Goal: Information Seeking & Learning: Learn about a topic

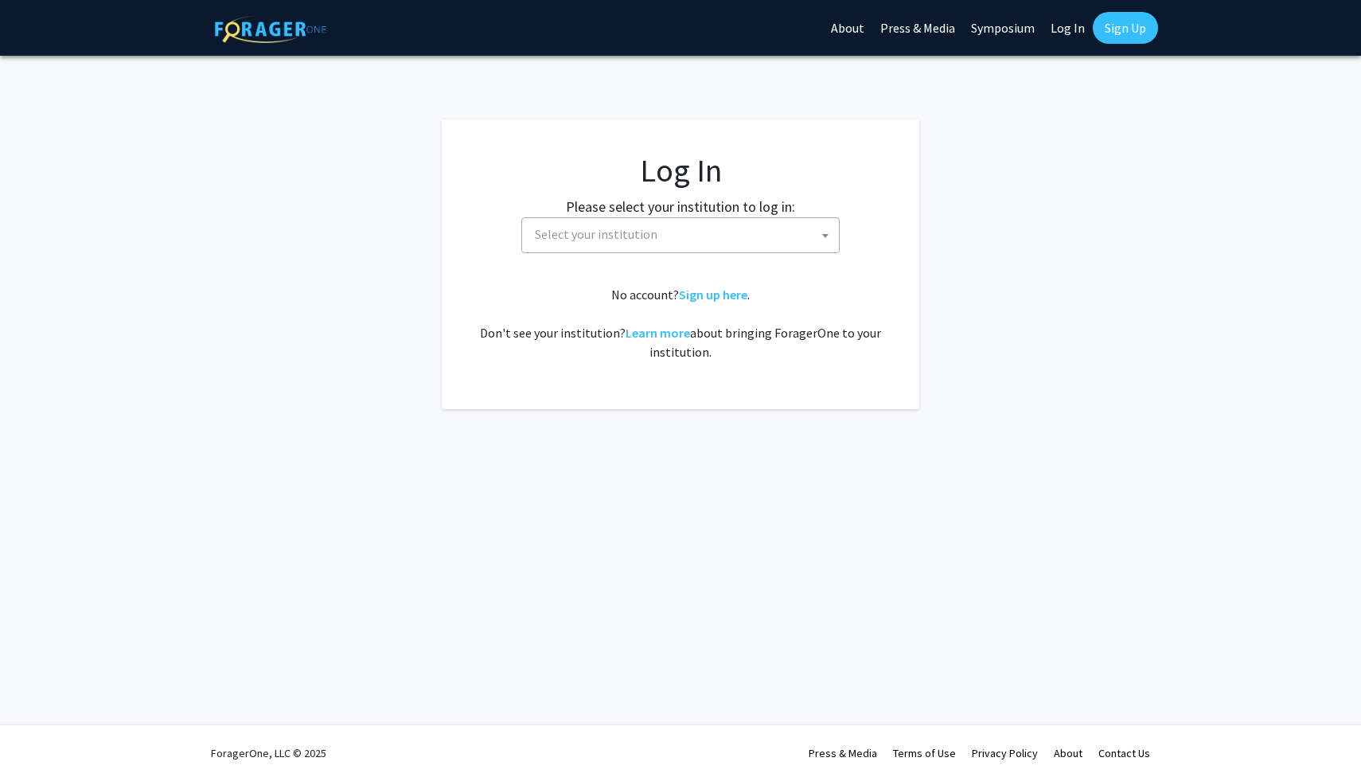
select select
click at [658, 242] on span "Select your institution" at bounding box center [596, 234] width 123 height 16
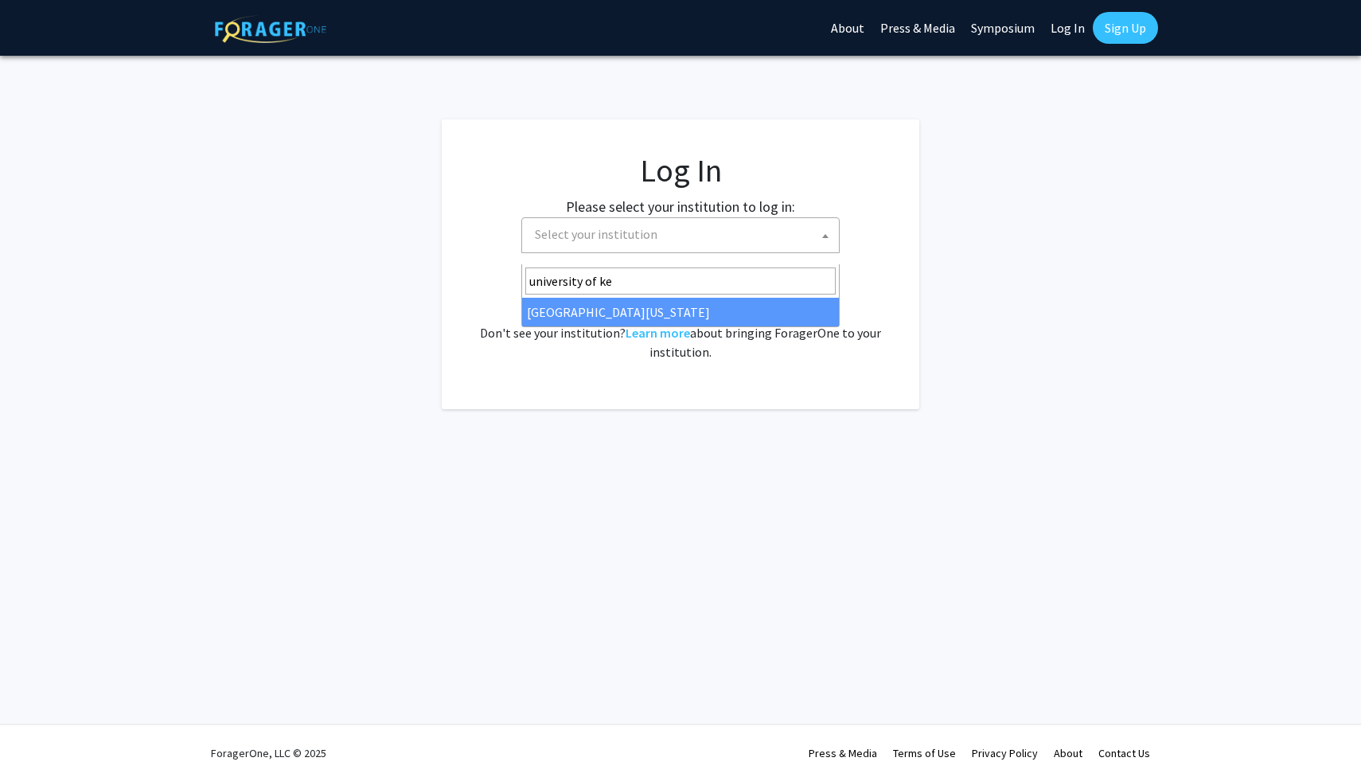
type input "university of ke"
select select "13"
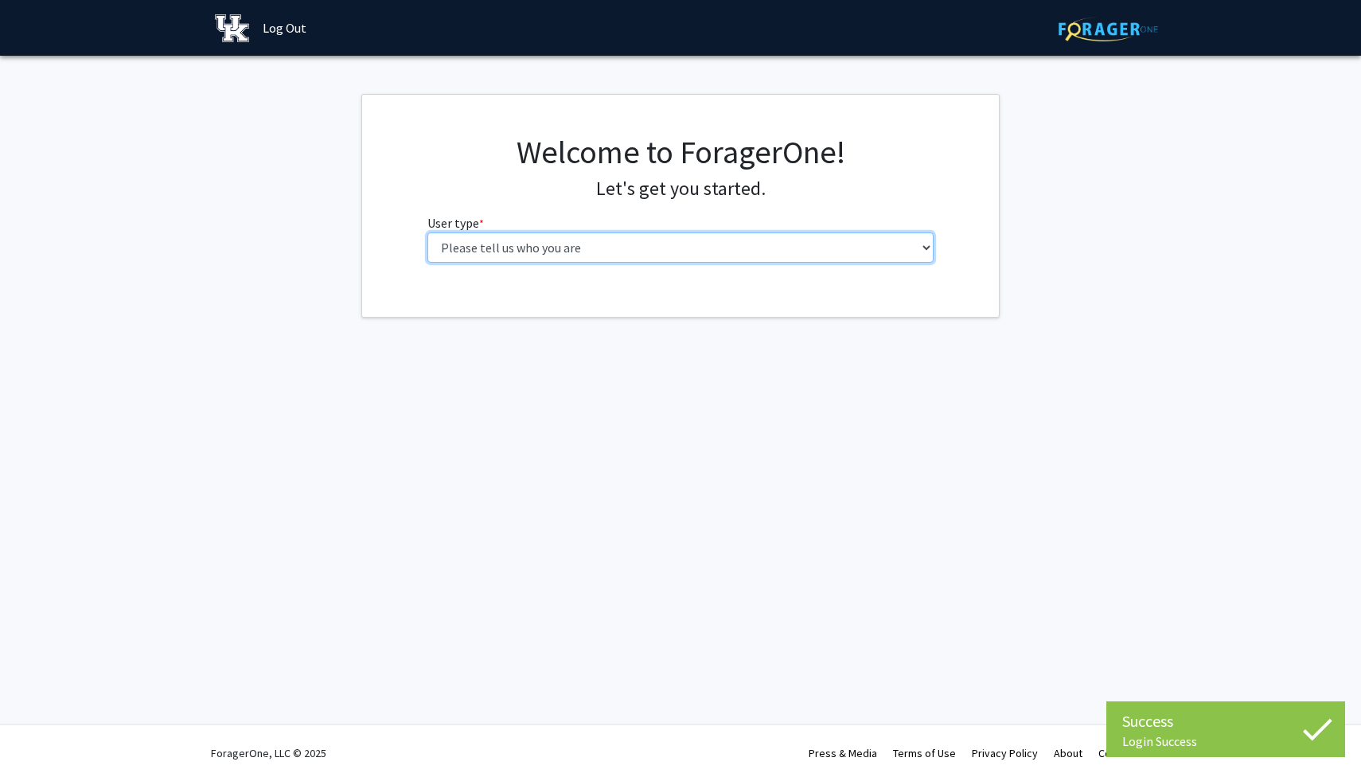
click at [691, 263] on select "Please tell us who you are Undergraduate Student Master's Student Doctoral Cand…" at bounding box center [681, 247] width 507 height 30
select select "1: undergrad"
click at [428, 263] on select "Please tell us who you are Undergraduate Student Master's Student Doctoral Cand…" at bounding box center [681, 247] width 507 height 30
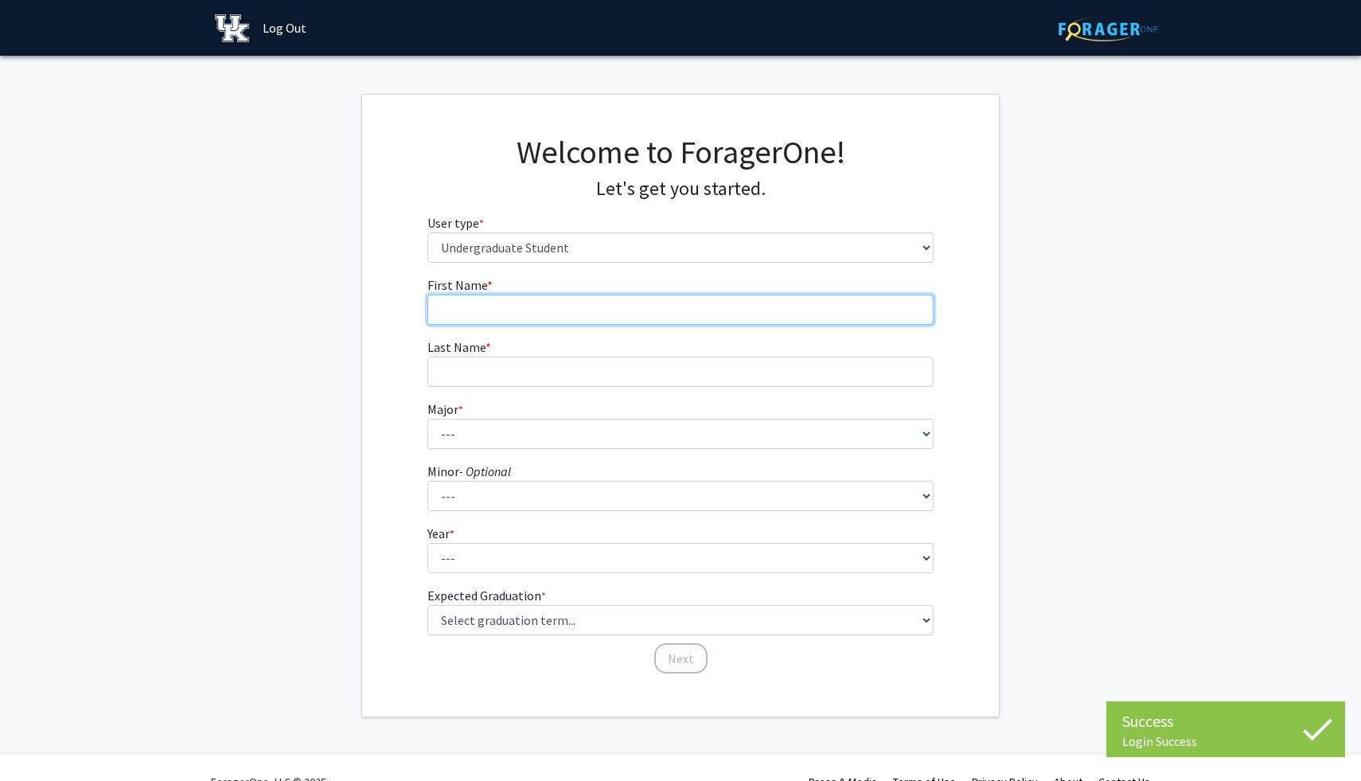
click at [660, 325] on input "First Name * required" at bounding box center [681, 310] width 507 height 30
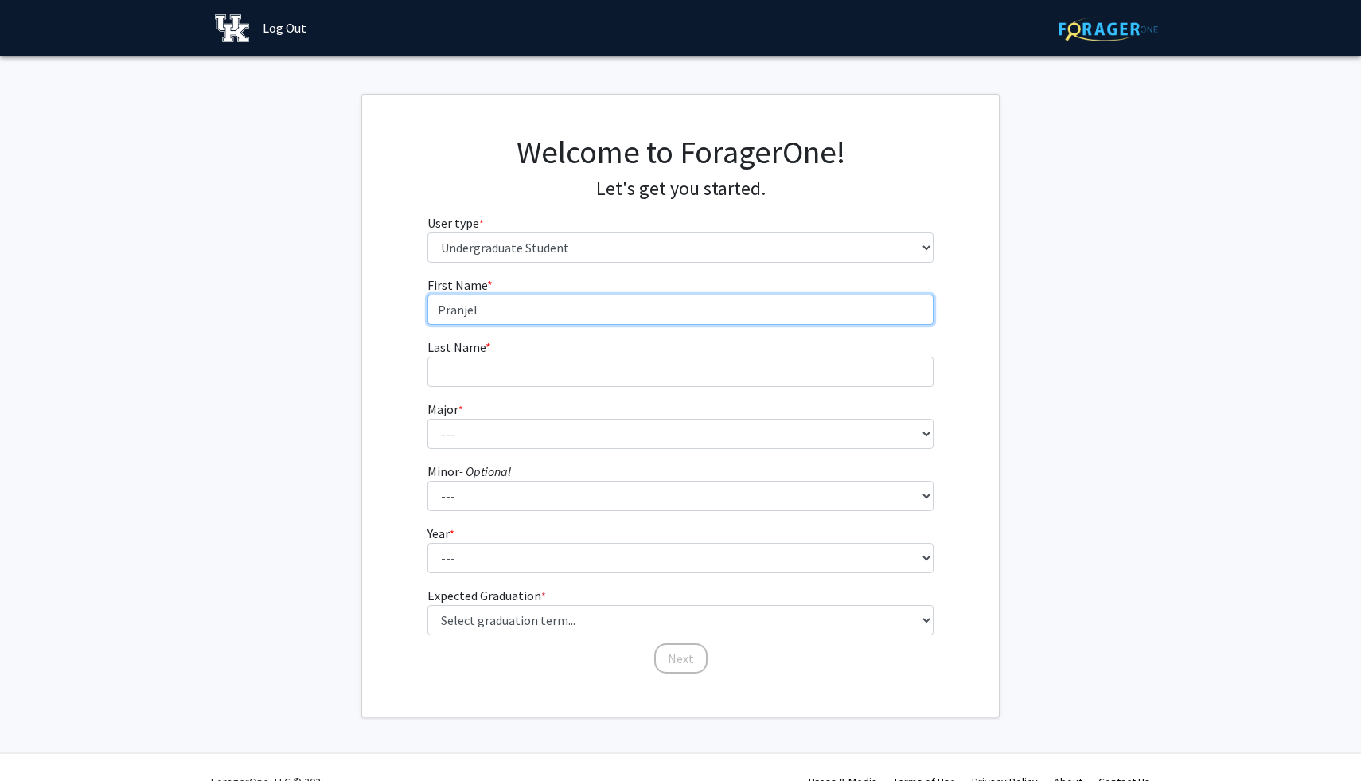
type input "Pranjel"
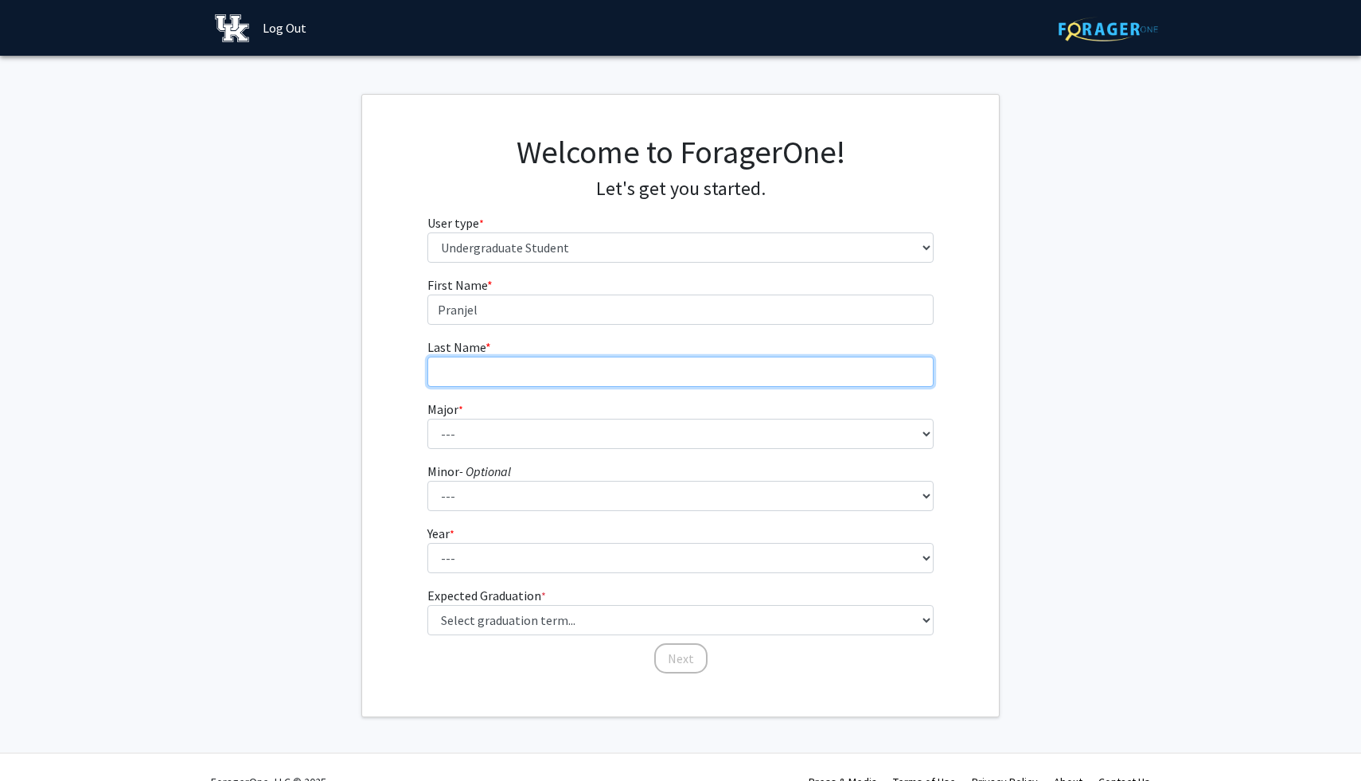
click at [643, 387] on input "Last Name * required" at bounding box center [681, 372] width 507 height 30
type input "[PERSON_NAME]"
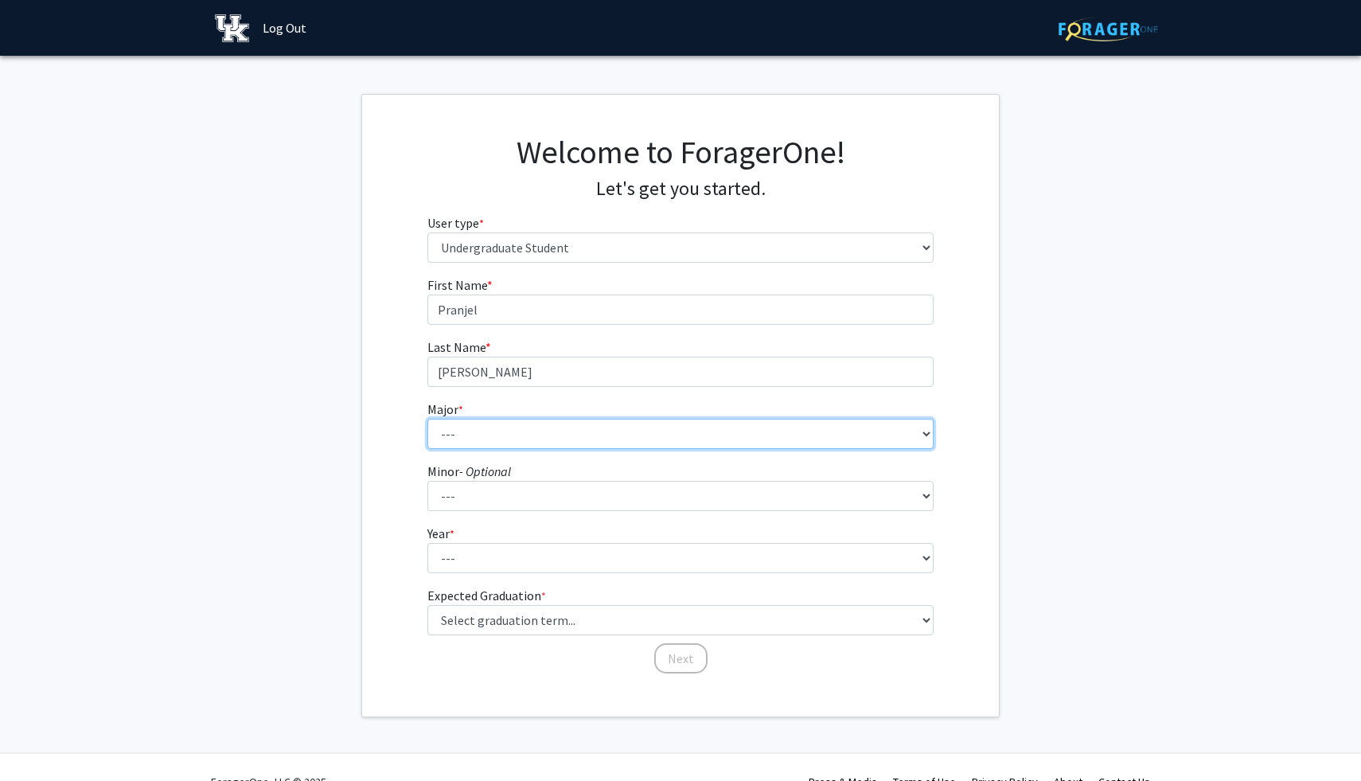
click at [612, 449] on select "--- Accounting Aerospace Engineering African American & Africana Studies Agricu…" at bounding box center [681, 434] width 507 height 30
select select "97: 934"
click at [428, 449] on select "--- Accounting Aerospace Engineering African American & Africana Studies Agricu…" at bounding box center [681, 434] width 507 height 30
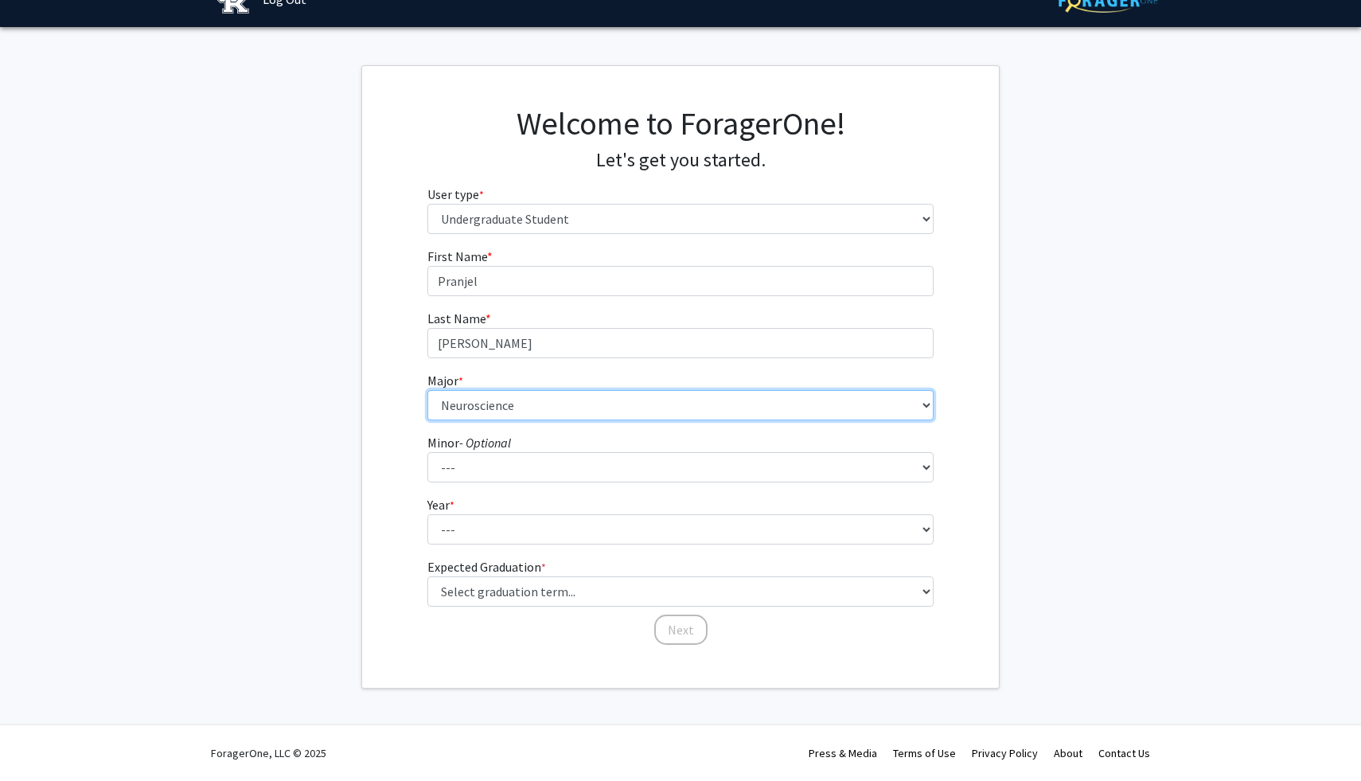
scroll to position [110, 0]
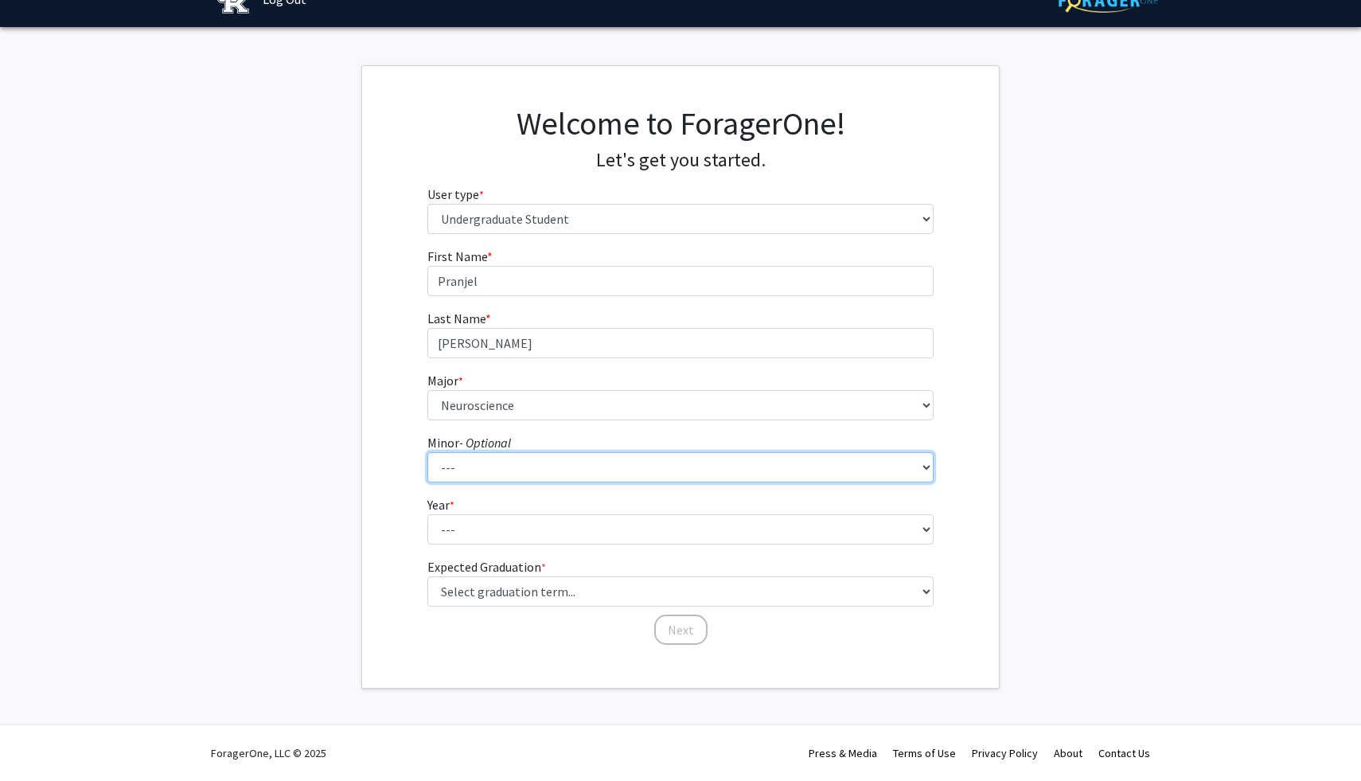
click at [565, 481] on select "--- African American & Africana Studies Agricultural Economics American Studies…" at bounding box center [681, 467] width 507 height 30
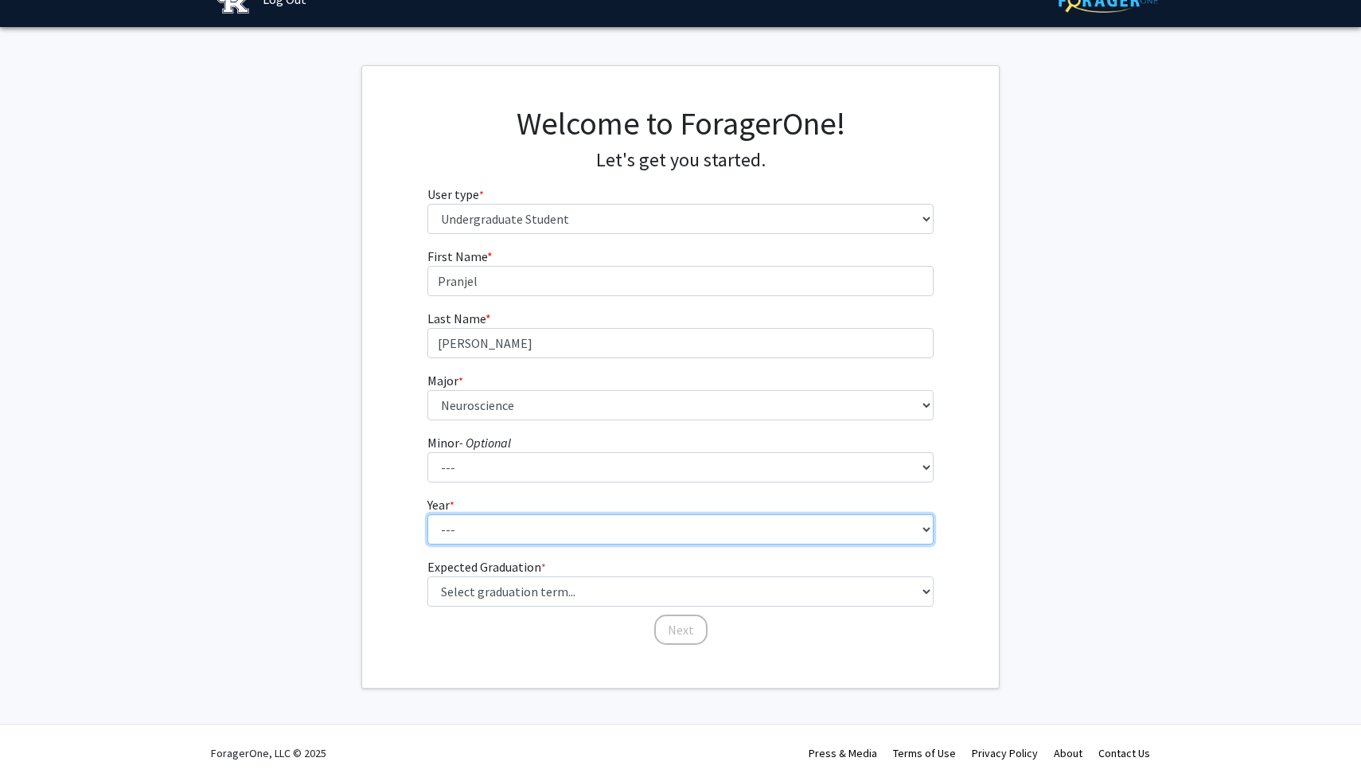
click at [627, 545] on select "--- First-year Sophomore Junior Senior Postbaccalaureate Certificate" at bounding box center [681, 529] width 507 height 30
select select "2: sophomore"
click at [428, 520] on select "--- First-year Sophomore Junior Senior Postbaccalaureate Certificate" at bounding box center [681, 529] width 507 height 30
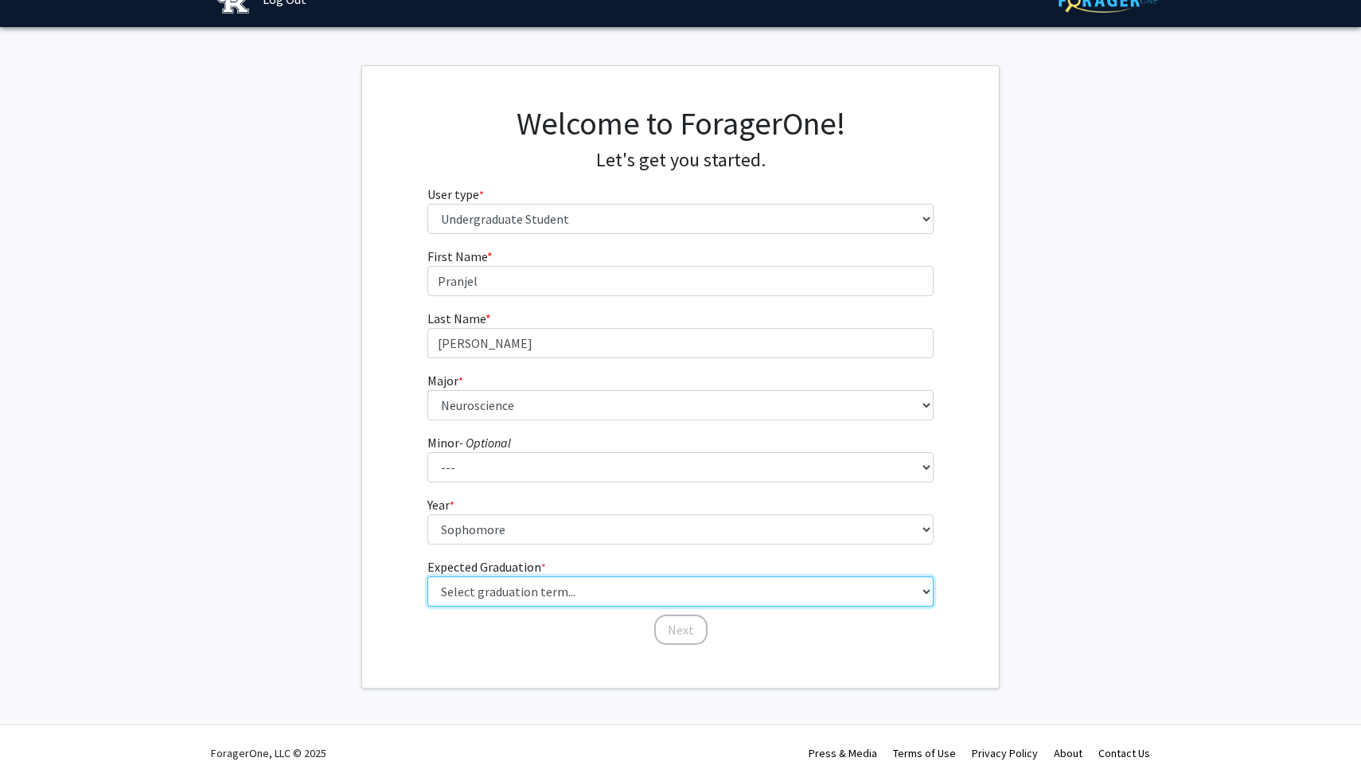
click at [610, 607] on select "Select graduation term... Spring 2025 Summer 2025 Fall 2025 Winter 2025 Spring …" at bounding box center [681, 591] width 507 height 30
select select "13: spring_2028"
click at [428, 597] on select "Select graduation term... Spring 2025 Summer 2025 Fall 2025 Winter 2025 Spring …" at bounding box center [681, 591] width 507 height 30
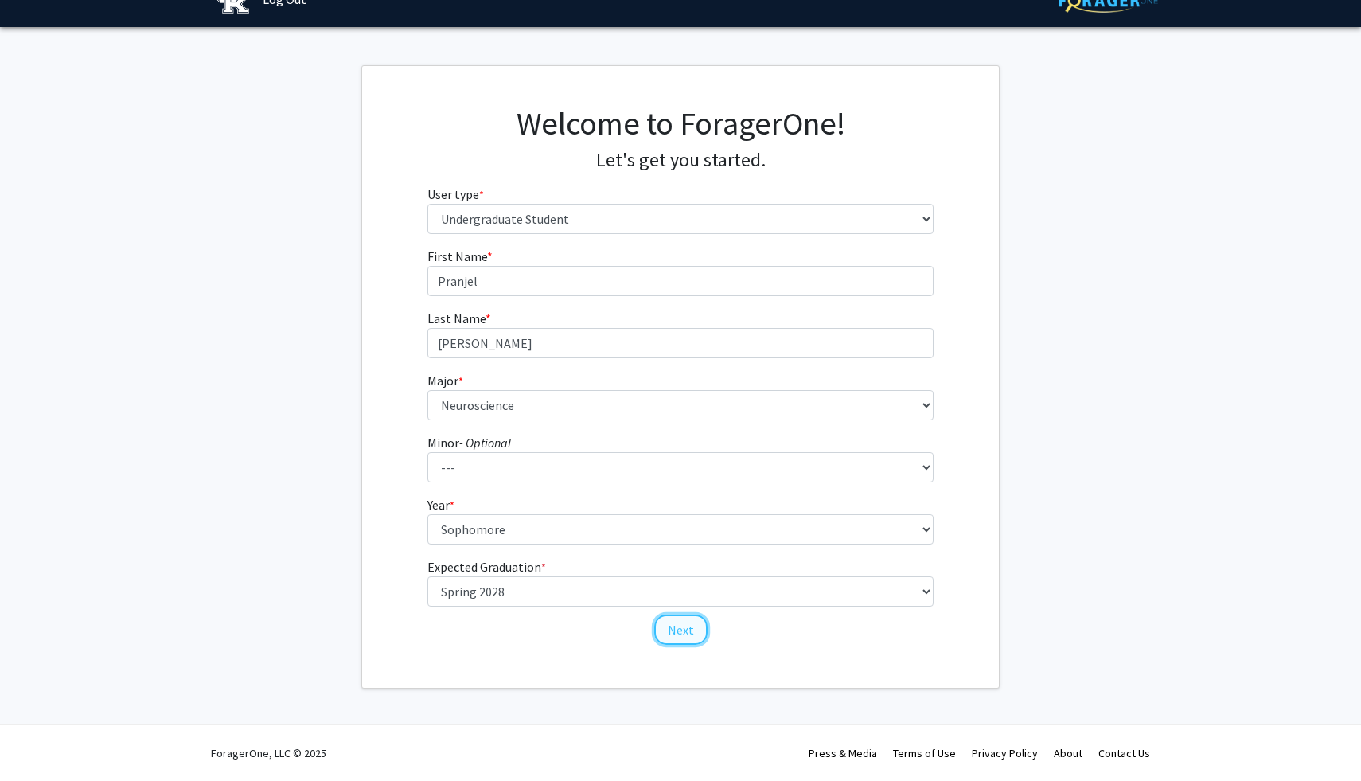
click at [686, 645] on button "Next" at bounding box center [680, 630] width 53 height 30
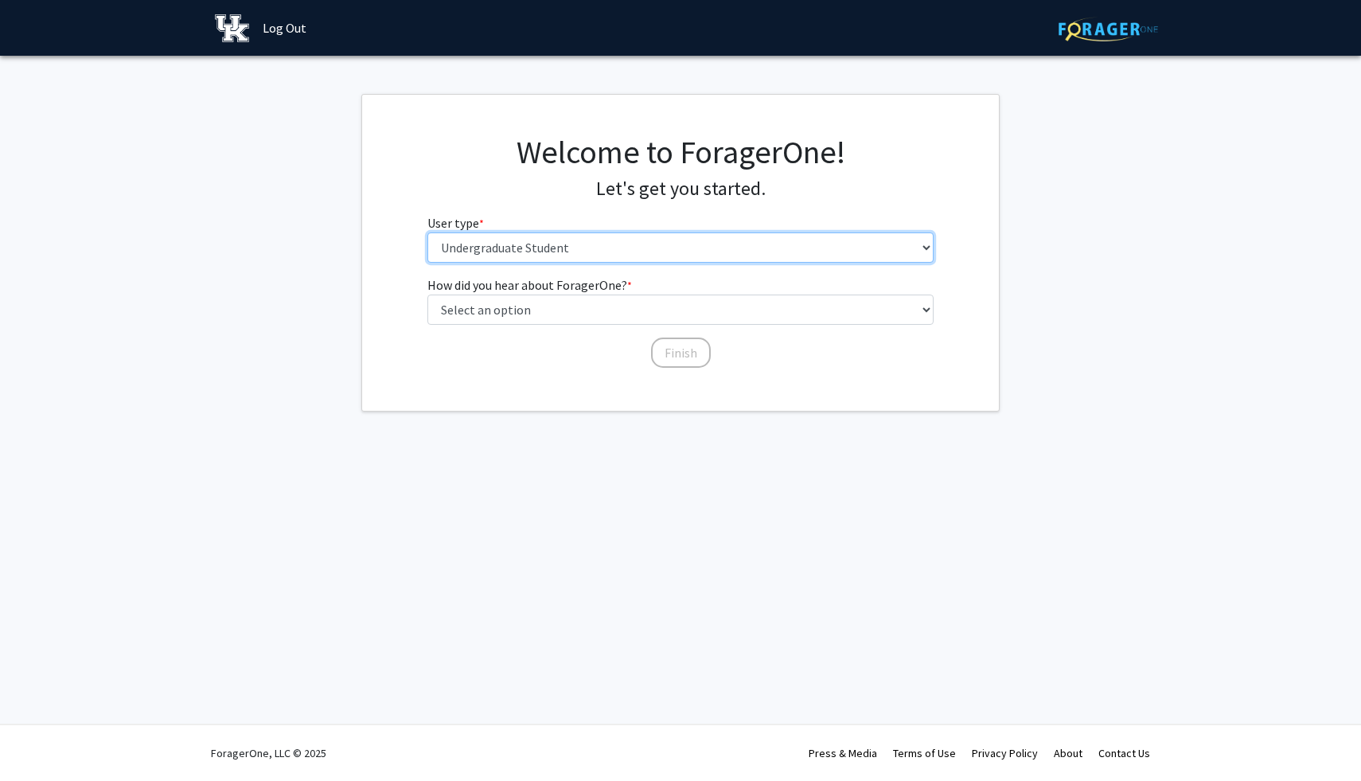
click at [713, 263] on select "Please tell us who you are Undergraduate Student Master's Student Doctoral Cand…" at bounding box center [681, 247] width 507 height 30
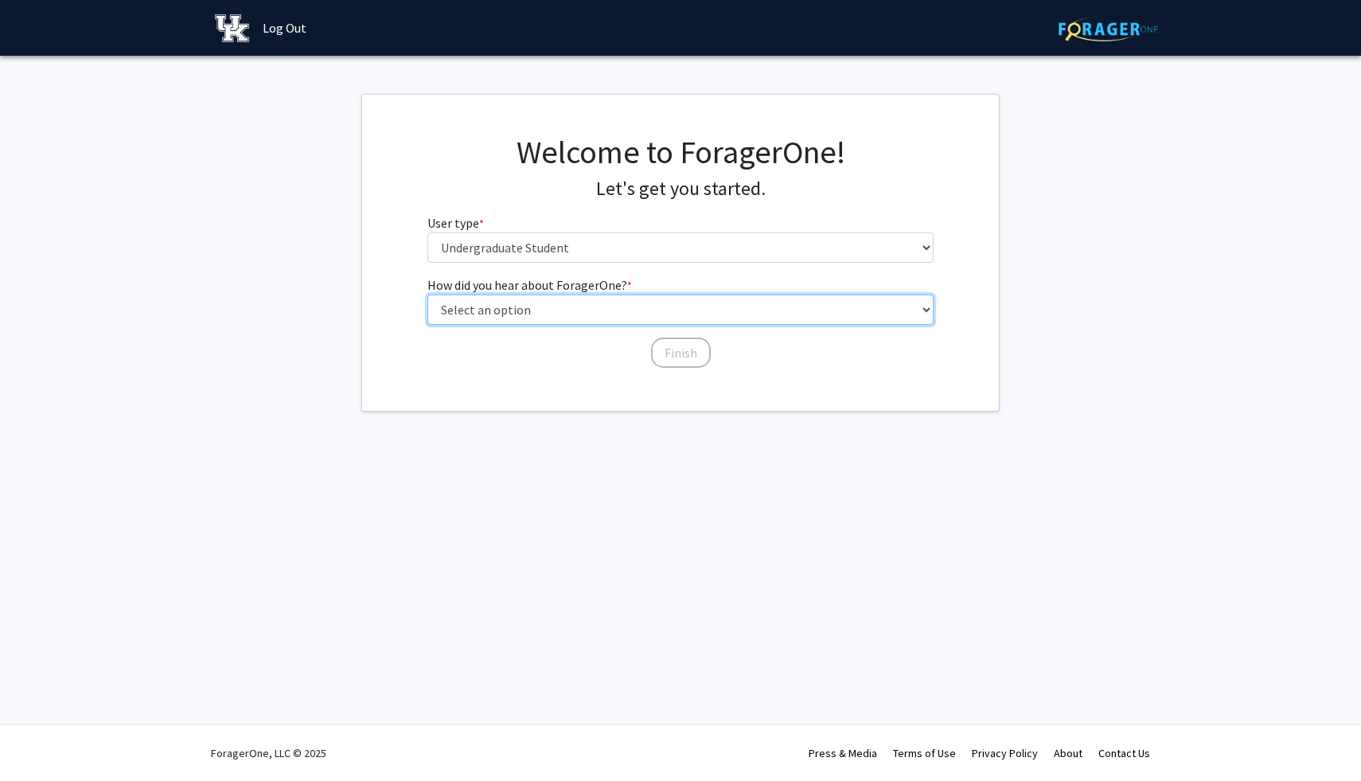
click at [689, 325] on select "Select an option Peer/student recommendation Faculty/staff recommendation Unive…" at bounding box center [681, 310] width 507 height 30
click at [428, 325] on select "Select an option Peer/student recommendation Faculty/staff recommendation Unive…" at bounding box center [681, 310] width 507 height 30
click at [687, 325] on select "Select an option Peer/student recommendation Faculty/staff recommendation Unive…" at bounding box center [681, 310] width 507 height 30
select select "4: university_email"
click at [428, 325] on select "Select an option Peer/student recommendation Faculty/staff recommendation Unive…" at bounding box center [681, 310] width 507 height 30
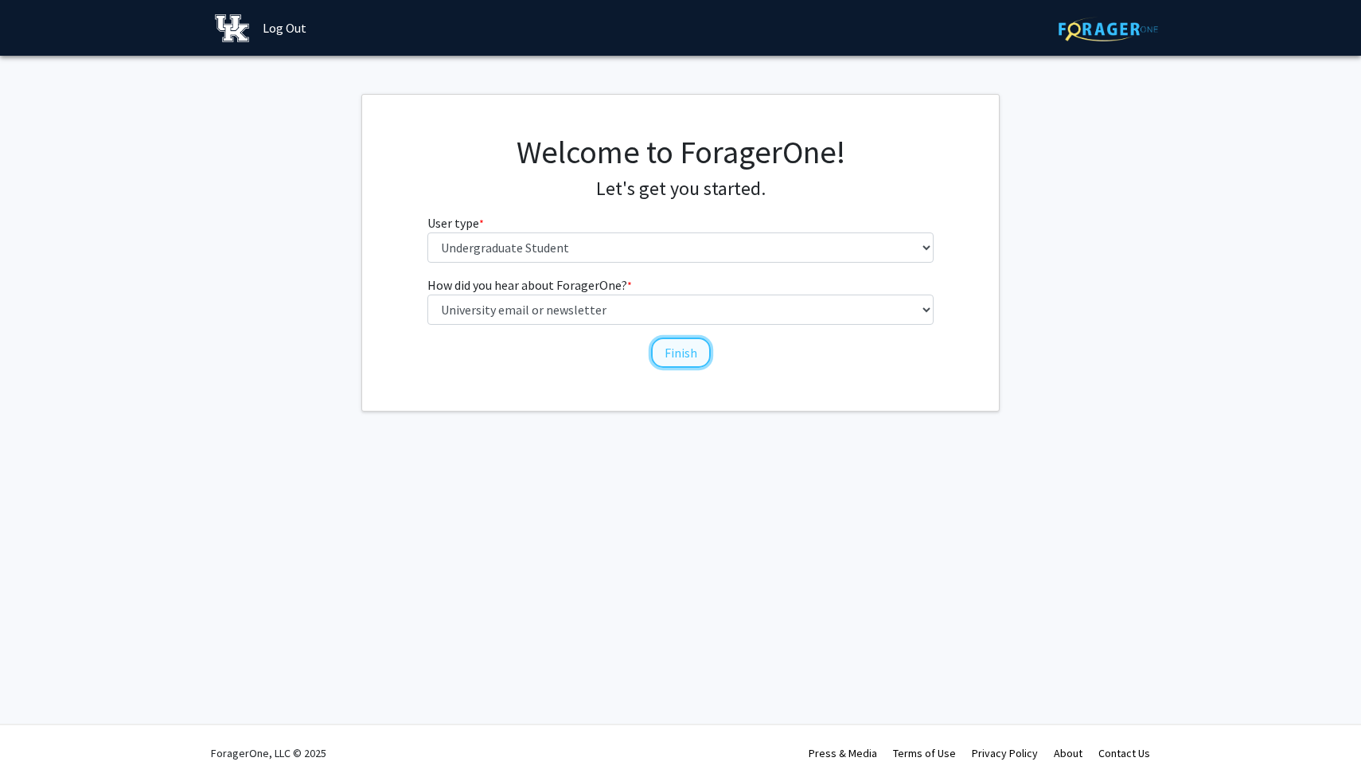
click at [673, 368] on button "Finish" at bounding box center [681, 353] width 60 height 30
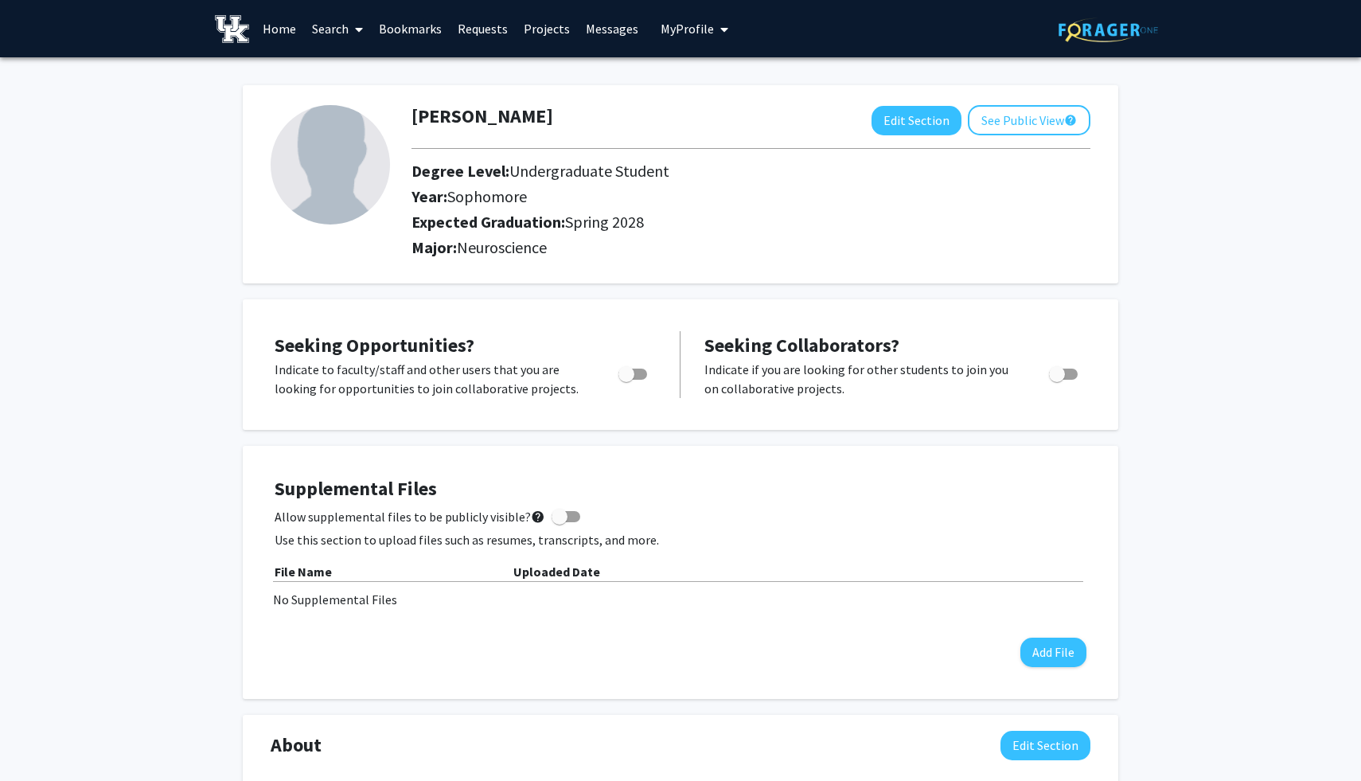
click at [338, 32] on link "Search" at bounding box center [337, 29] width 67 height 56
click at [654, 257] on h2 "Major: Neuroscience" at bounding box center [751, 247] width 679 height 19
click at [332, 28] on link "Search" at bounding box center [337, 29] width 67 height 56
click at [462, 323] on div "[PERSON_NAME] Edit Section See Public View help Degree Level: Undergraduate Stu…" at bounding box center [681, 739] width 876 height 1341
click at [282, 22] on link "Home" at bounding box center [279, 29] width 49 height 56
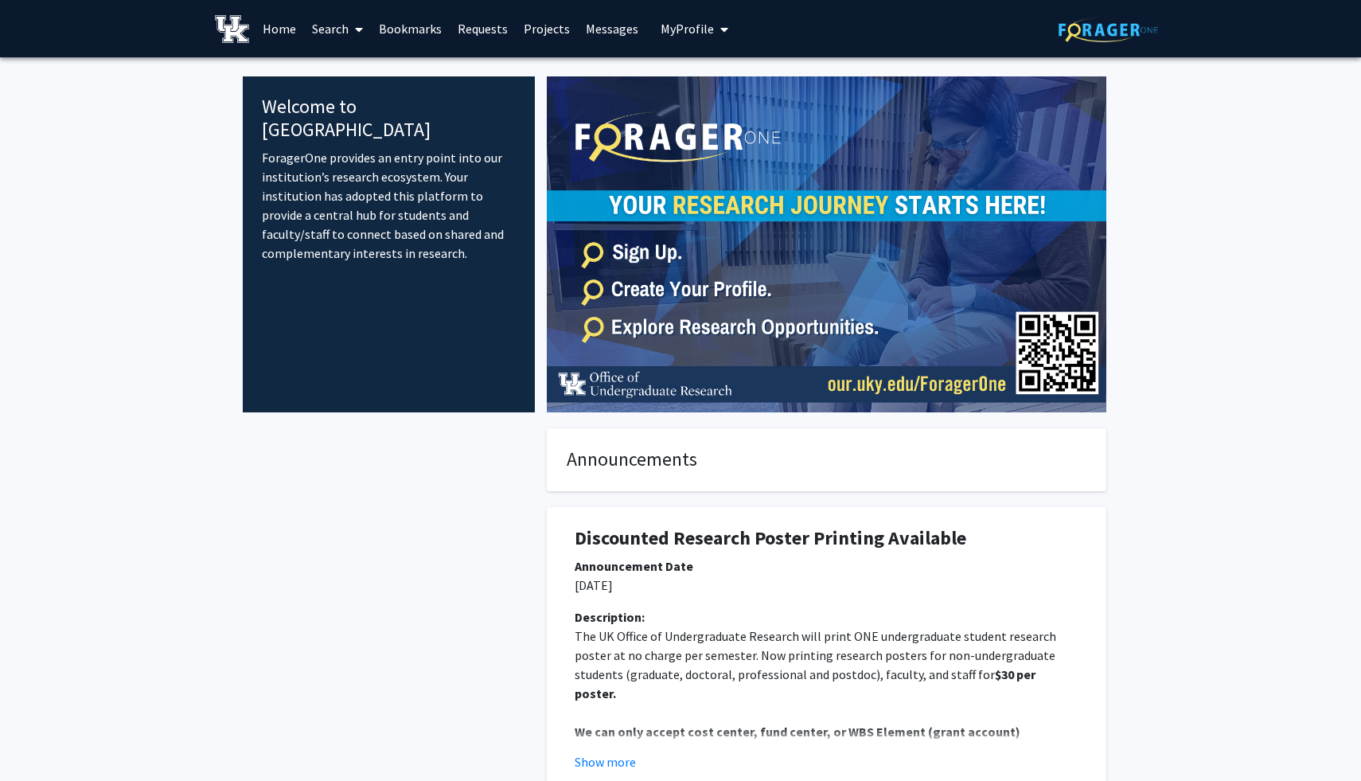
click at [477, 29] on link "Requests" at bounding box center [483, 29] width 66 height 56
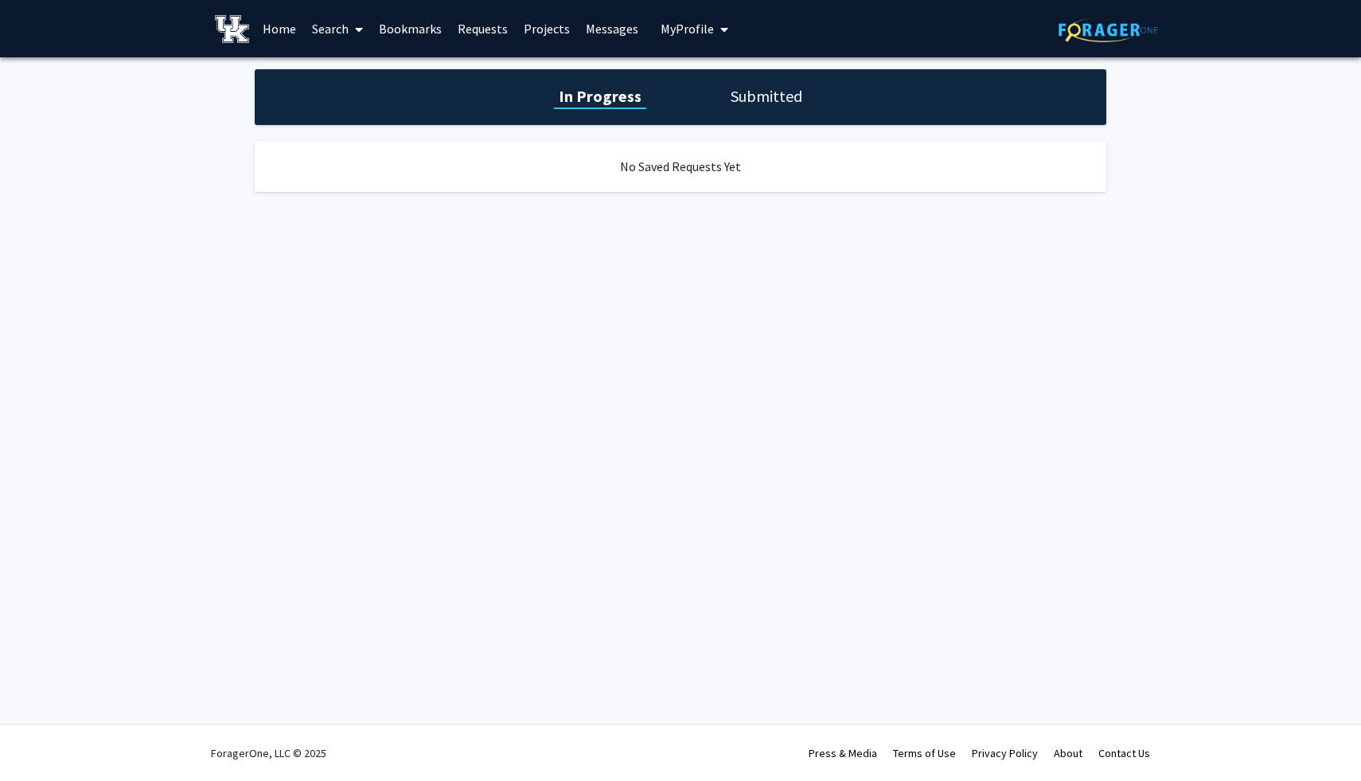
click at [566, 41] on link "Projects" at bounding box center [547, 29] width 62 height 56
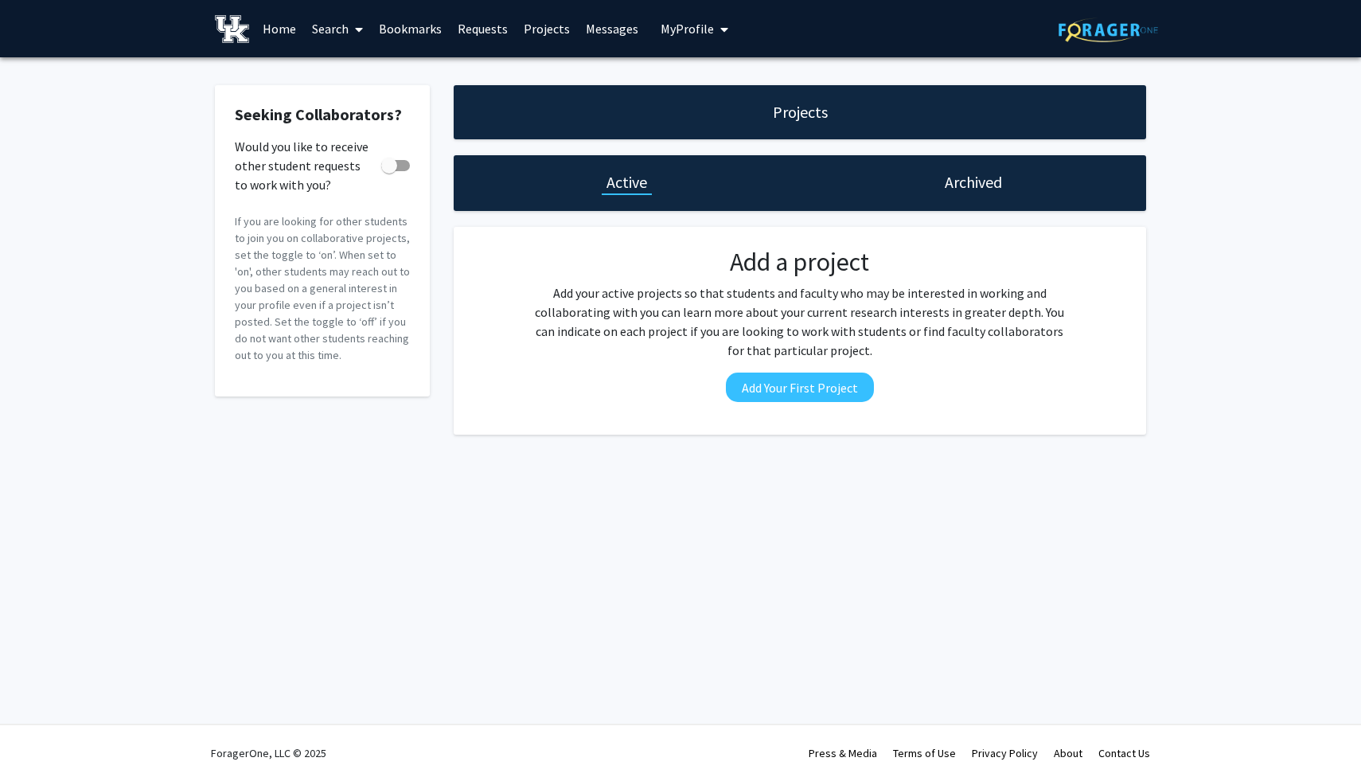
click at [681, 31] on span "My Profile" at bounding box center [687, 29] width 53 height 16
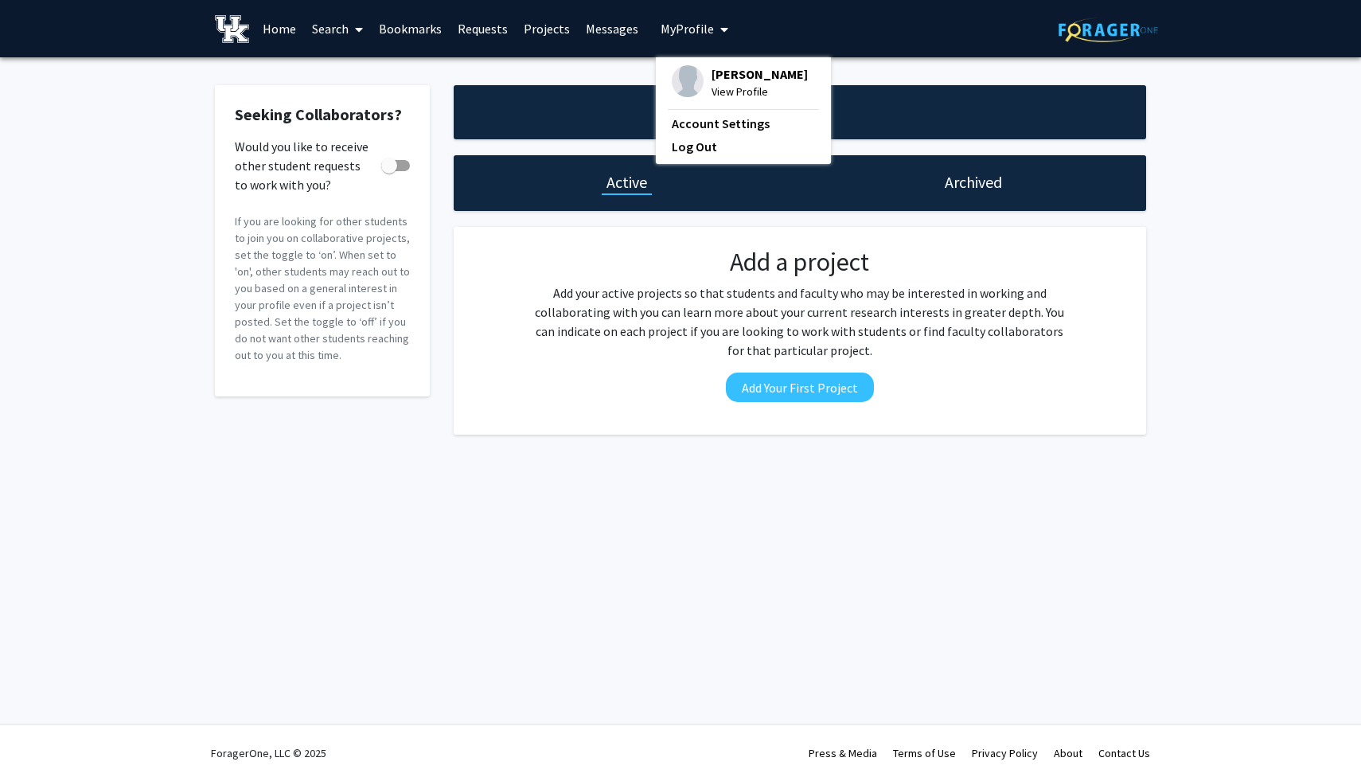
click at [326, 23] on link "Search" at bounding box center [337, 29] width 67 height 56
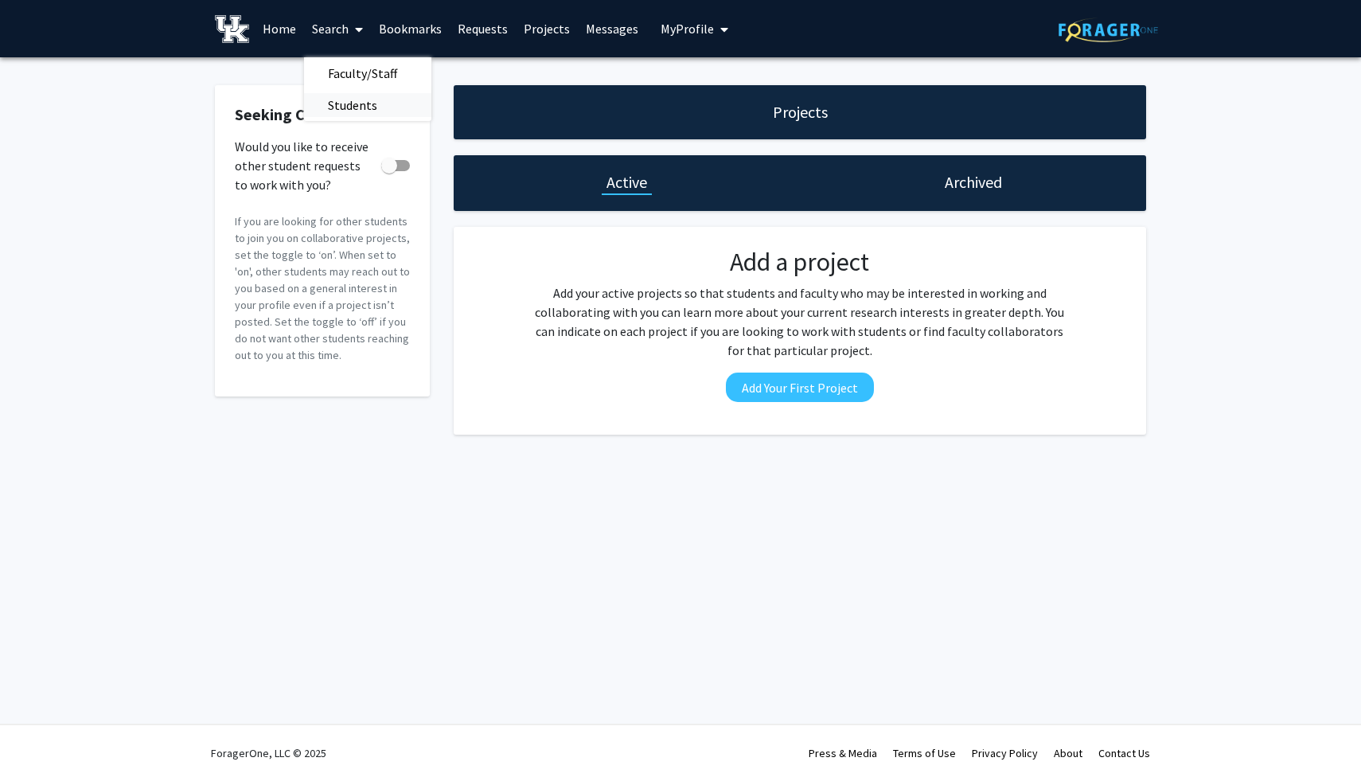
click at [361, 105] on span "Students" at bounding box center [352, 105] width 97 height 32
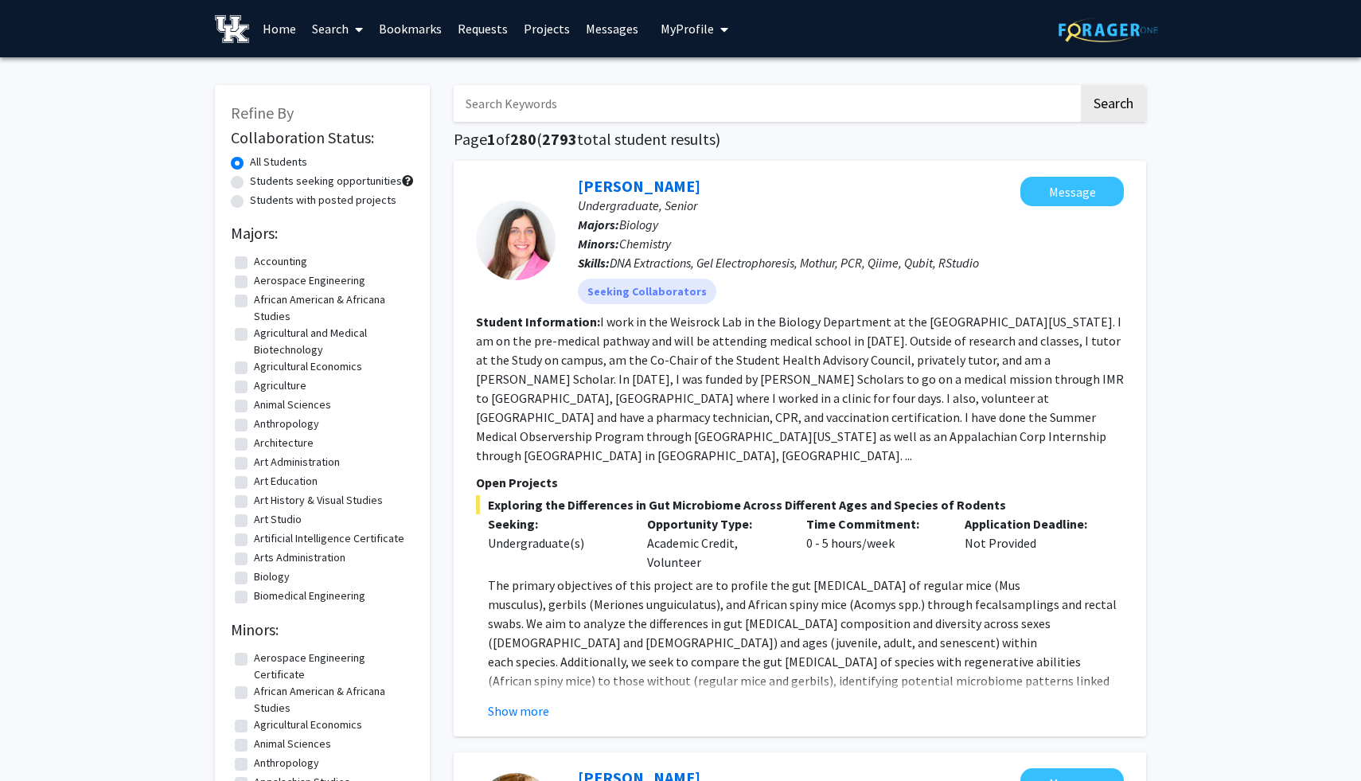
click at [543, 100] on input "Search Keywords" at bounding box center [766, 103] width 625 height 37
type input "TK Logan"
click at [1094, 107] on button "Search" at bounding box center [1113, 103] width 65 height 37
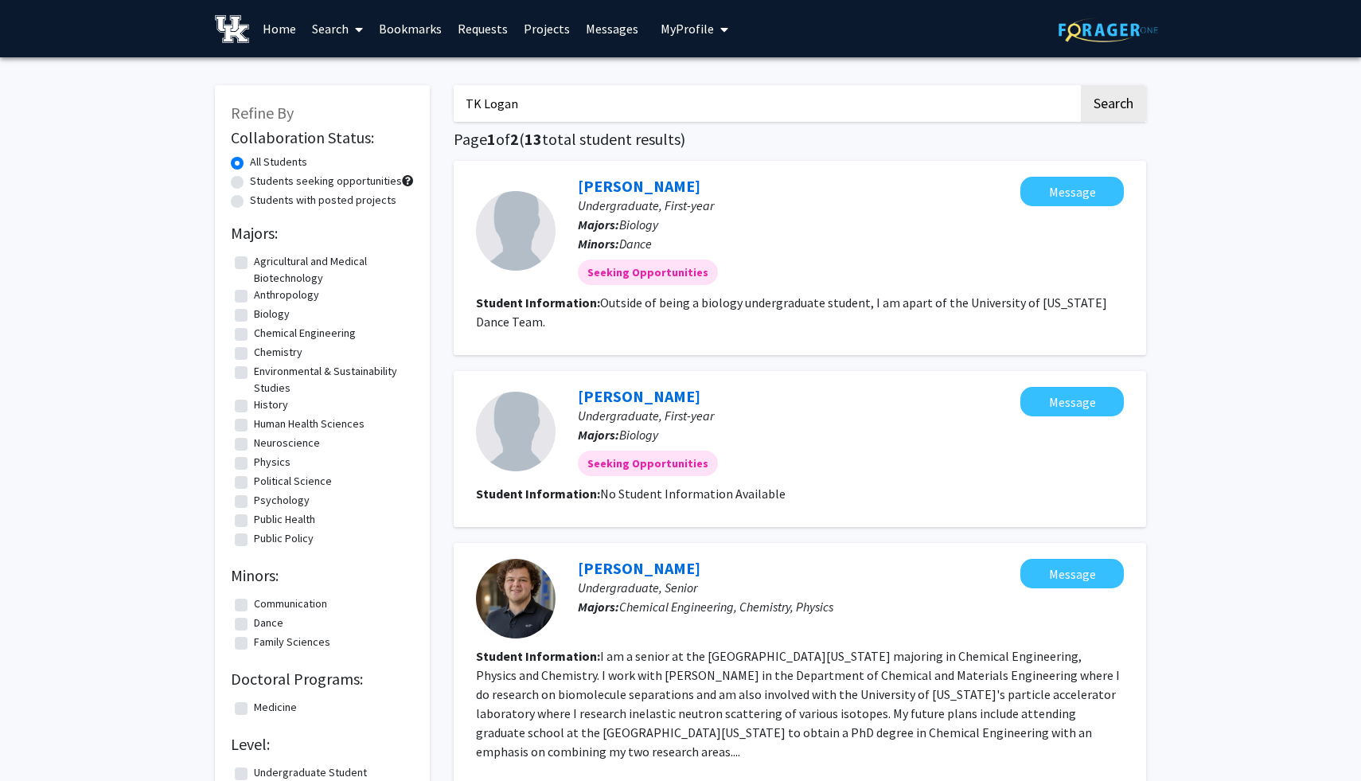
click at [344, 38] on link "Search" at bounding box center [337, 29] width 67 height 56
click at [371, 83] on span "Faculty/Staff" at bounding box center [362, 73] width 117 height 32
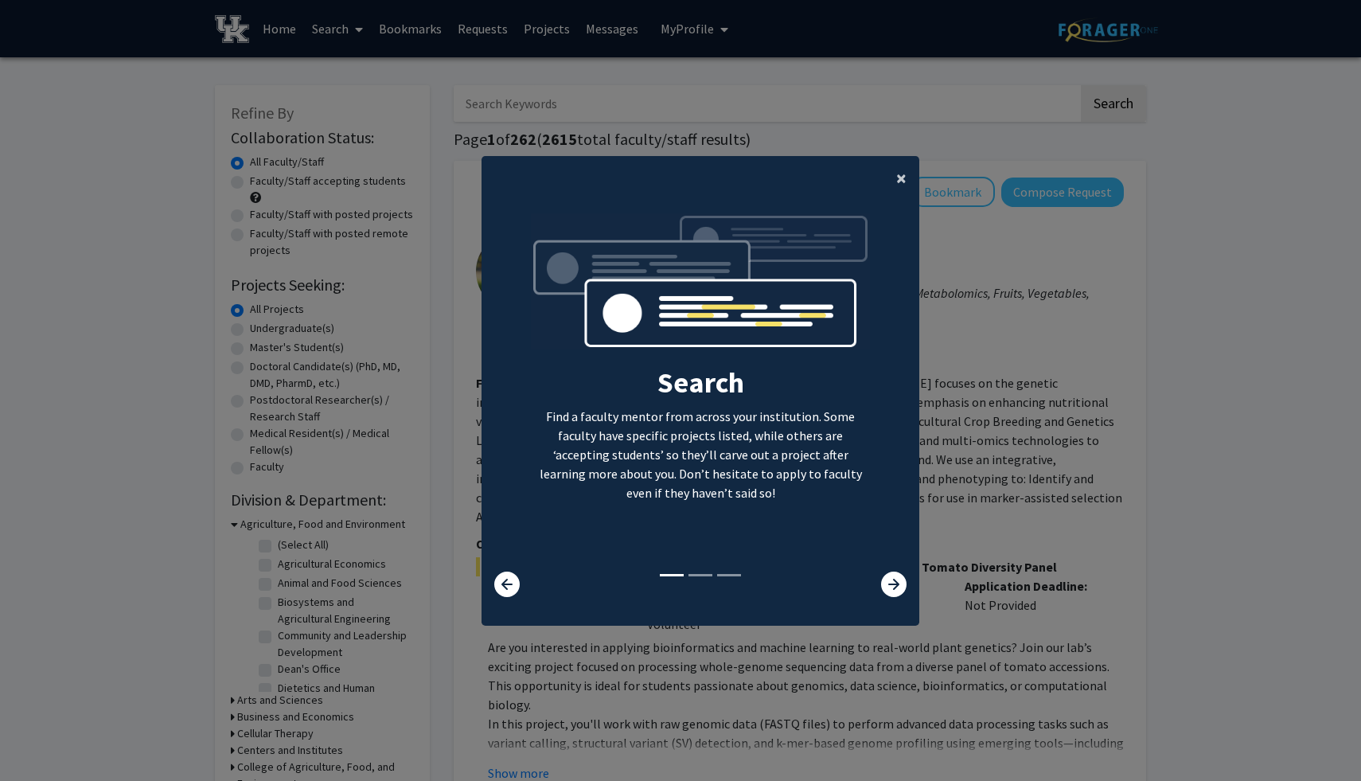
click at [896, 174] on span "×" at bounding box center [901, 178] width 10 height 25
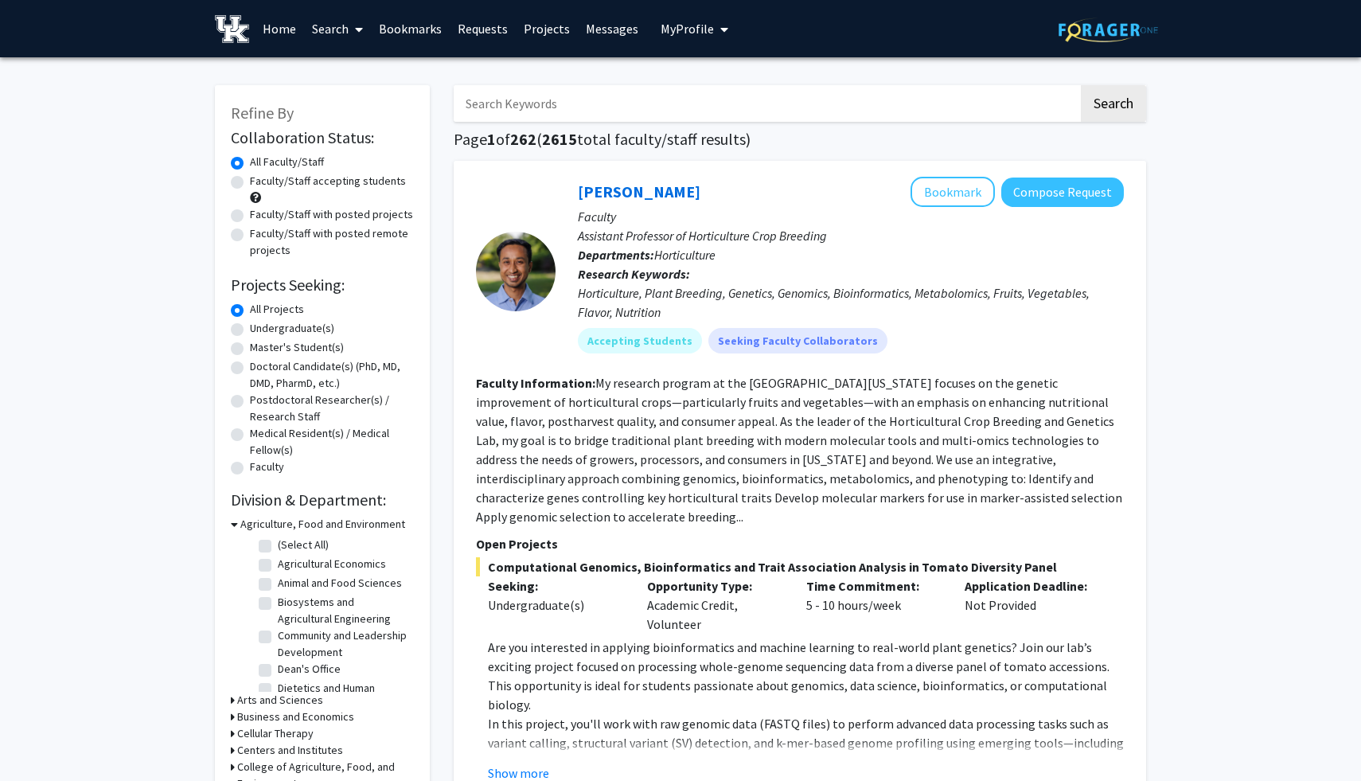
click at [794, 106] on input "Search Keywords" at bounding box center [766, 103] width 625 height 37
type input "TK Logan"
click at [1112, 108] on button "Search" at bounding box center [1113, 103] width 65 height 37
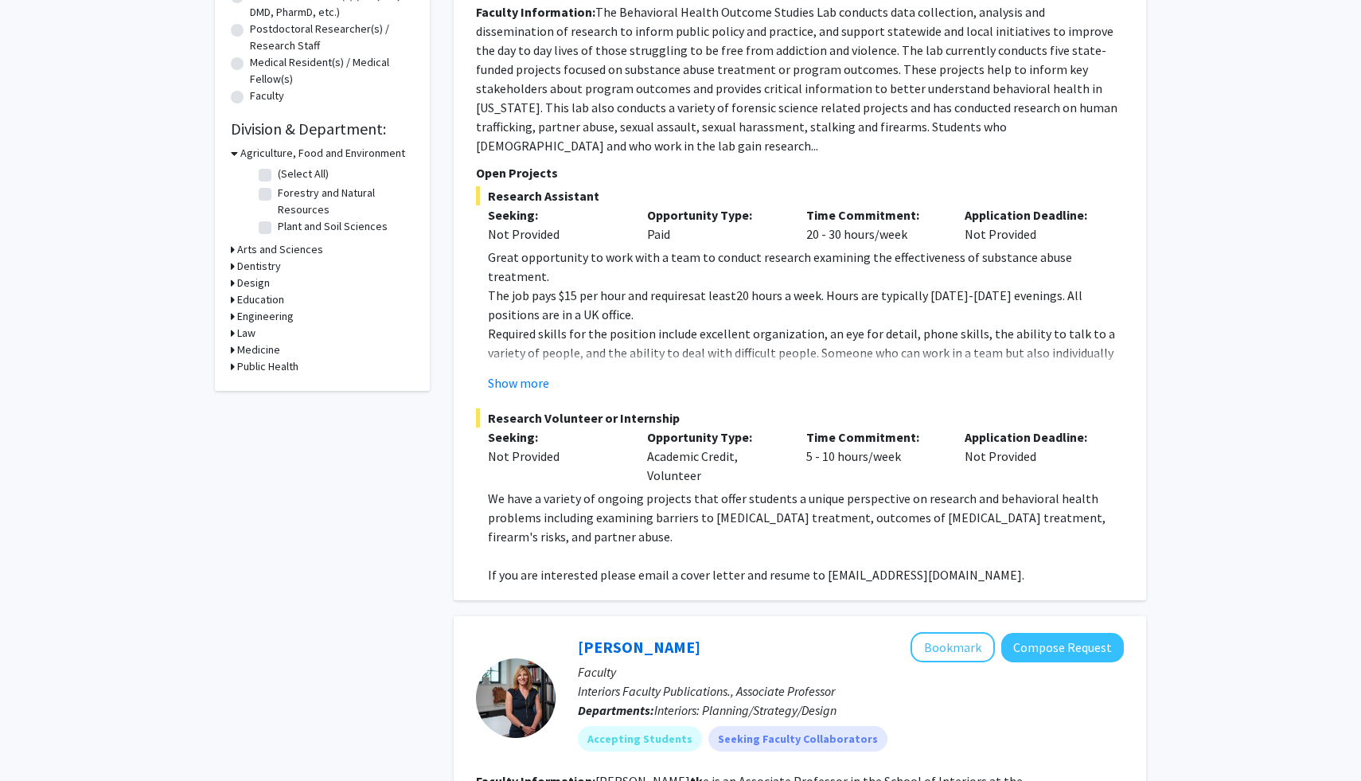
scroll to position [378, 0]
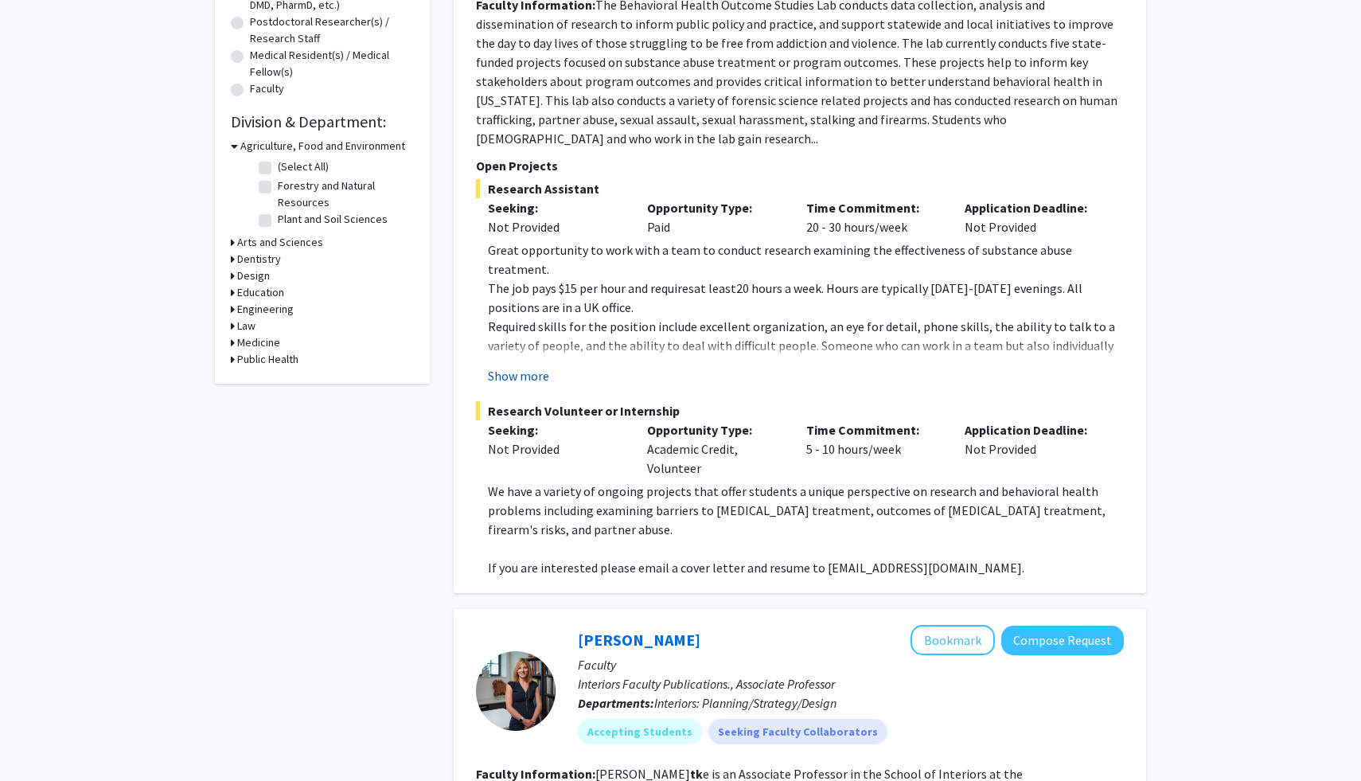
click at [549, 385] on button "Show more" at bounding box center [518, 375] width 61 height 19
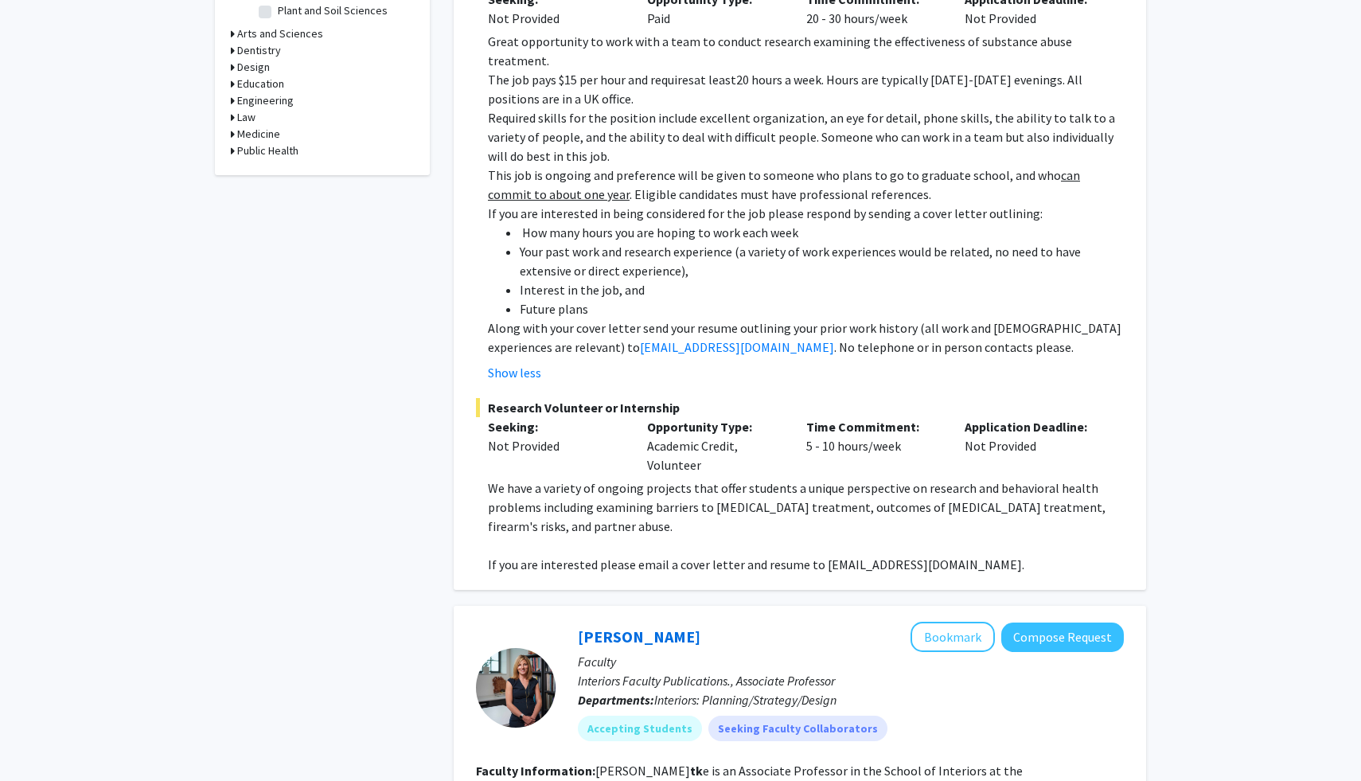
scroll to position [591, 0]
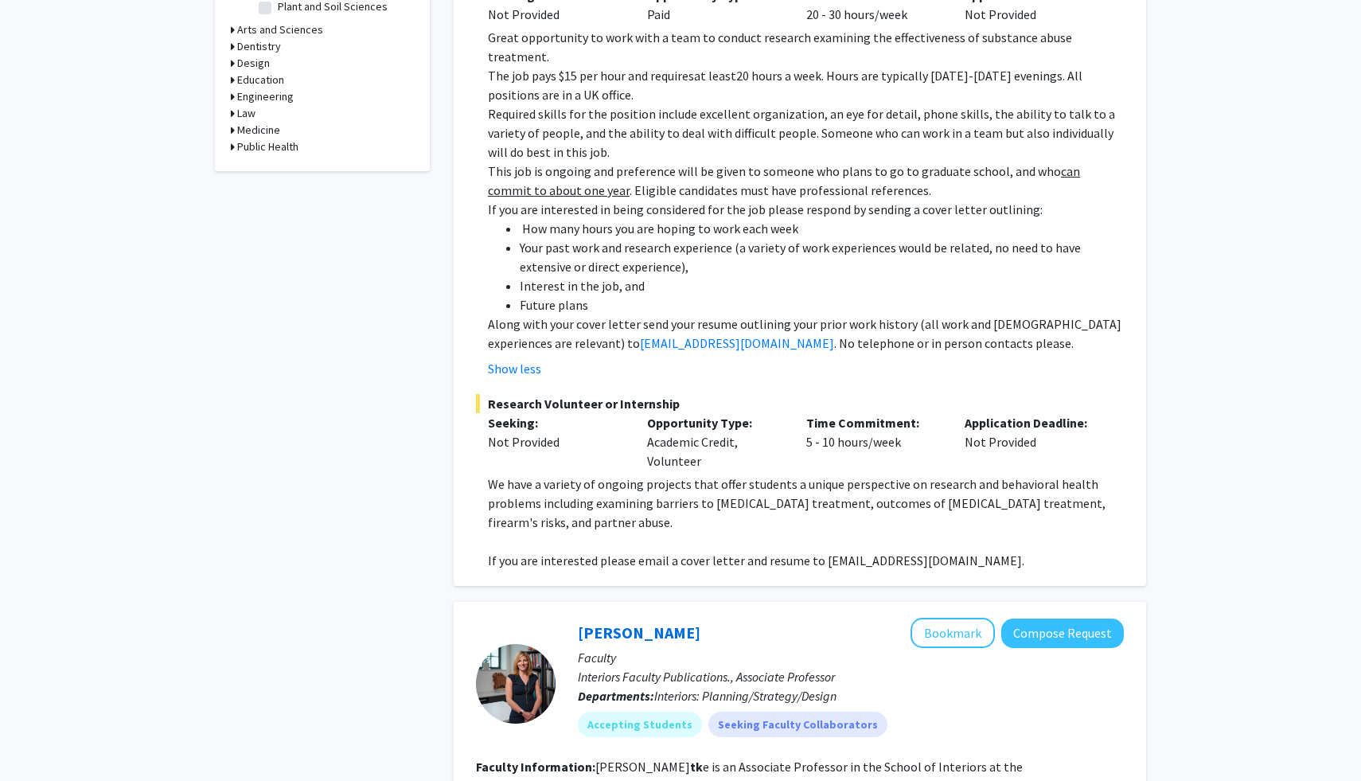
drag, startPoint x: 529, startPoint y: 490, endPoint x: 616, endPoint y: 581, distance: 126.7
click at [619, 314] on ul "How many hours you are hoping to work each week Your past work and research exp…" at bounding box center [806, 267] width 636 height 96
click at [617, 314] on li "Future plans" at bounding box center [822, 304] width 604 height 19
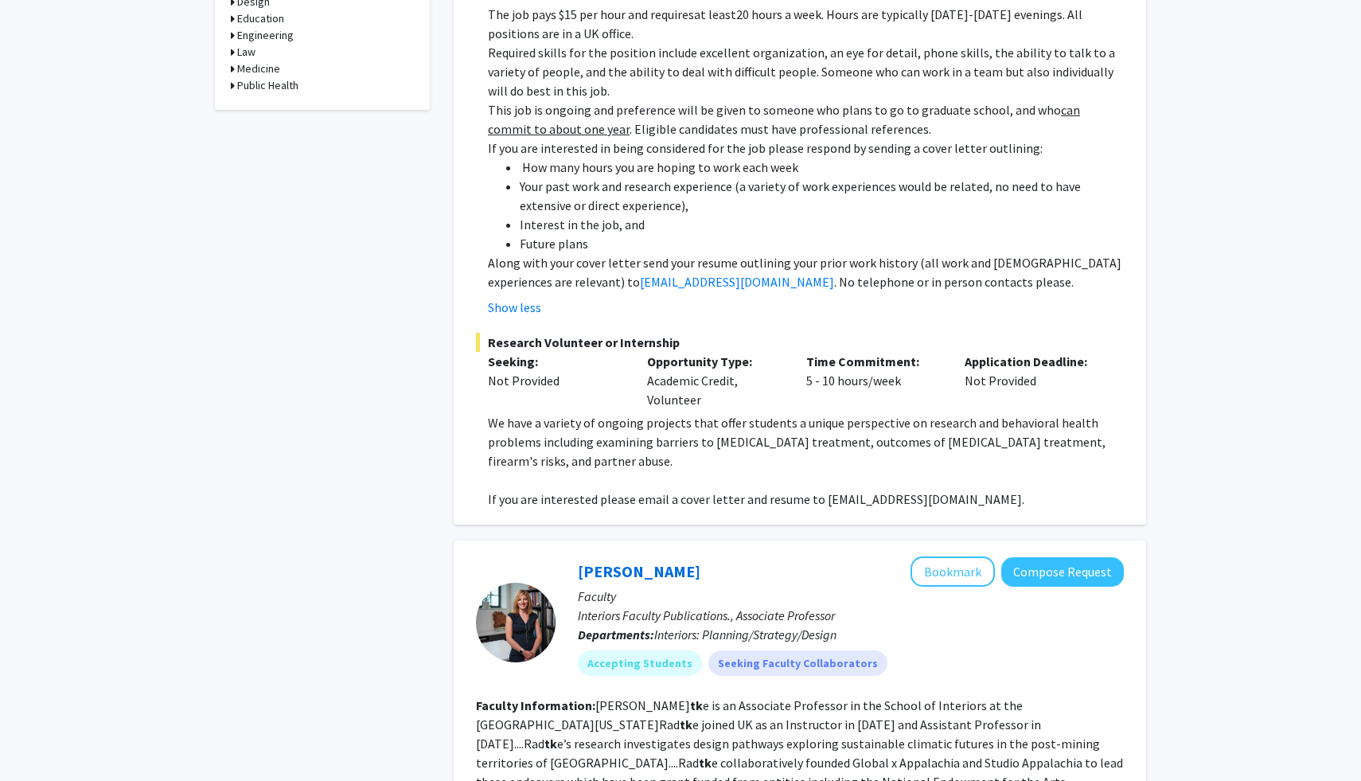
scroll to position [655, 0]
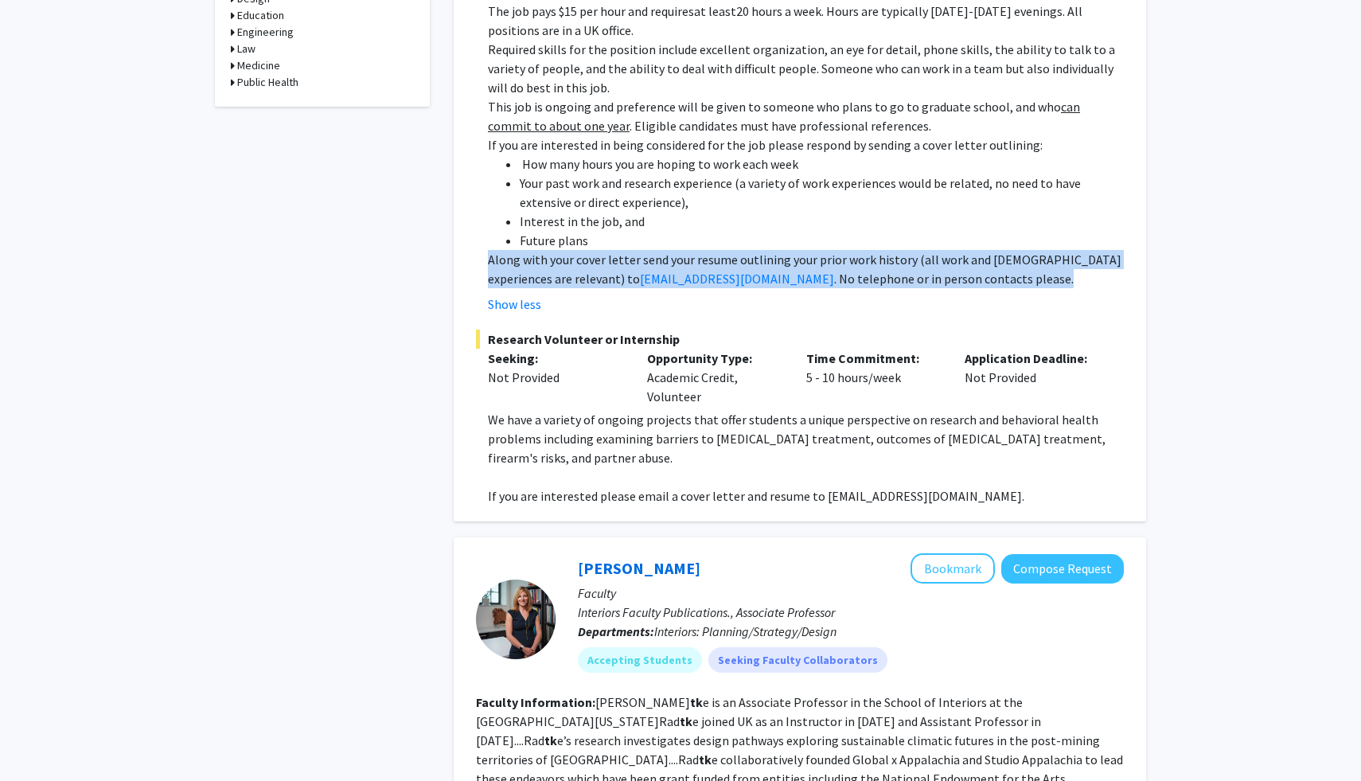
drag, startPoint x: 486, startPoint y: 540, endPoint x: 556, endPoint y: 584, distance: 83.0
click at [557, 314] on fg-read-more "Great opportunity to work with a team to conduct research examining the effecti…" at bounding box center [800, 138] width 648 height 350
click at [556, 288] on p "Along with your cover letter send your resume outlining your prior work history…" at bounding box center [806, 269] width 636 height 38
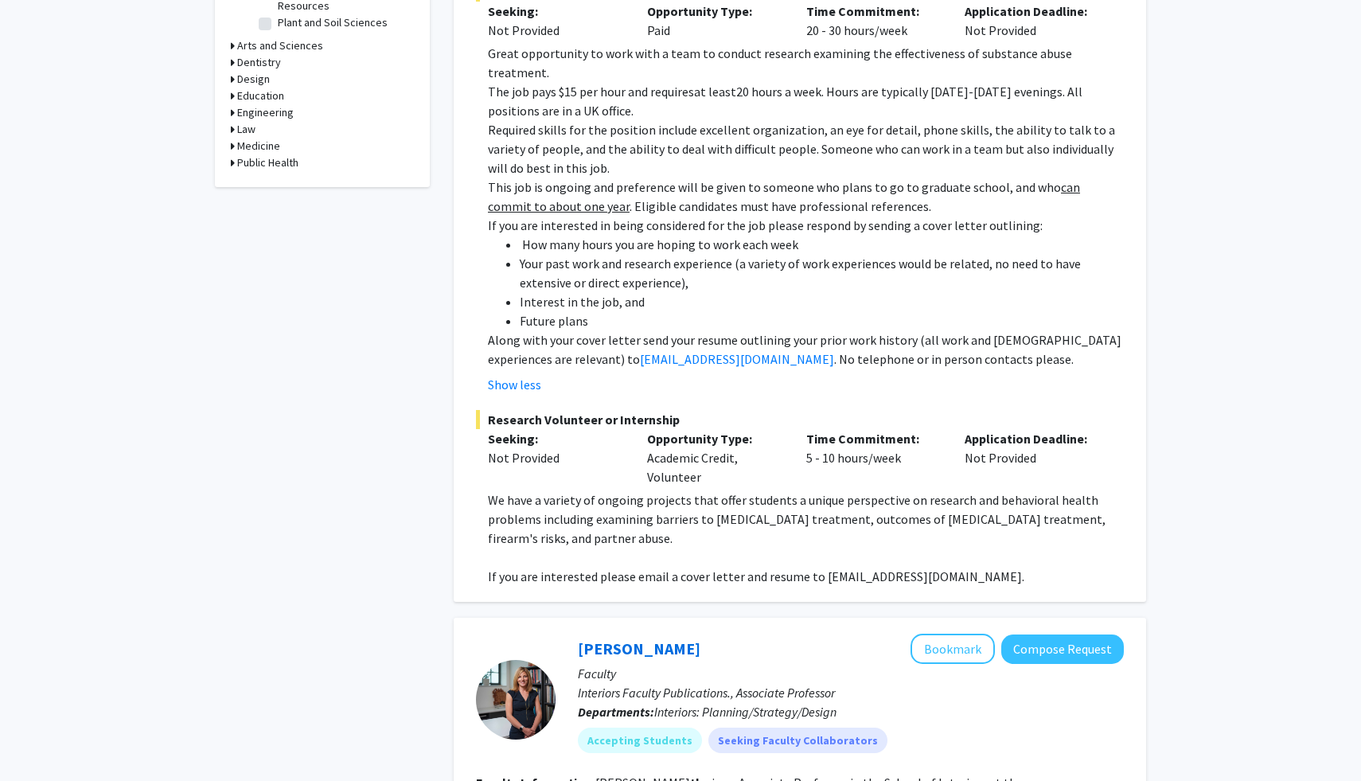
scroll to position [555, 0]
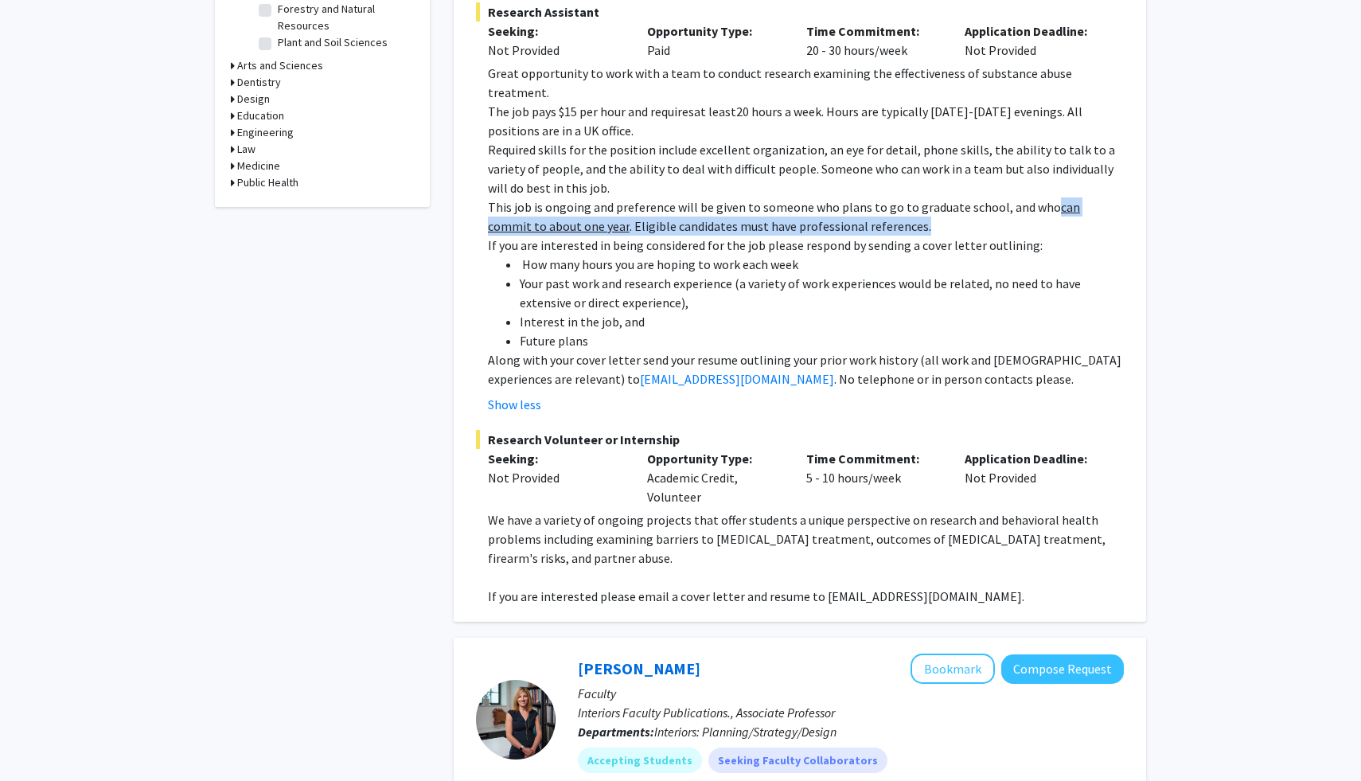
drag, startPoint x: 608, startPoint y: 428, endPoint x: 616, endPoint y: 456, distance: 29.0
click at [616, 236] on p "This job is ongoing and preference will be given to someone who plans to go to …" at bounding box center [806, 216] width 636 height 38
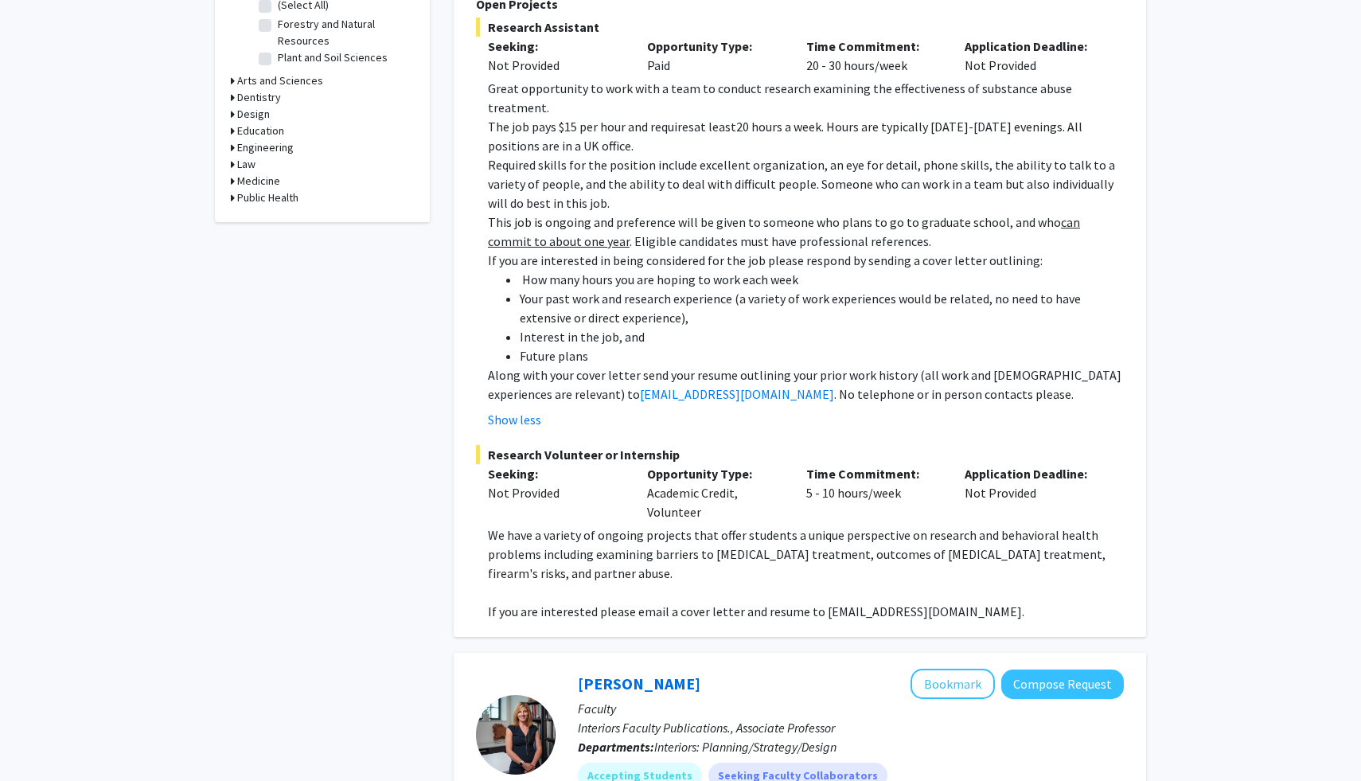
scroll to position [533, 0]
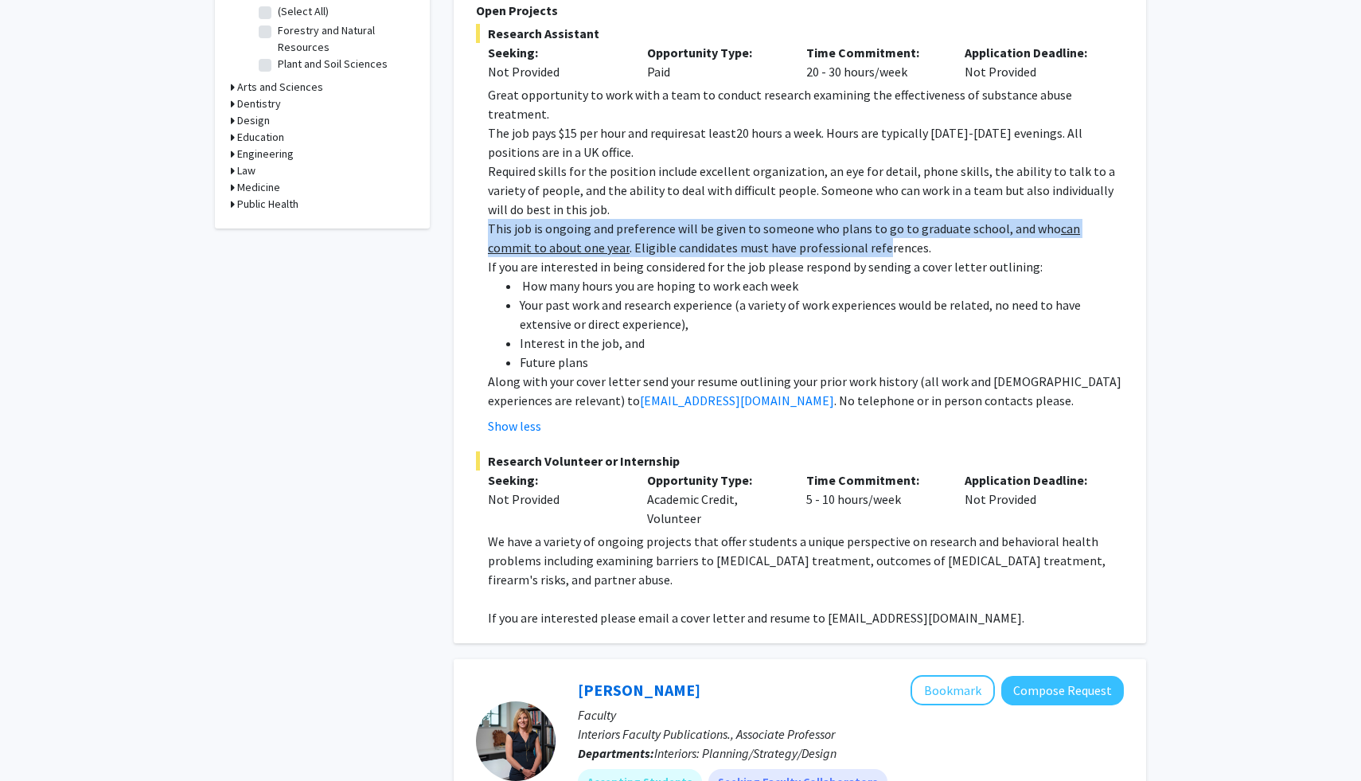
drag, startPoint x: 493, startPoint y: 433, endPoint x: 521, endPoint y: 471, distance: 47.8
click at [521, 257] on p "This job is ongoing and preference will be given to someone who plans to go to …" at bounding box center [806, 238] width 636 height 38
click at [630, 256] on span ". Eligible candidates must have professional references." at bounding box center [781, 248] width 302 height 16
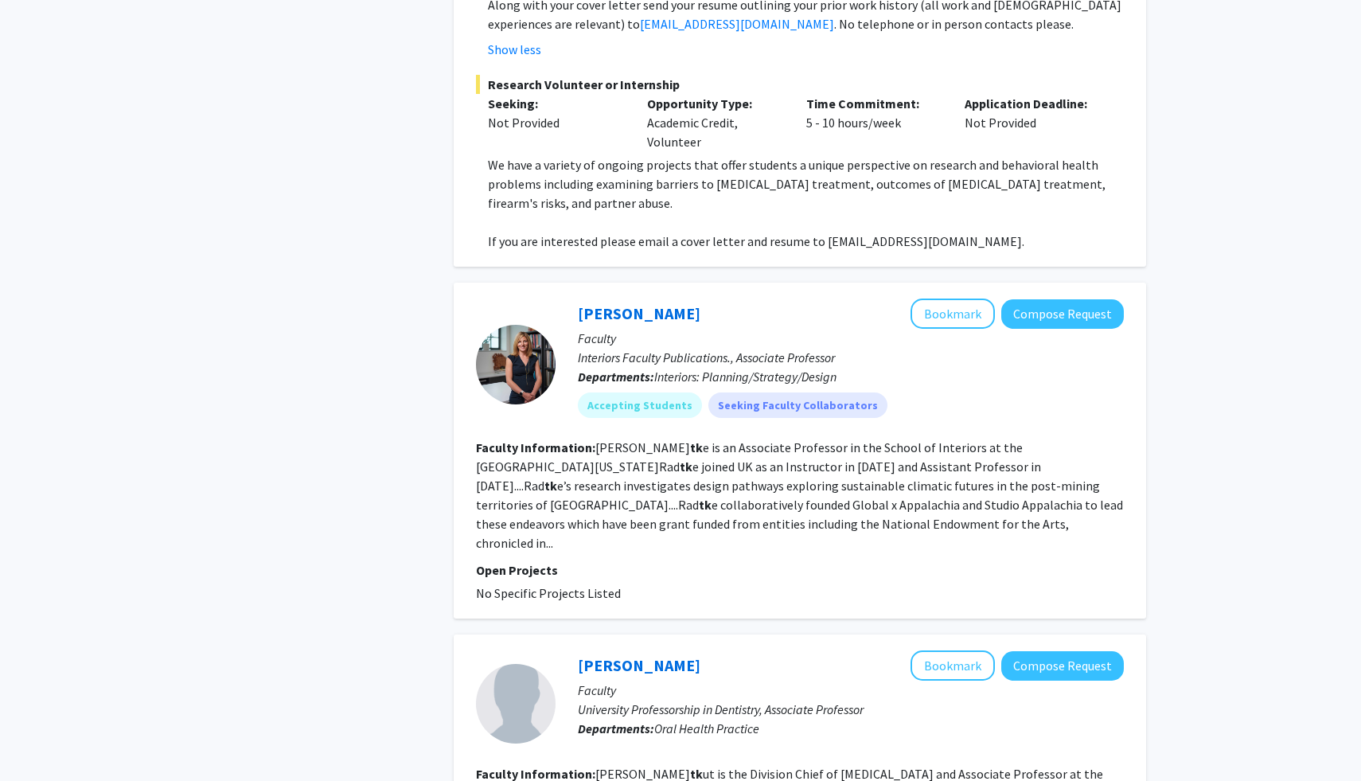
scroll to position [916, 0]
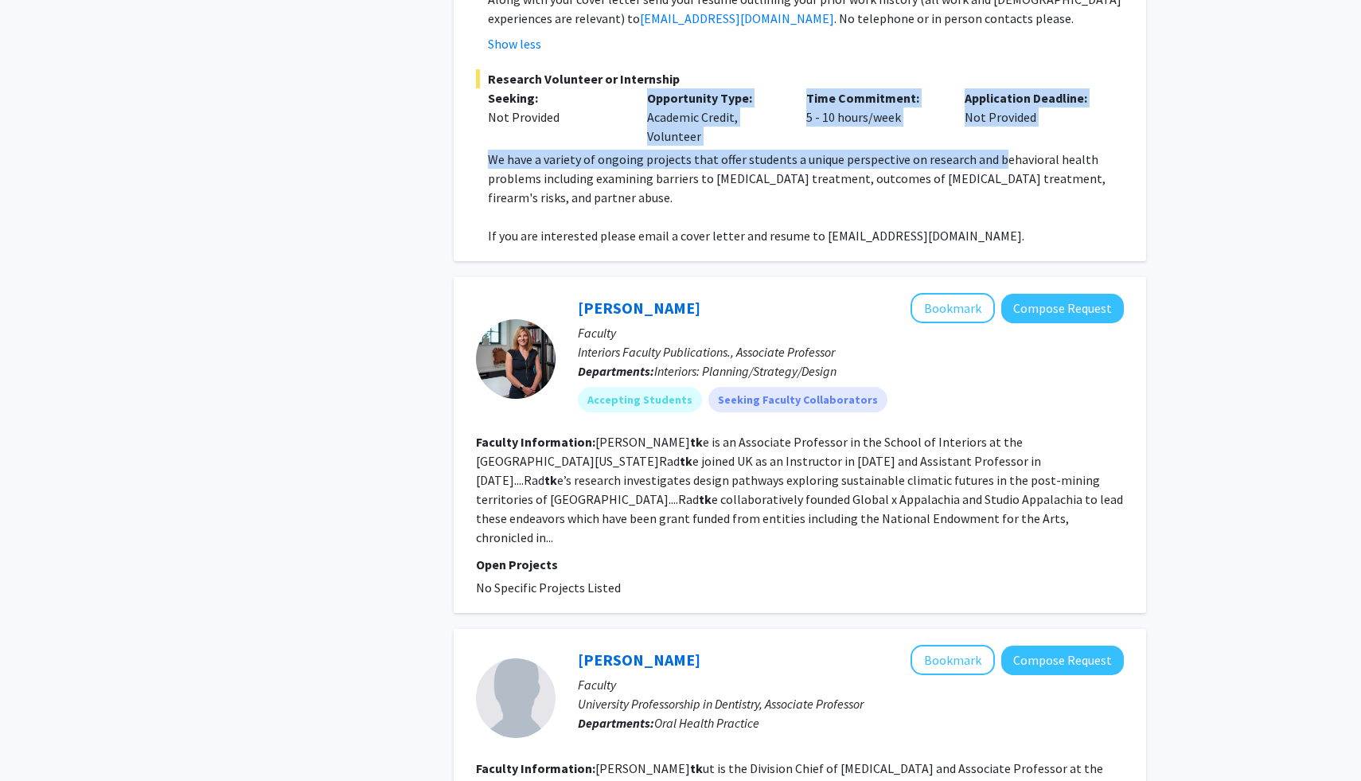
drag, startPoint x: 490, startPoint y: 490, endPoint x: 504, endPoint y: 527, distance: 40.1
click at [504, 245] on div "Research Volunteer or Internship Seeking: Not Provided Opportunity Type: Academ…" at bounding box center [800, 157] width 648 height 176
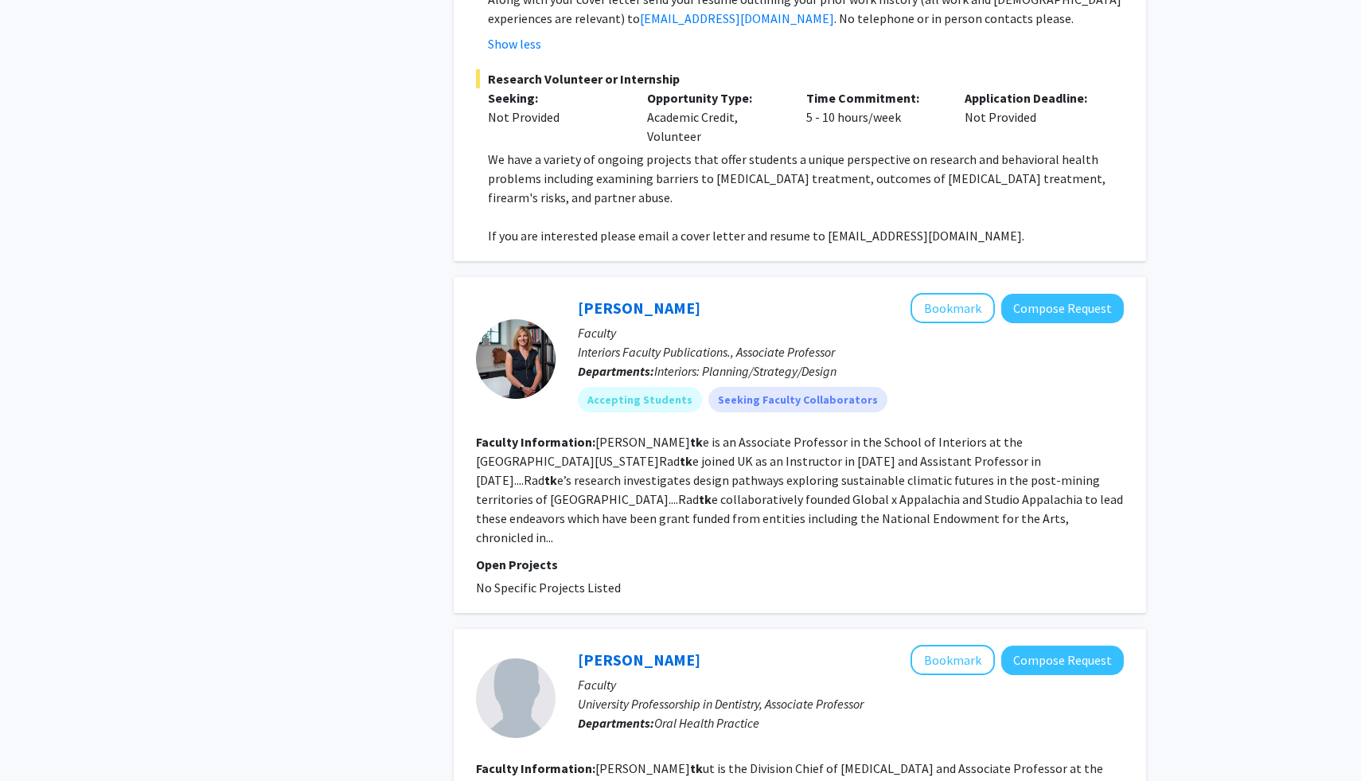
click at [505, 207] on p "We have a variety of ongoing projects that offer students a unique perspective …" at bounding box center [806, 178] width 636 height 57
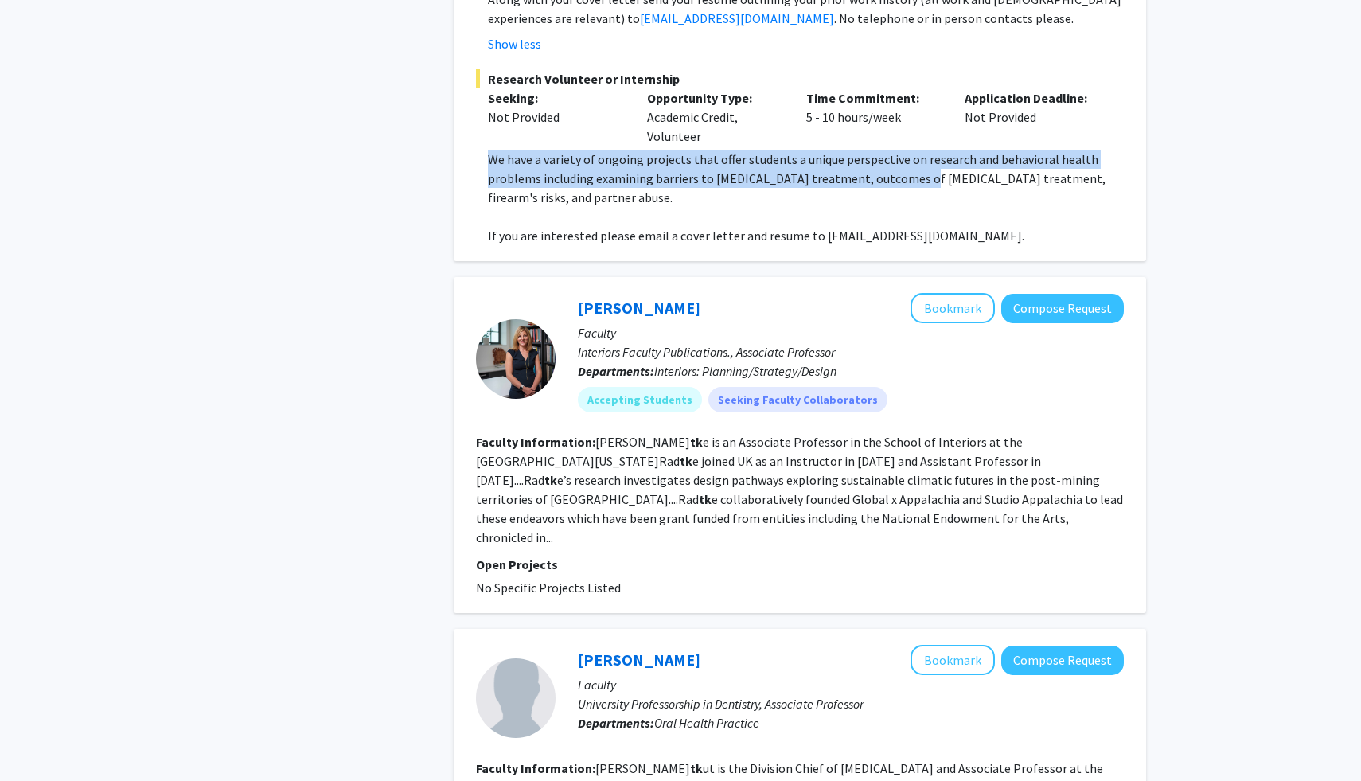
drag, startPoint x: 498, startPoint y: 508, endPoint x: 508, endPoint y: 556, distance: 49.7
click at [508, 207] on p "We have a variety of ongoing projects that offer students a unique perspective …" at bounding box center [806, 178] width 636 height 57
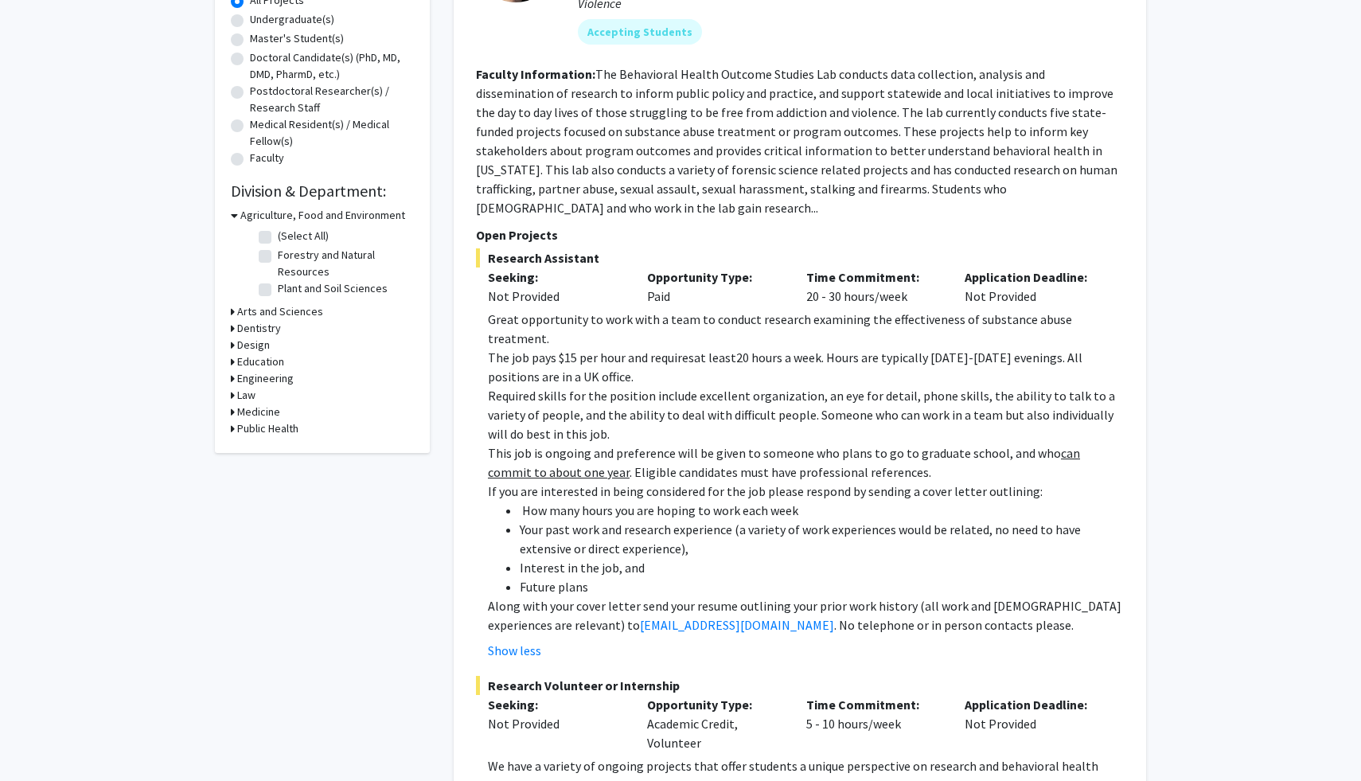
scroll to position [0, 0]
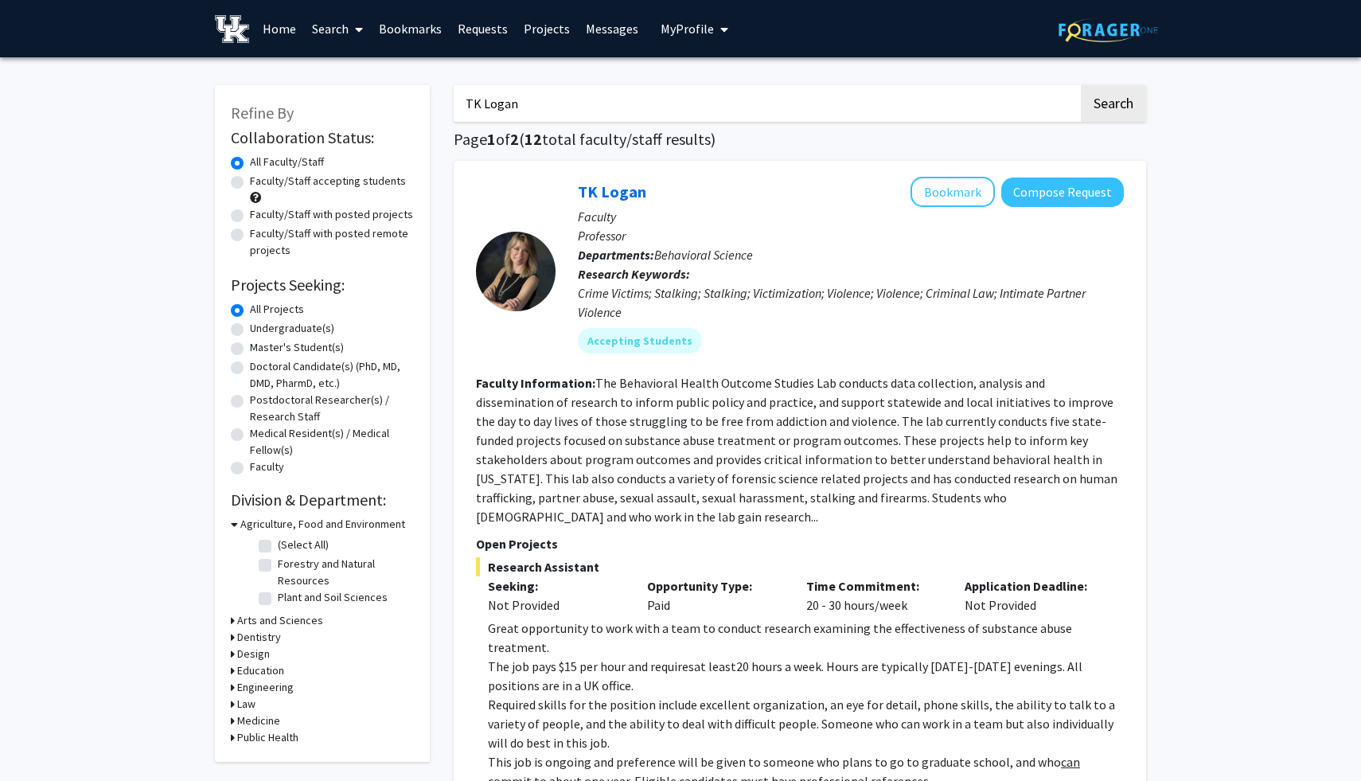
click at [371, 189] on label "Faculty/Staff accepting students" at bounding box center [328, 181] width 156 height 17
click at [260, 183] on input "Faculty/Staff accepting students" at bounding box center [255, 178] width 10 height 10
radio input "true"
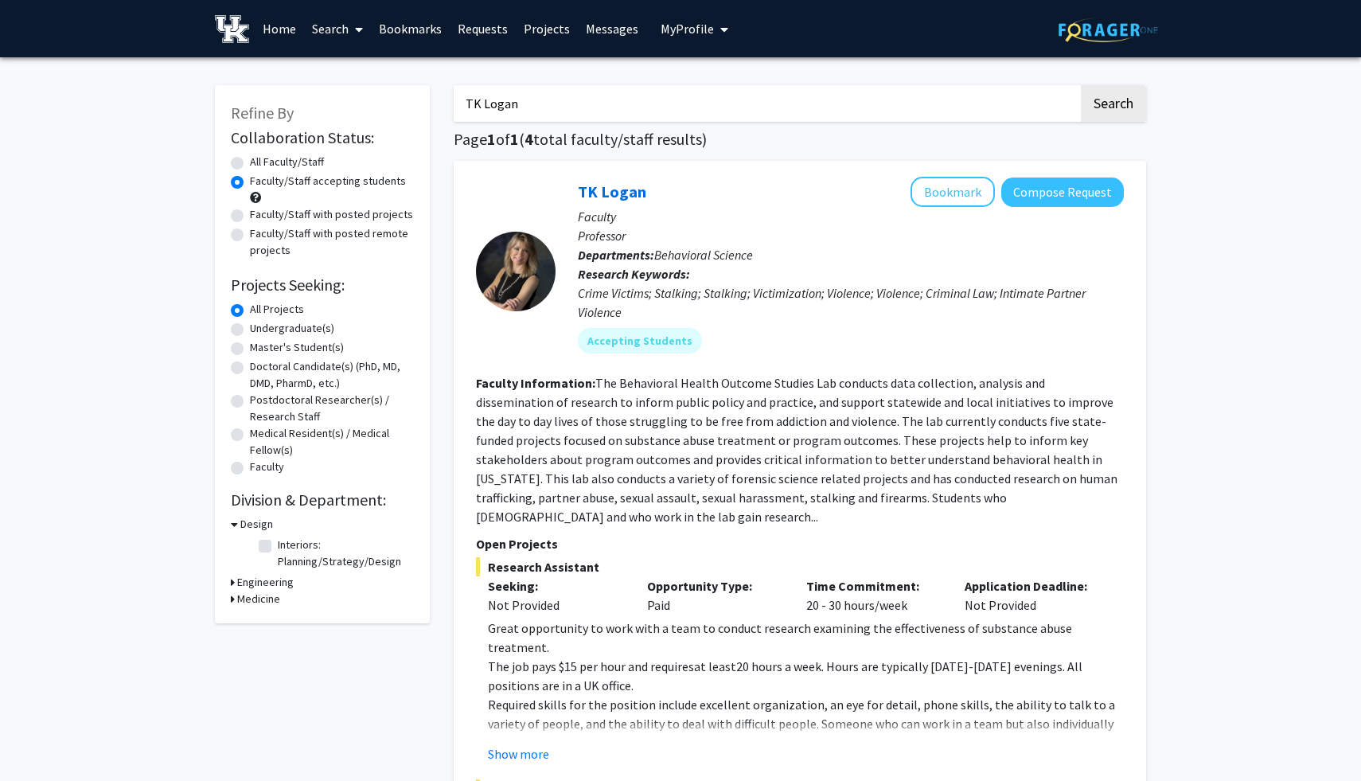
drag, startPoint x: 574, startPoint y: 111, endPoint x: 429, endPoint y: 96, distance: 145.6
click at [1081, 85] on button "Search" at bounding box center [1113, 103] width 65 height 37
radio input "true"
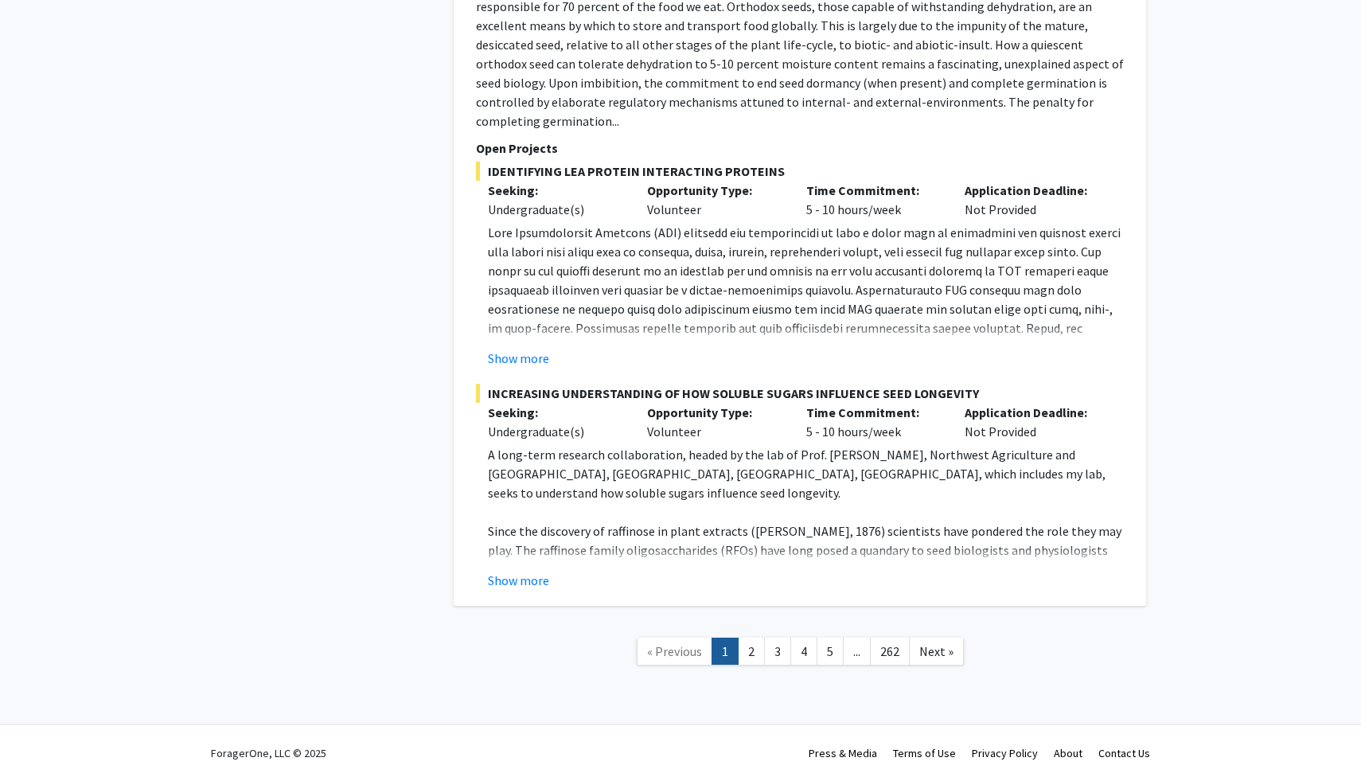
scroll to position [11126, 0]
click at [743, 641] on link "2" at bounding box center [751, 652] width 27 height 28
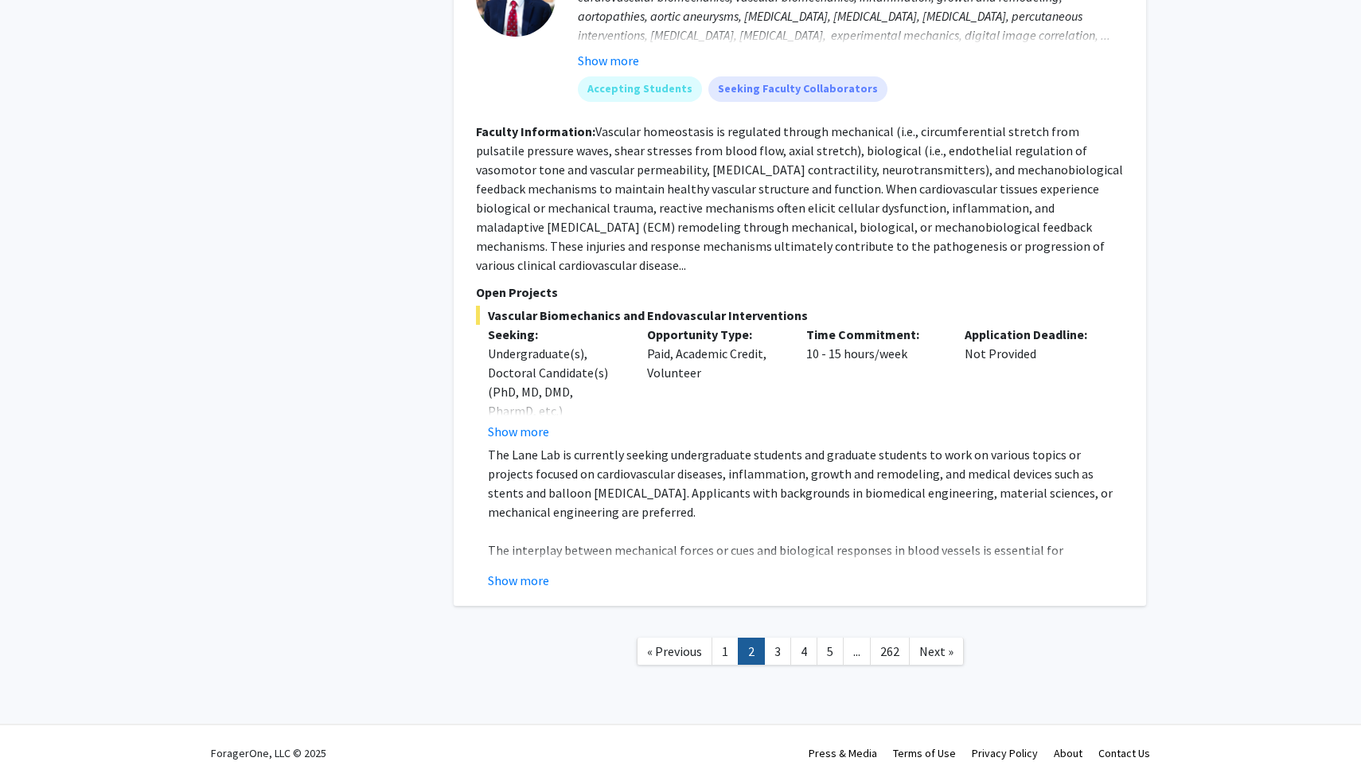
scroll to position [7946, 0]
click at [784, 646] on link "3" at bounding box center [777, 652] width 27 height 28
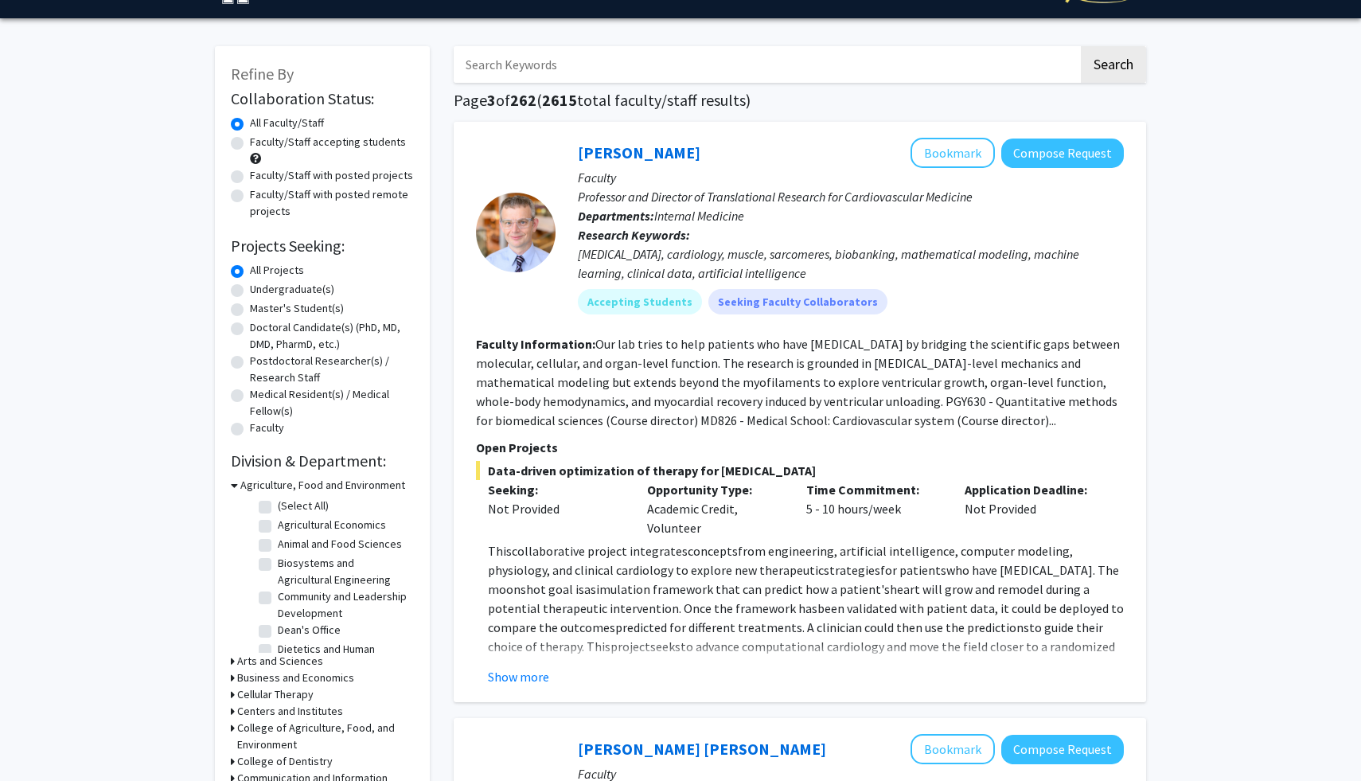
scroll to position [41, 0]
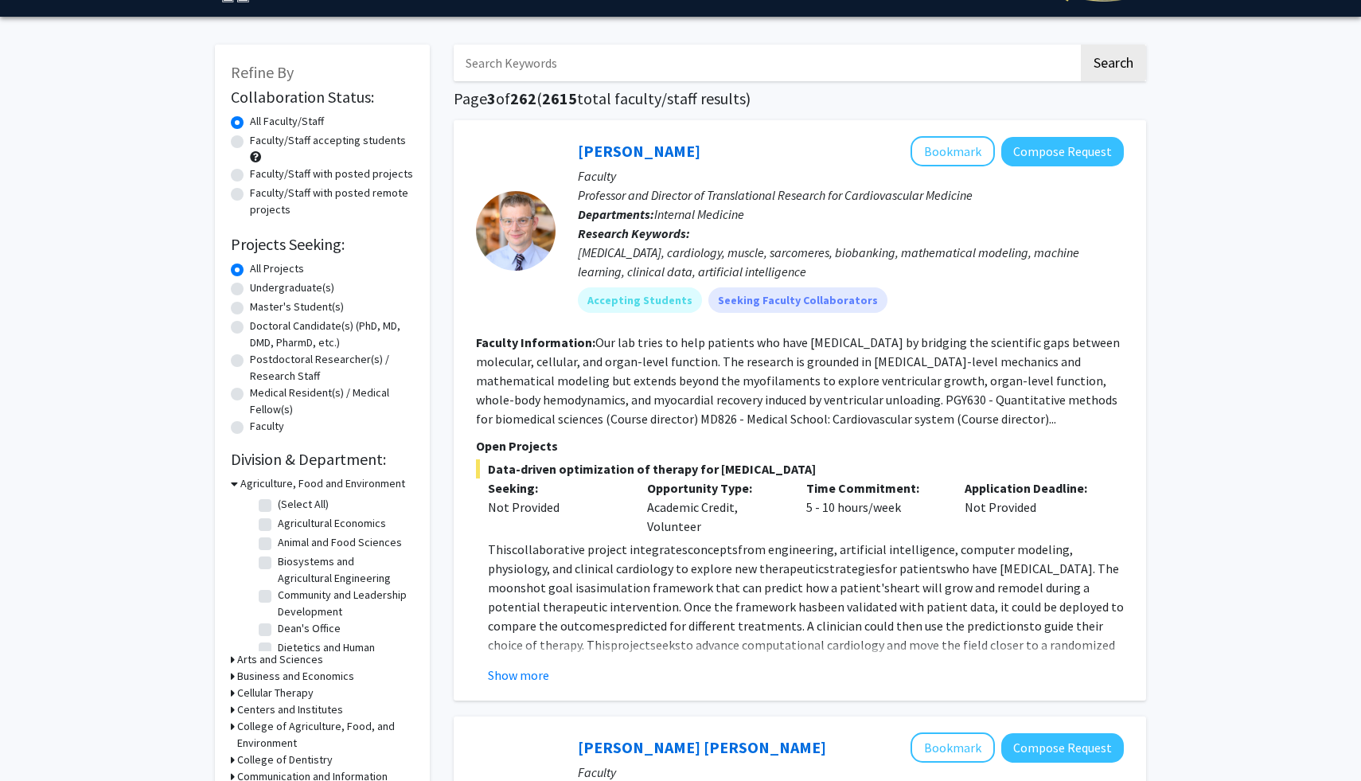
click at [353, 149] on label "Faculty/Staff accepting students" at bounding box center [328, 140] width 156 height 17
click at [260, 143] on input "Faculty/Staff accepting students" at bounding box center [255, 137] width 10 height 10
radio input "true"
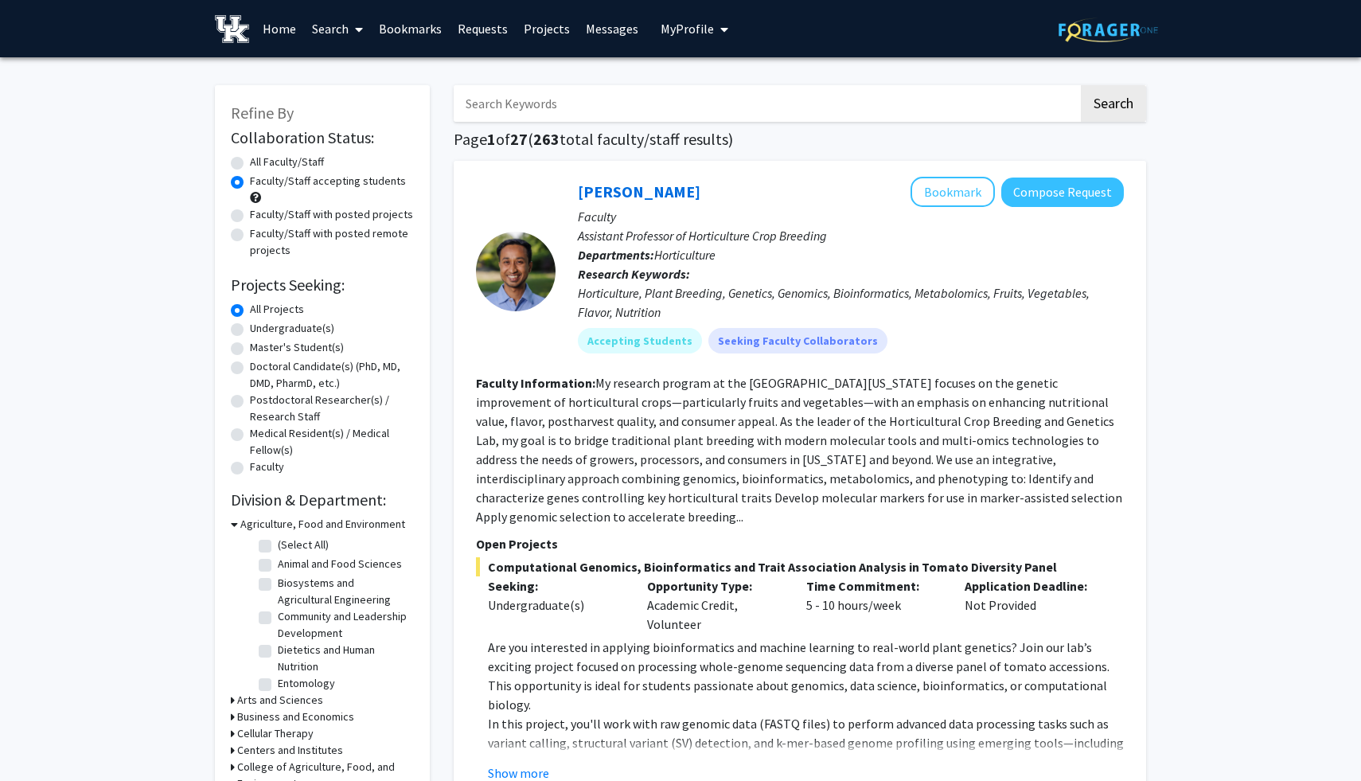
click at [342, 223] on label "Faculty/Staff with posted projects" at bounding box center [331, 214] width 163 height 17
click at [260, 217] on input "Faculty/Staff with posted projects" at bounding box center [255, 211] width 10 height 10
radio input "true"
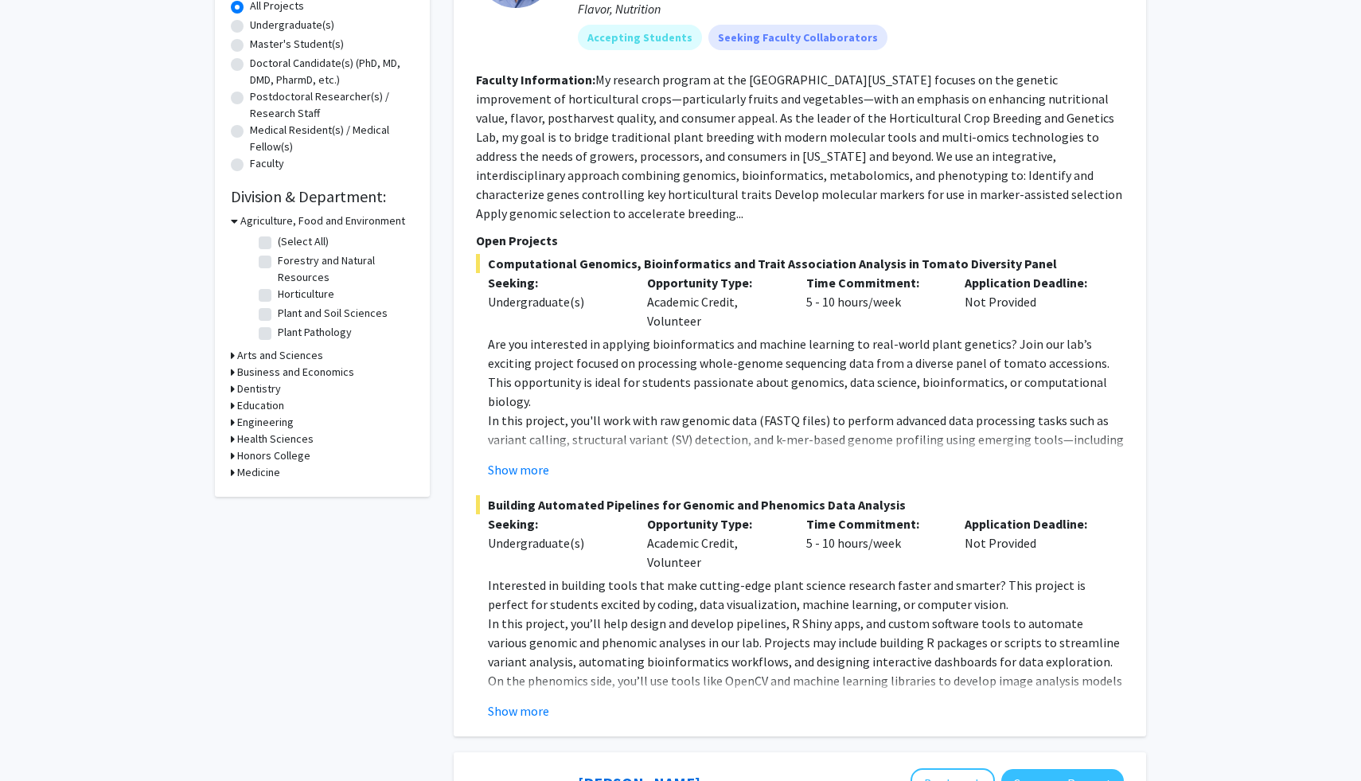
scroll to position [308, 0]
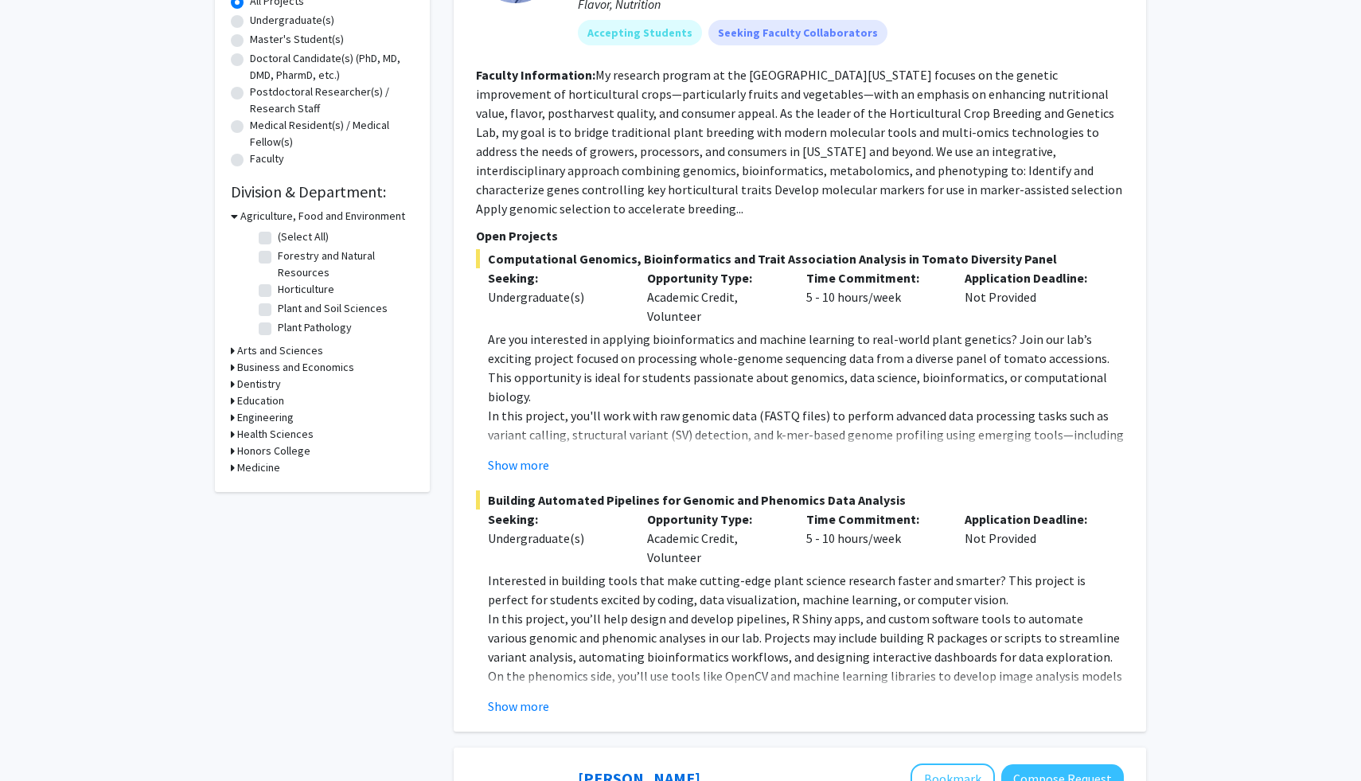
click at [279, 359] on h3 "Arts and Sciences" at bounding box center [280, 350] width 86 height 17
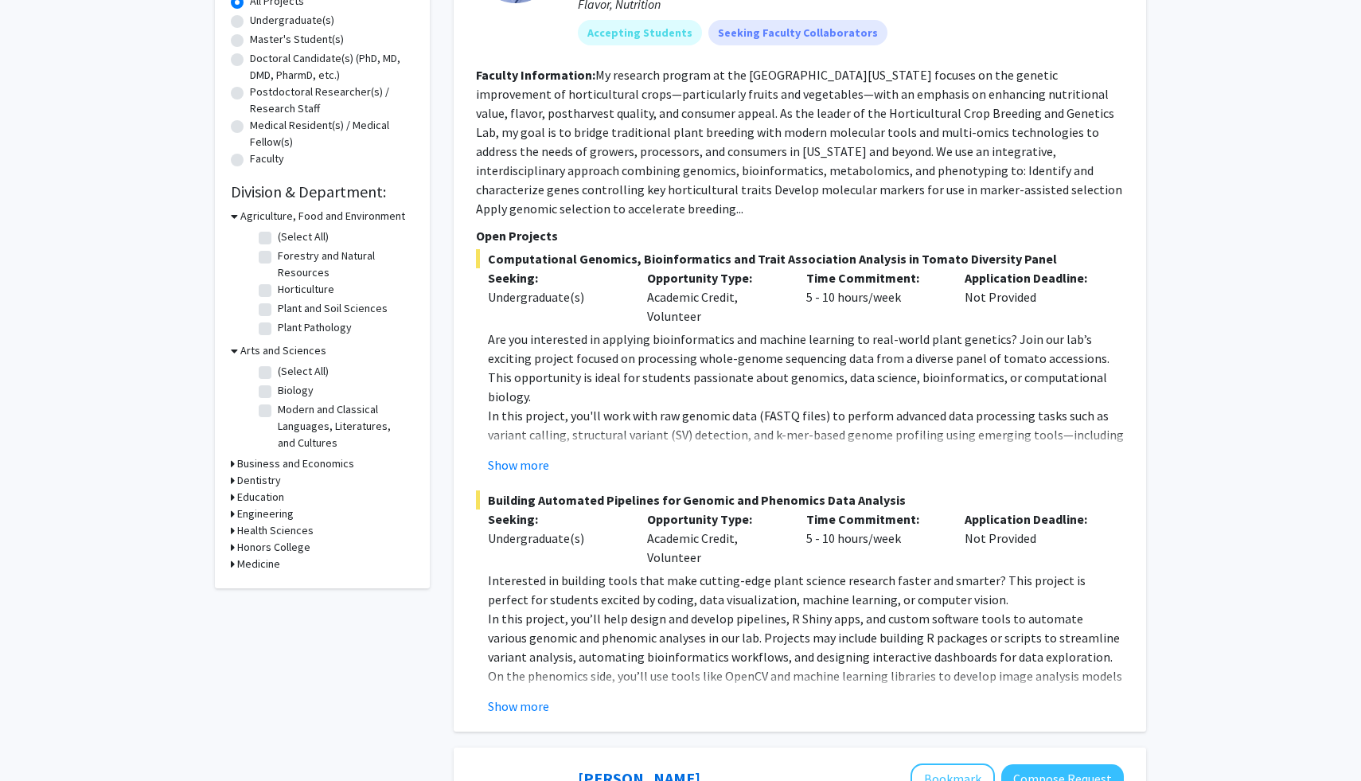
click at [267, 572] on h3 "Medicine" at bounding box center [258, 564] width 43 height 17
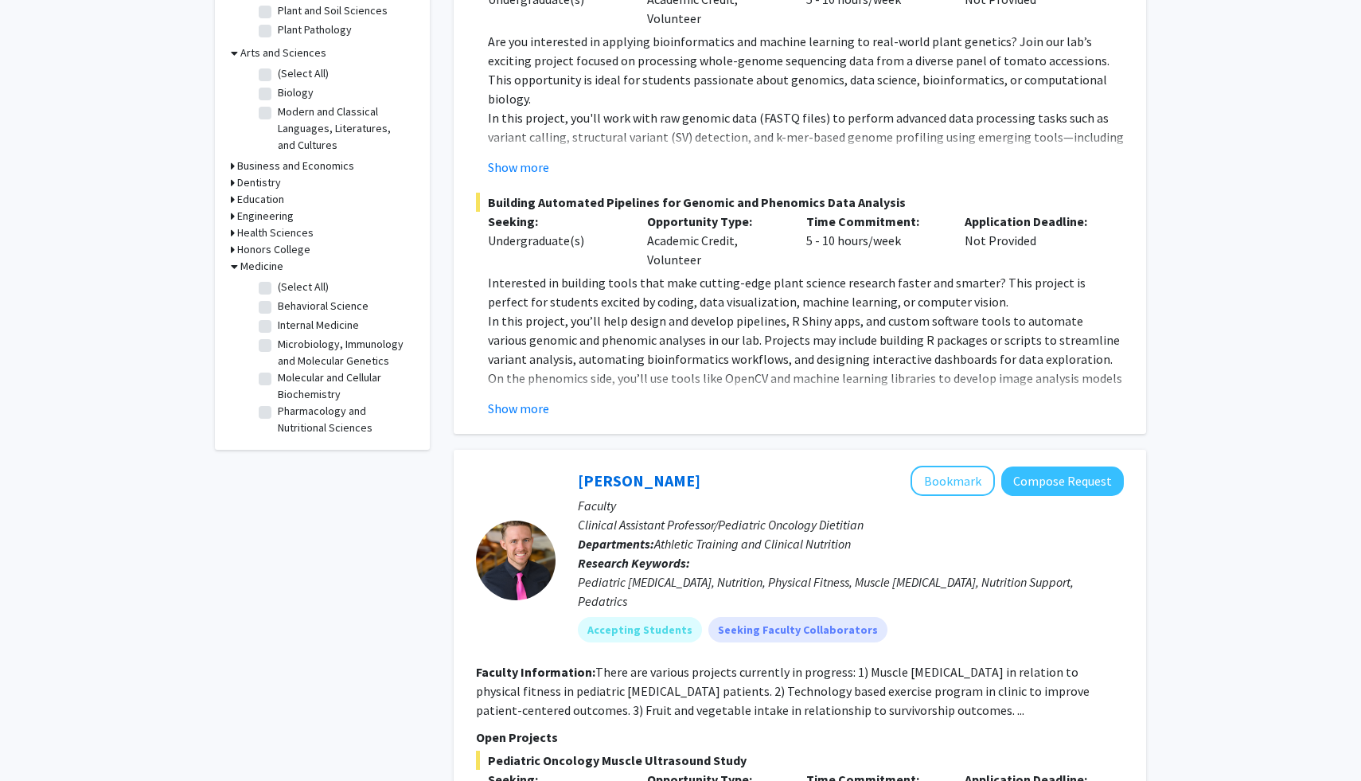
scroll to position [611, 0]
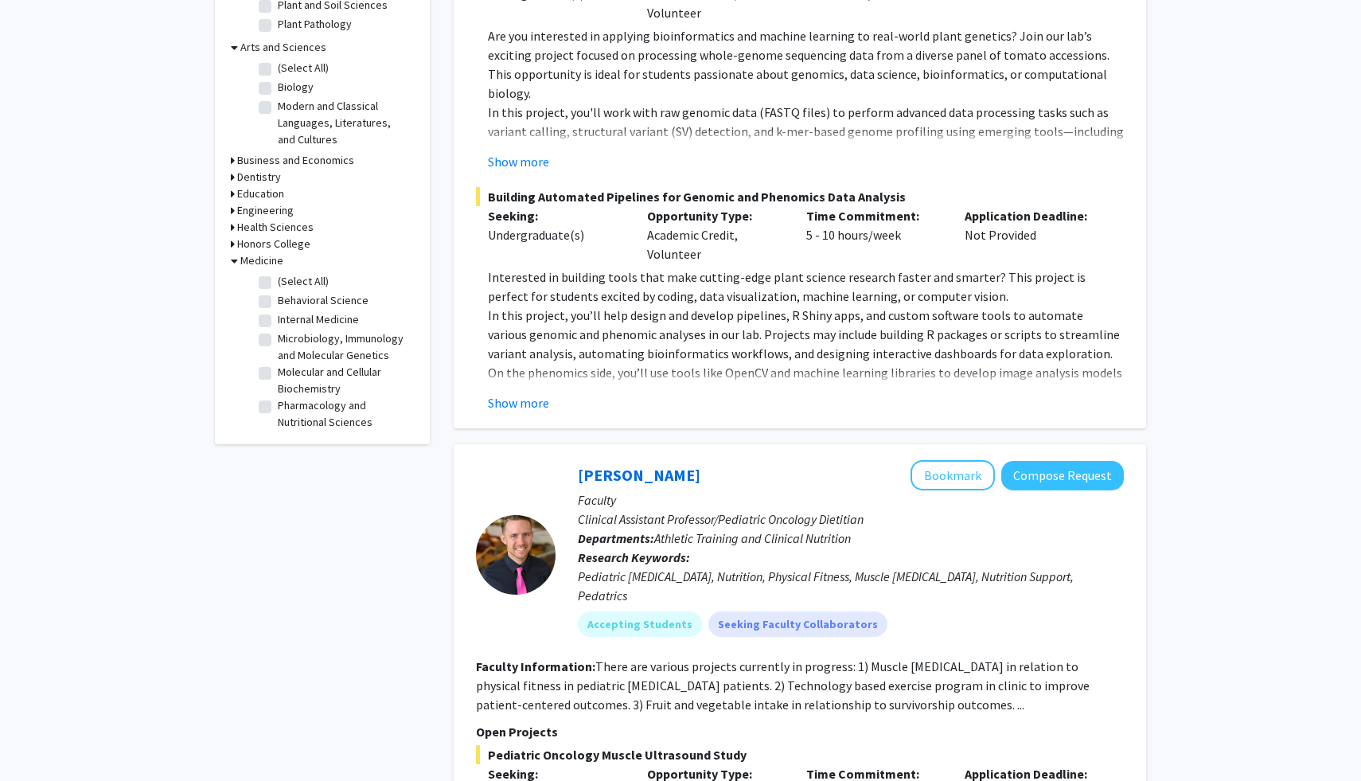
click at [278, 309] on label "Behavioral Science" at bounding box center [323, 300] width 91 height 17
click at [278, 303] on input "Behavioral Science" at bounding box center [283, 297] width 10 height 10
checkbox input "true"
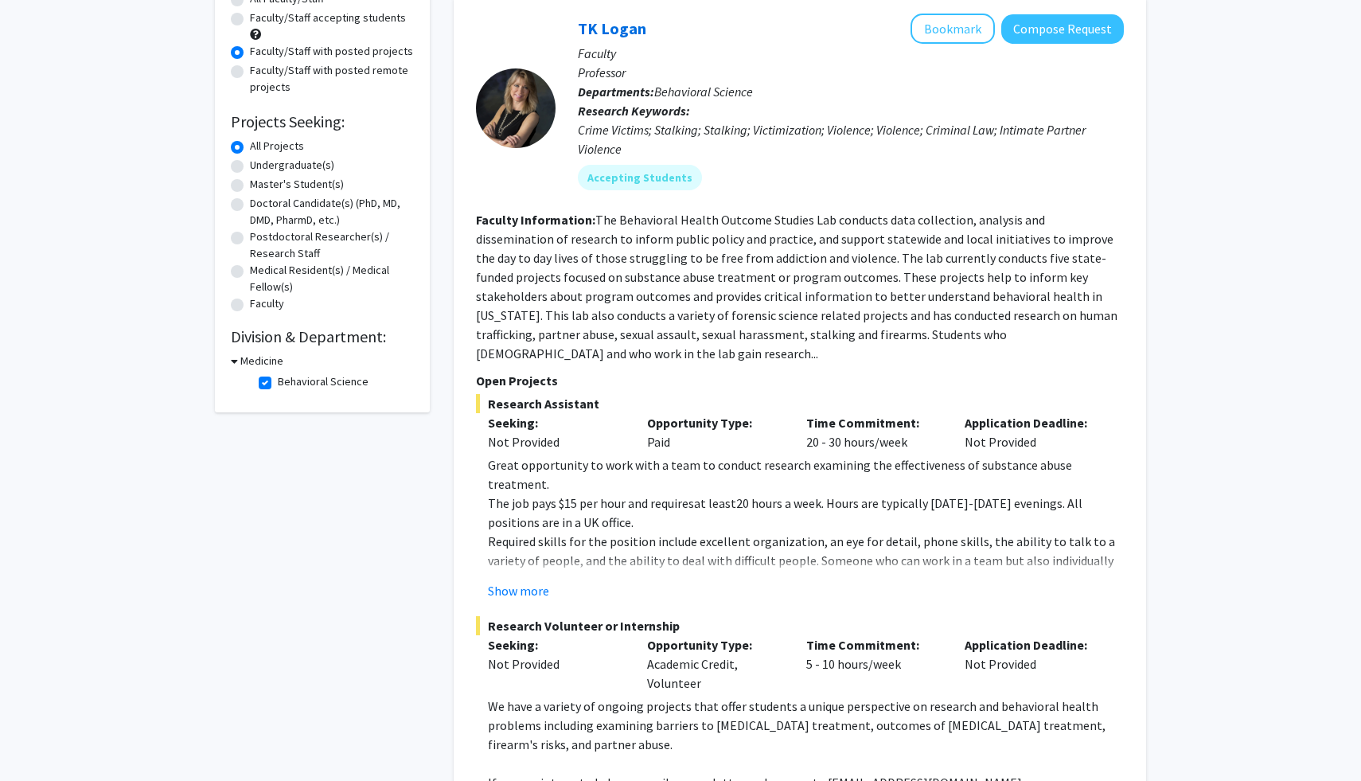
scroll to position [16, 0]
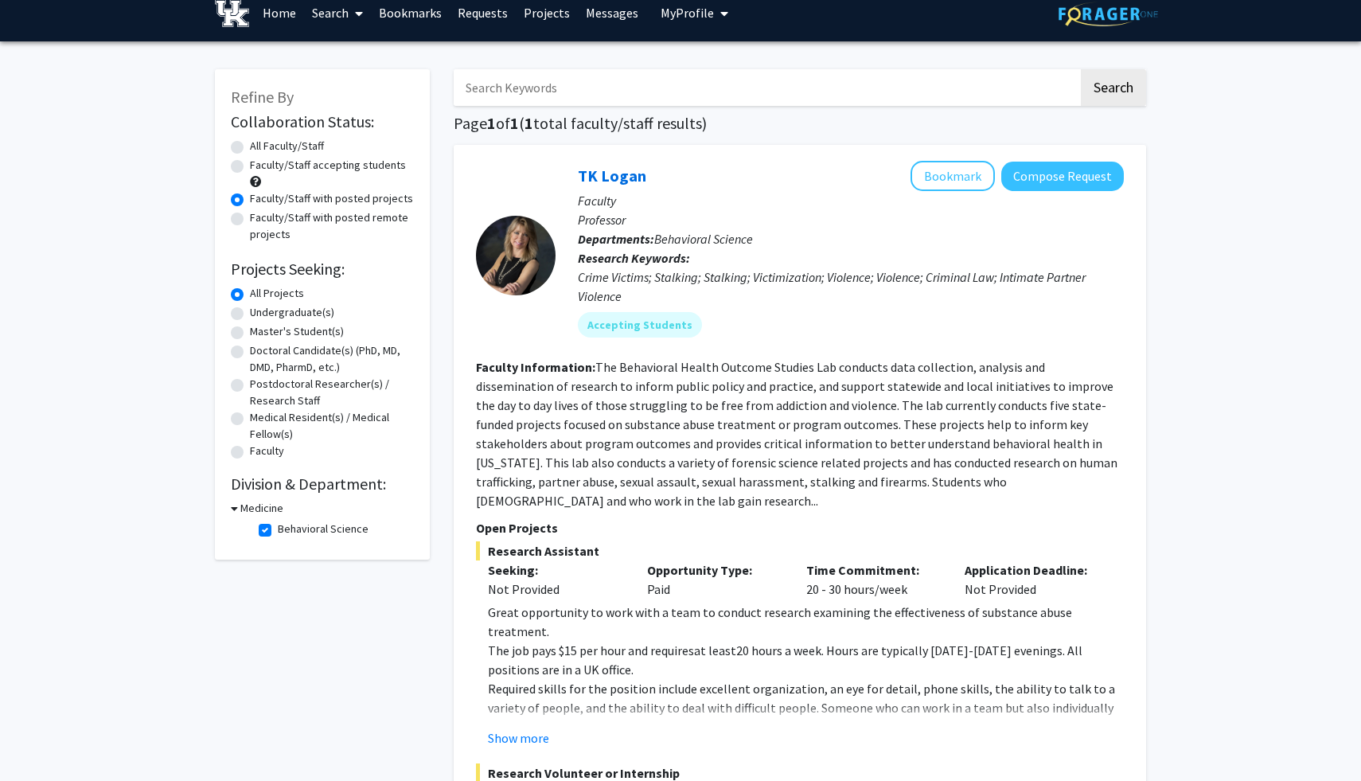
click at [260, 517] on h3 "Medicine" at bounding box center [261, 508] width 43 height 17
click at [260, 517] on h3 "Medicine" at bounding box center [258, 508] width 43 height 17
click at [318, 494] on h2 "Division & Department:" at bounding box center [322, 483] width 183 height 19
click at [278, 537] on label "Behavioral Science" at bounding box center [323, 529] width 91 height 17
click at [278, 531] on input "Behavioral Science" at bounding box center [283, 526] width 10 height 10
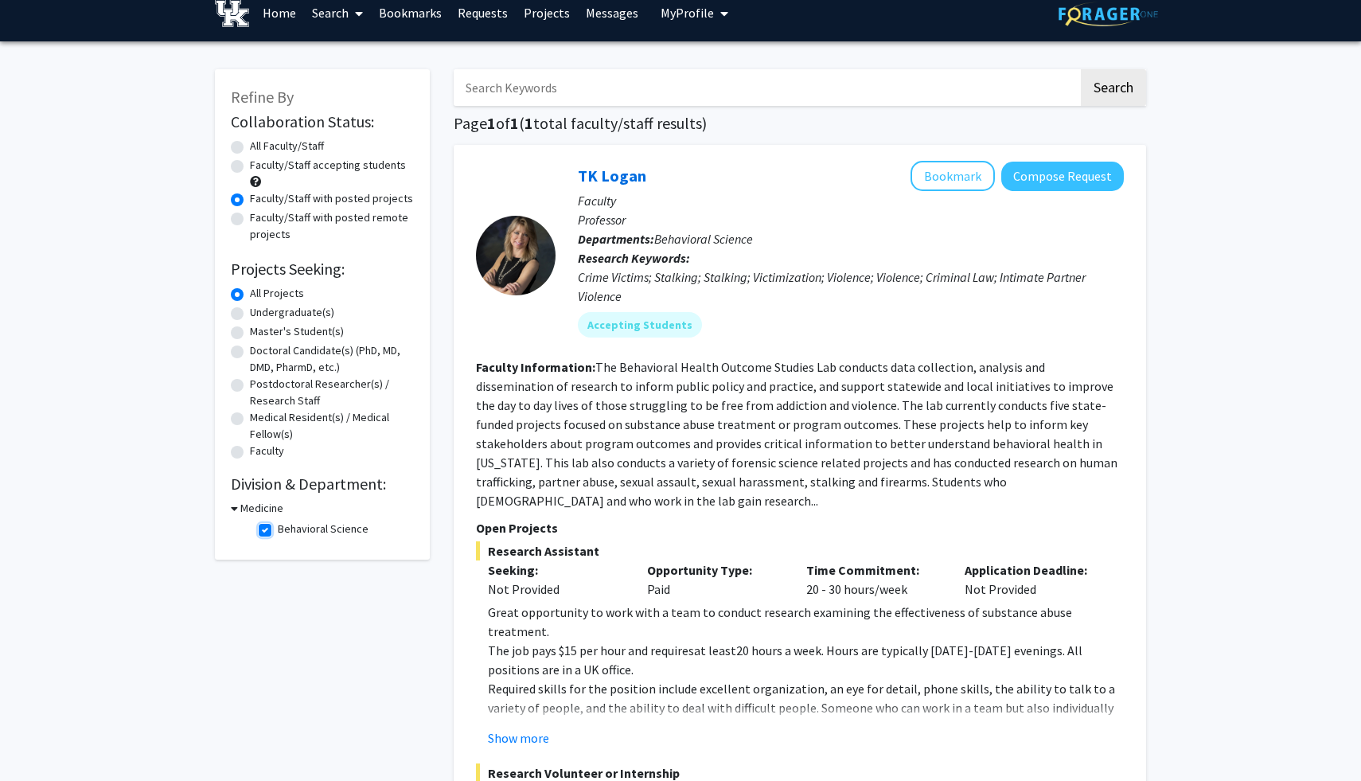
checkbox input "false"
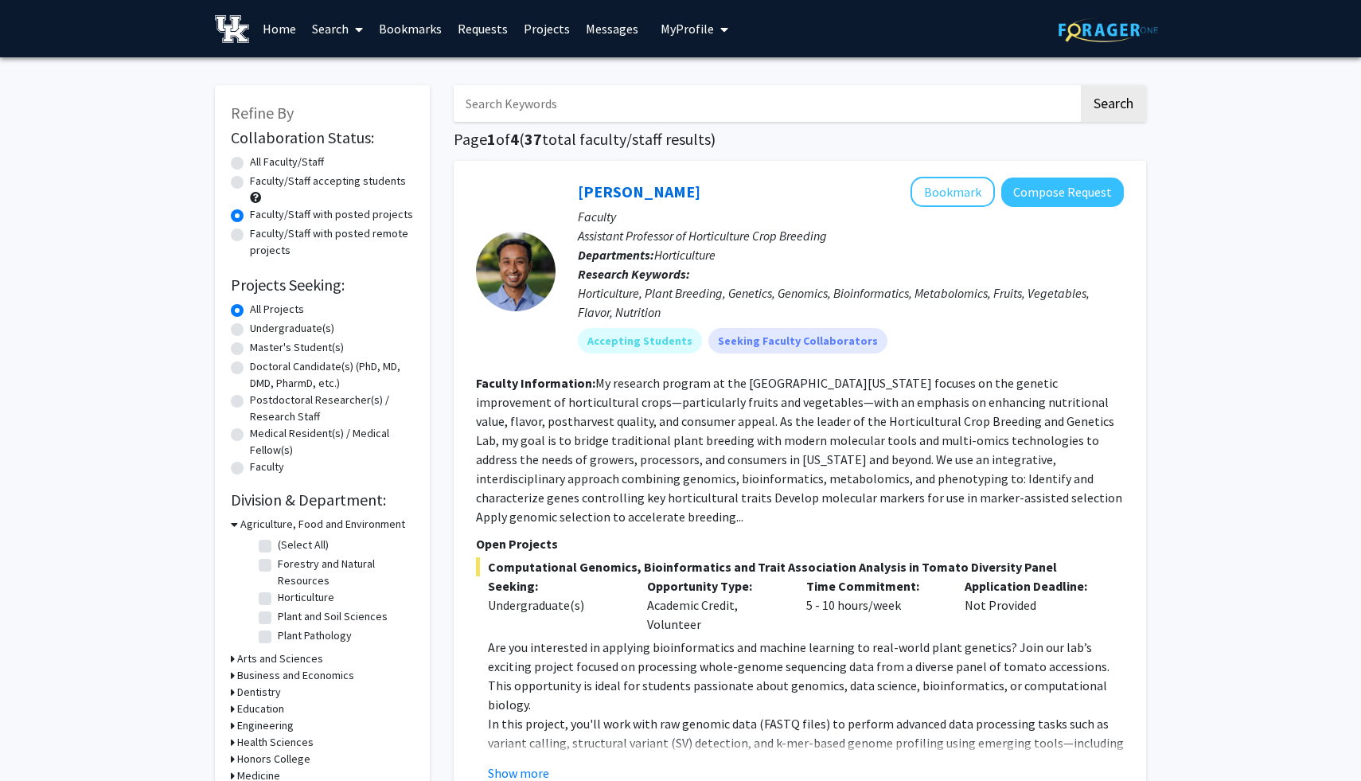
click at [259, 533] on h3 "Agriculture, Food and Environment" at bounding box center [322, 524] width 165 height 17
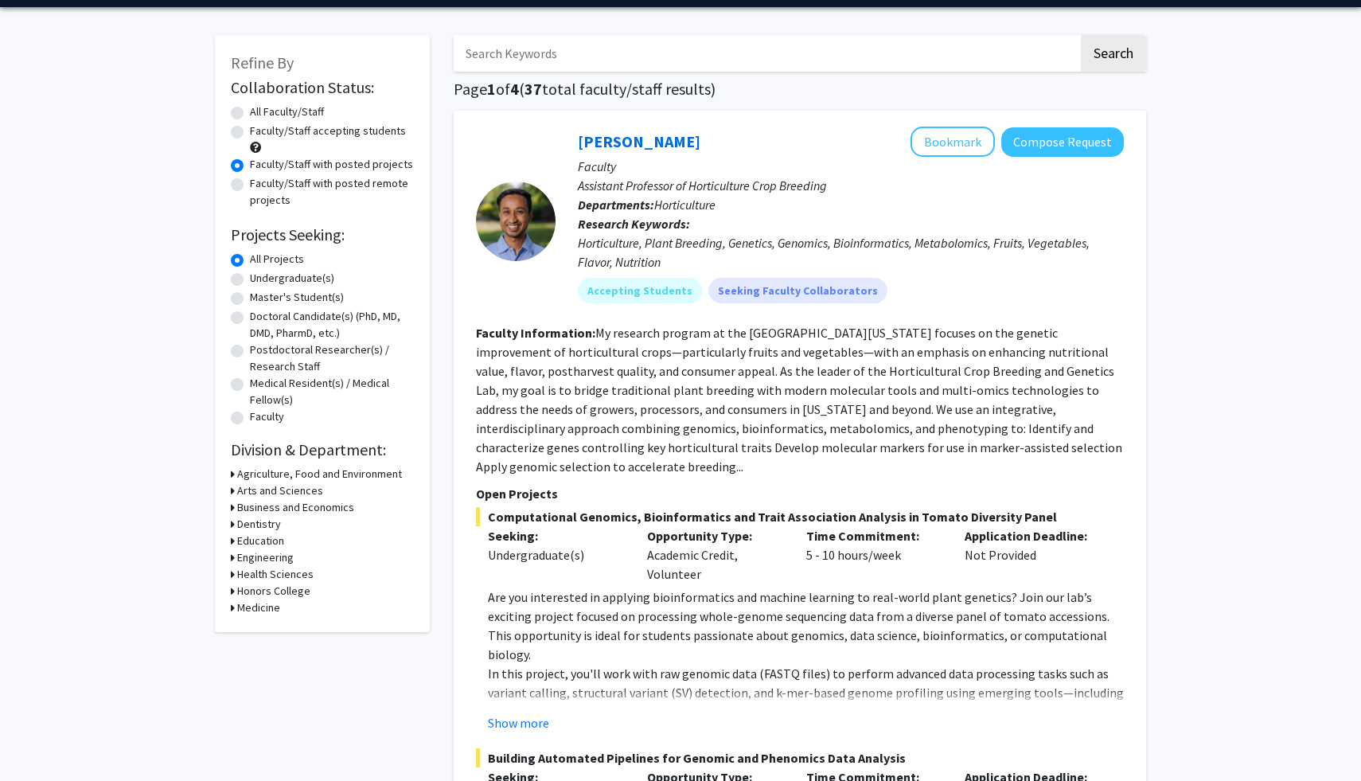
scroll to position [78, 0]
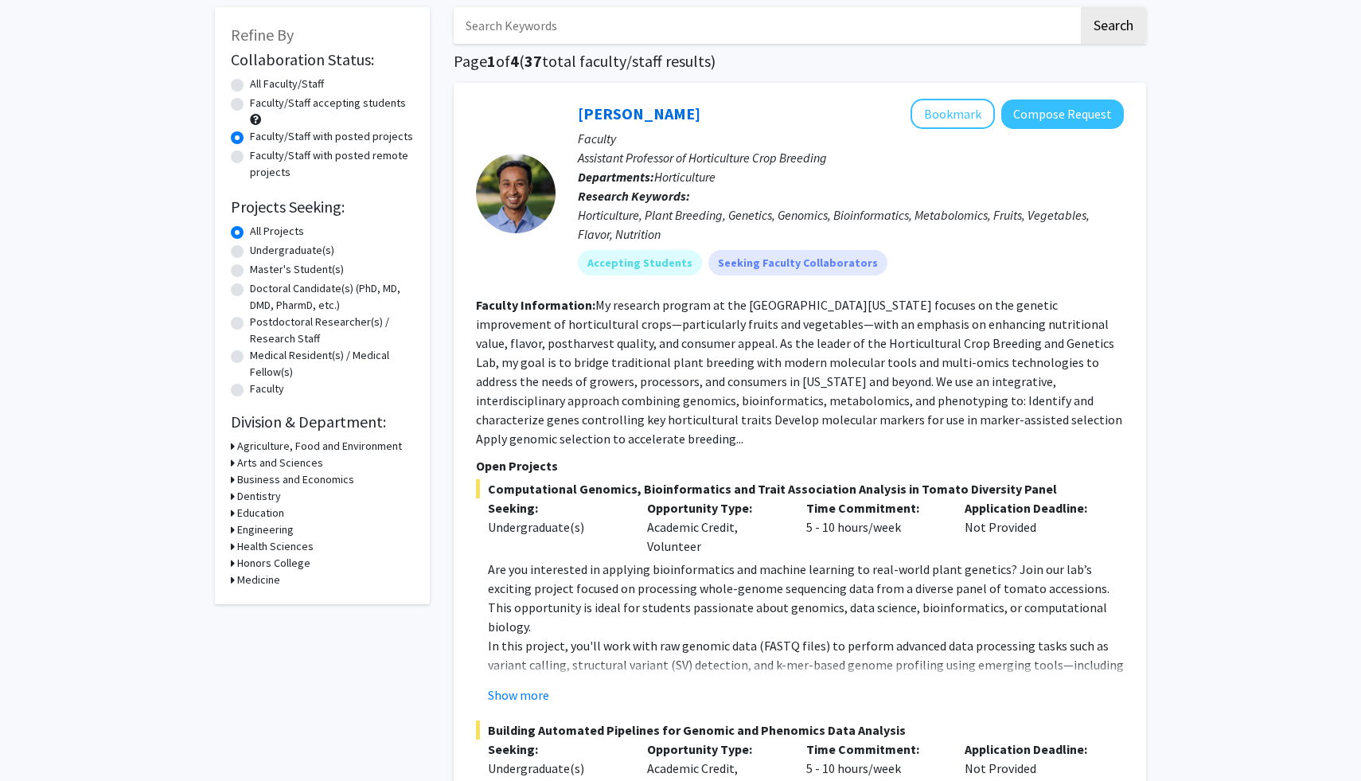
click at [295, 471] on h3 "Arts and Sciences" at bounding box center [280, 463] width 86 height 17
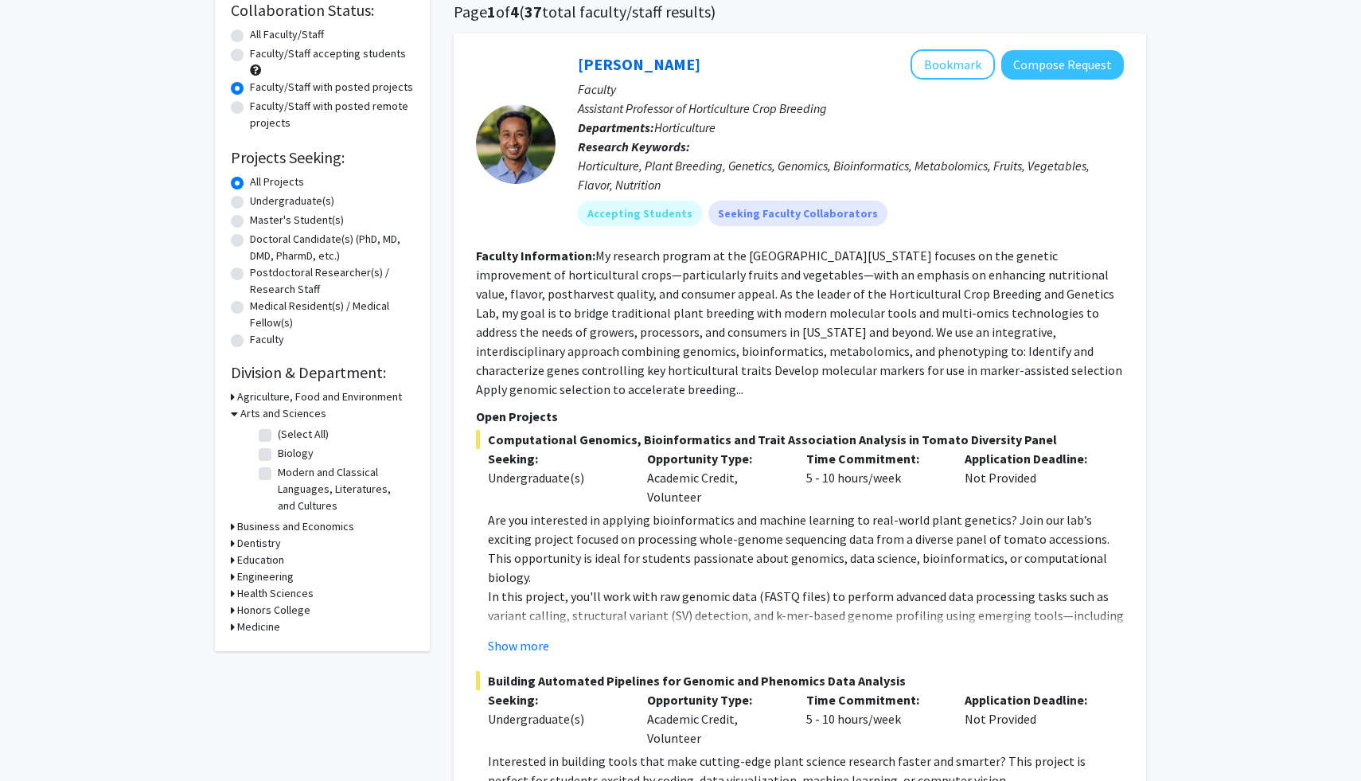
scroll to position [130, 0]
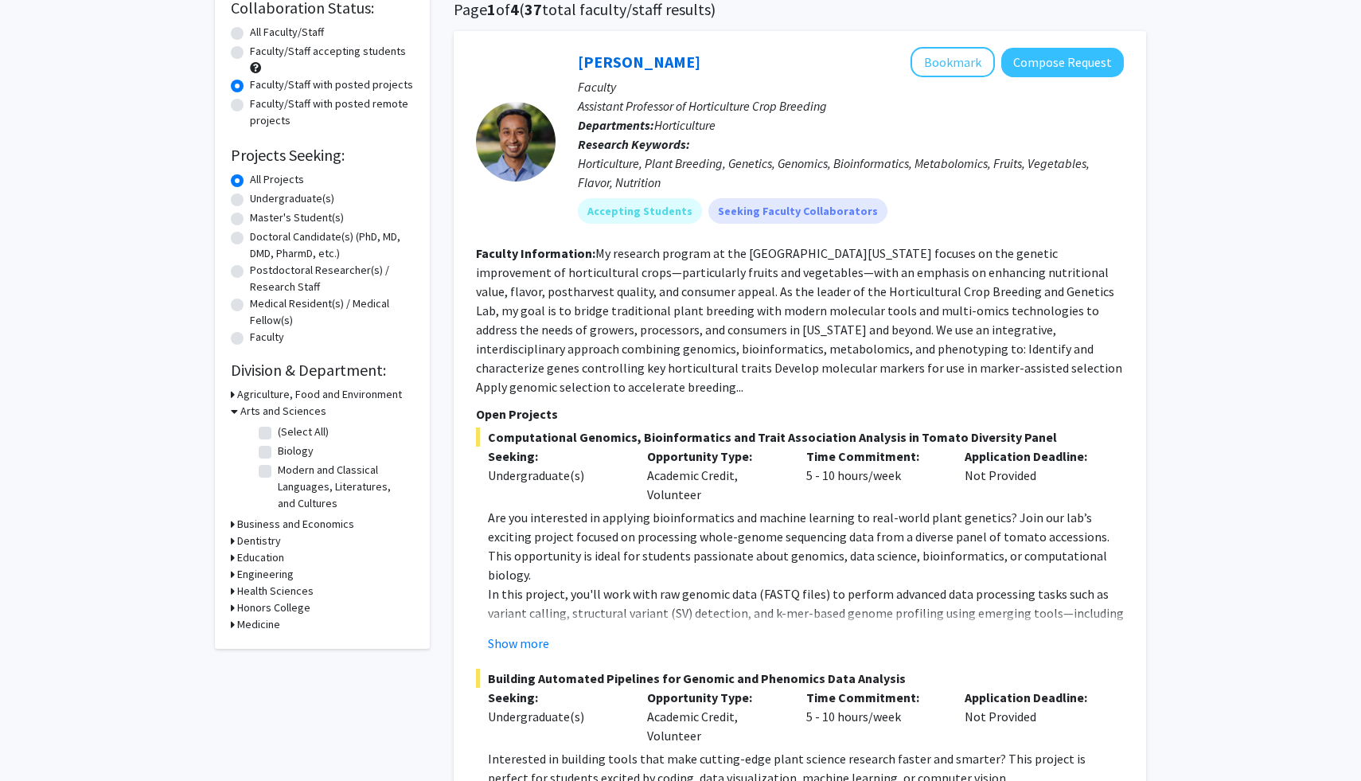
click at [256, 633] on h3 "Medicine" at bounding box center [258, 624] width 43 height 17
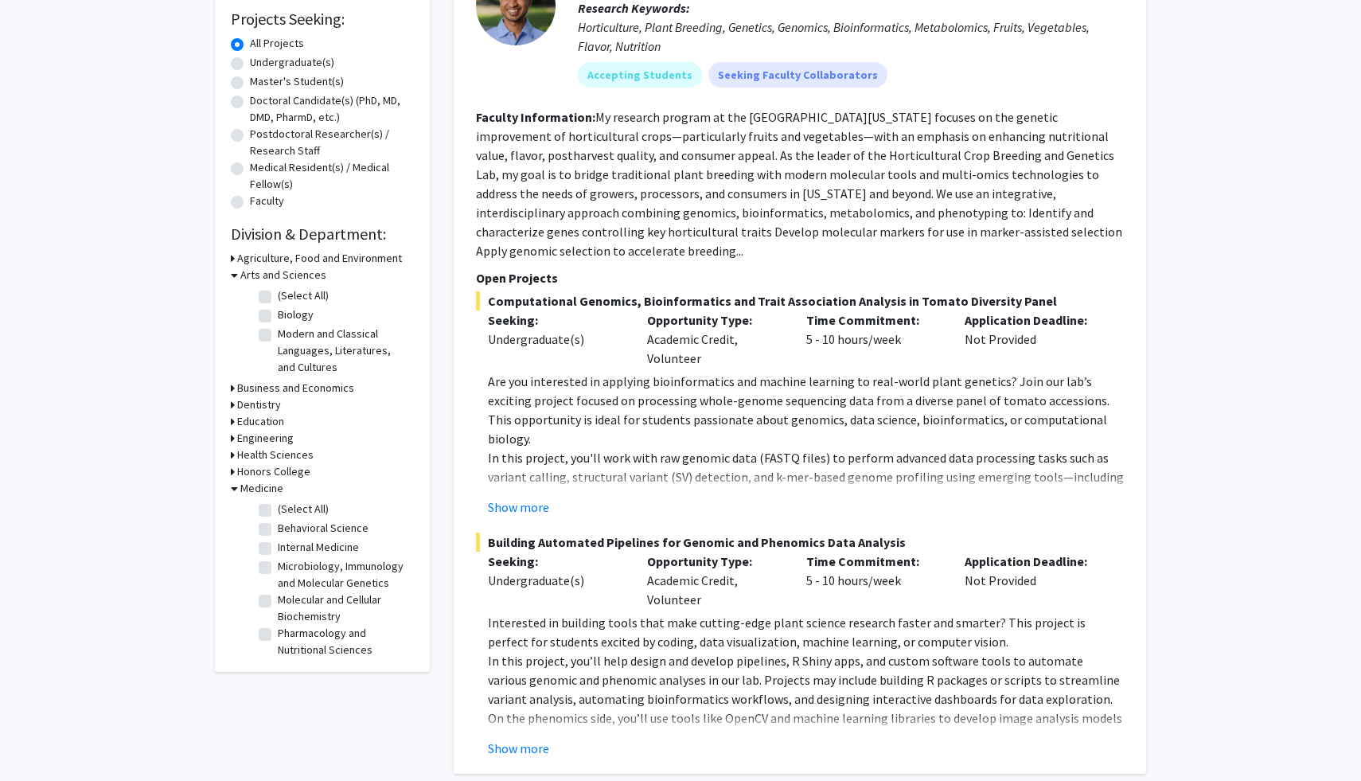
scroll to position [288, 0]
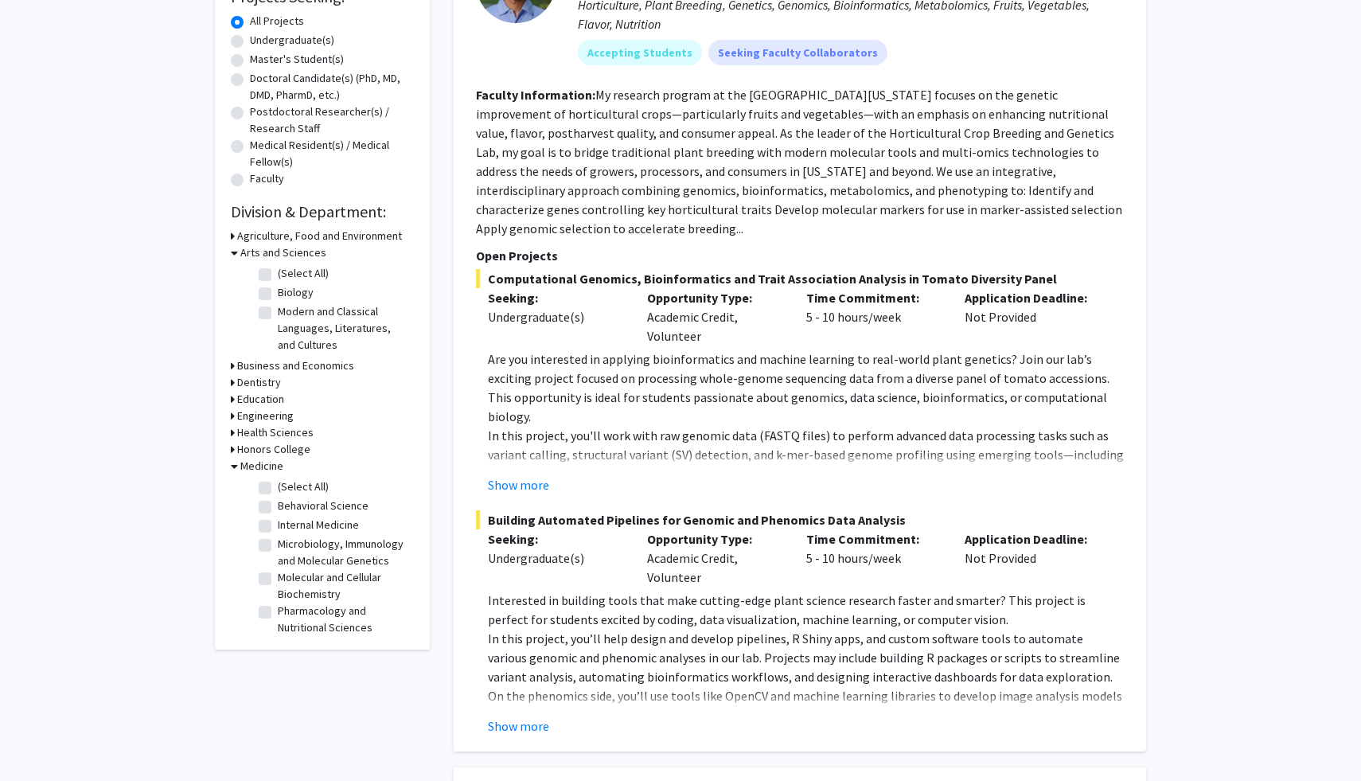
click at [275, 536] on fg-checkbox "Internal Medicine Internal Medicine" at bounding box center [334, 526] width 151 height 19
click at [278, 533] on label "Internal Medicine" at bounding box center [318, 525] width 81 height 17
click at [278, 527] on input "Internal Medicine" at bounding box center [283, 522] width 10 height 10
checkbox input "true"
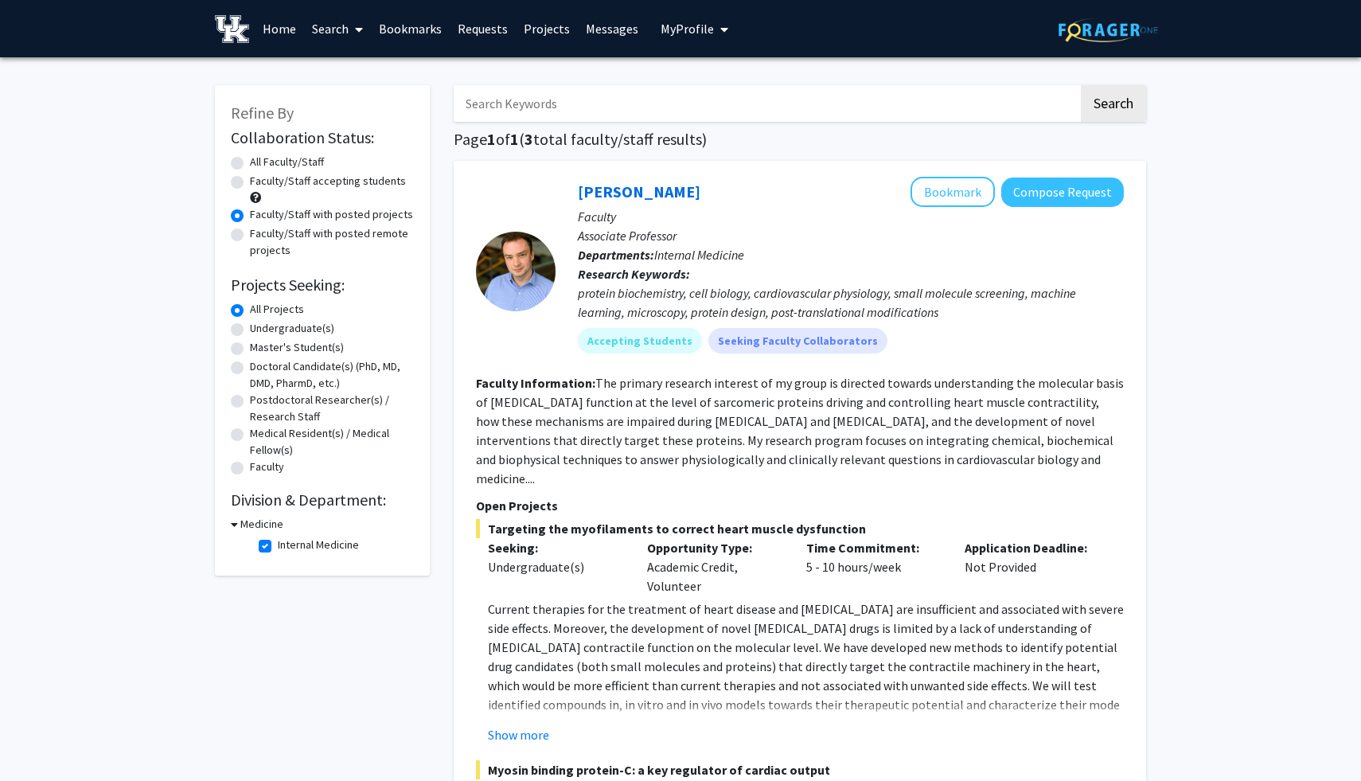
click at [331, 337] on label "Undergraduate(s)" at bounding box center [292, 328] width 84 height 17
click at [260, 330] on input "Undergraduate(s)" at bounding box center [255, 325] width 10 height 10
radio input "true"
click at [278, 553] on label "Internal Medicine" at bounding box center [318, 545] width 81 height 17
click at [278, 547] on input "Internal Medicine" at bounding box center [283, 542] width 10 height 10
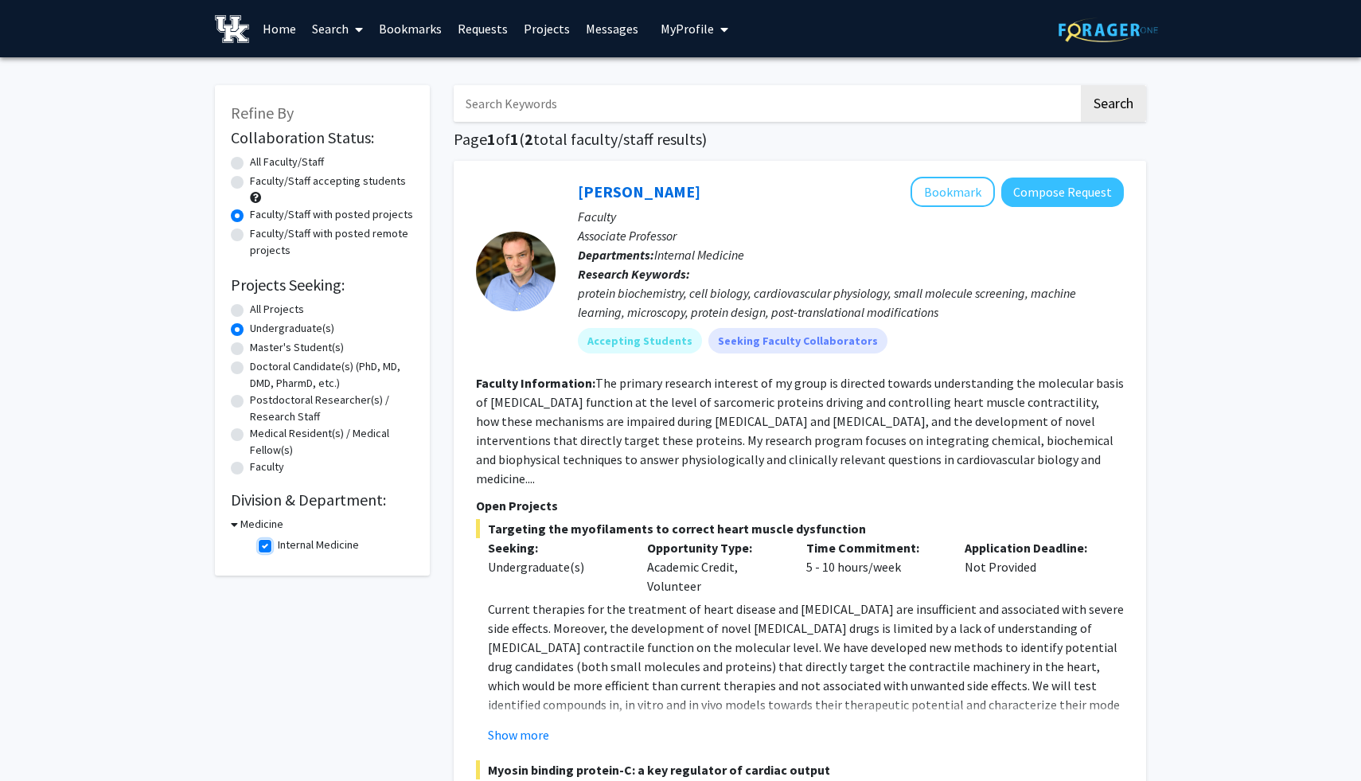
checkbox input "false"
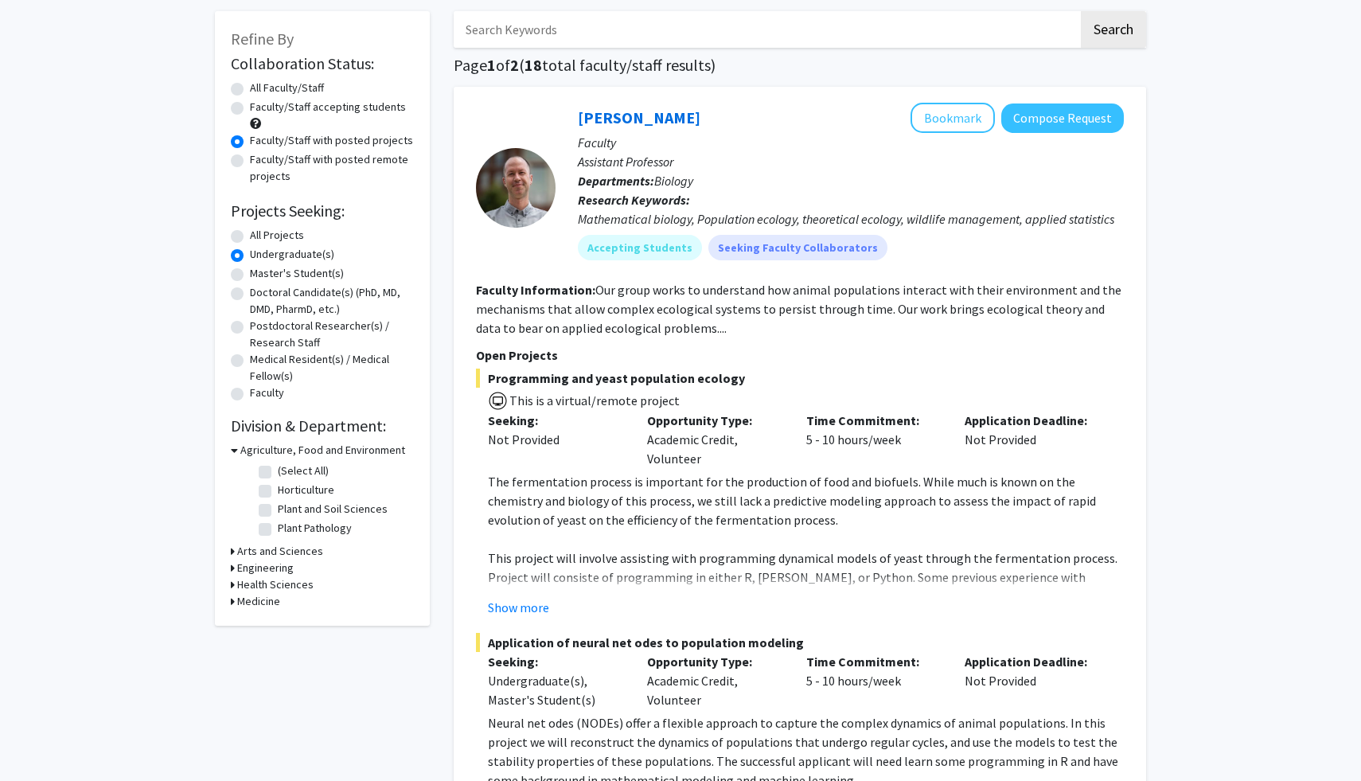
scroll to position [76, 0]
click at [287, 183] on label "Faculty/Staff with posted remote projects" at bounding box center [332, 166] width 164 height 33
click at [260, 160] on input "Faculty/Staff with posted remote projects" at bounding box center [255, 155] width 10 height 10
radio input "true"
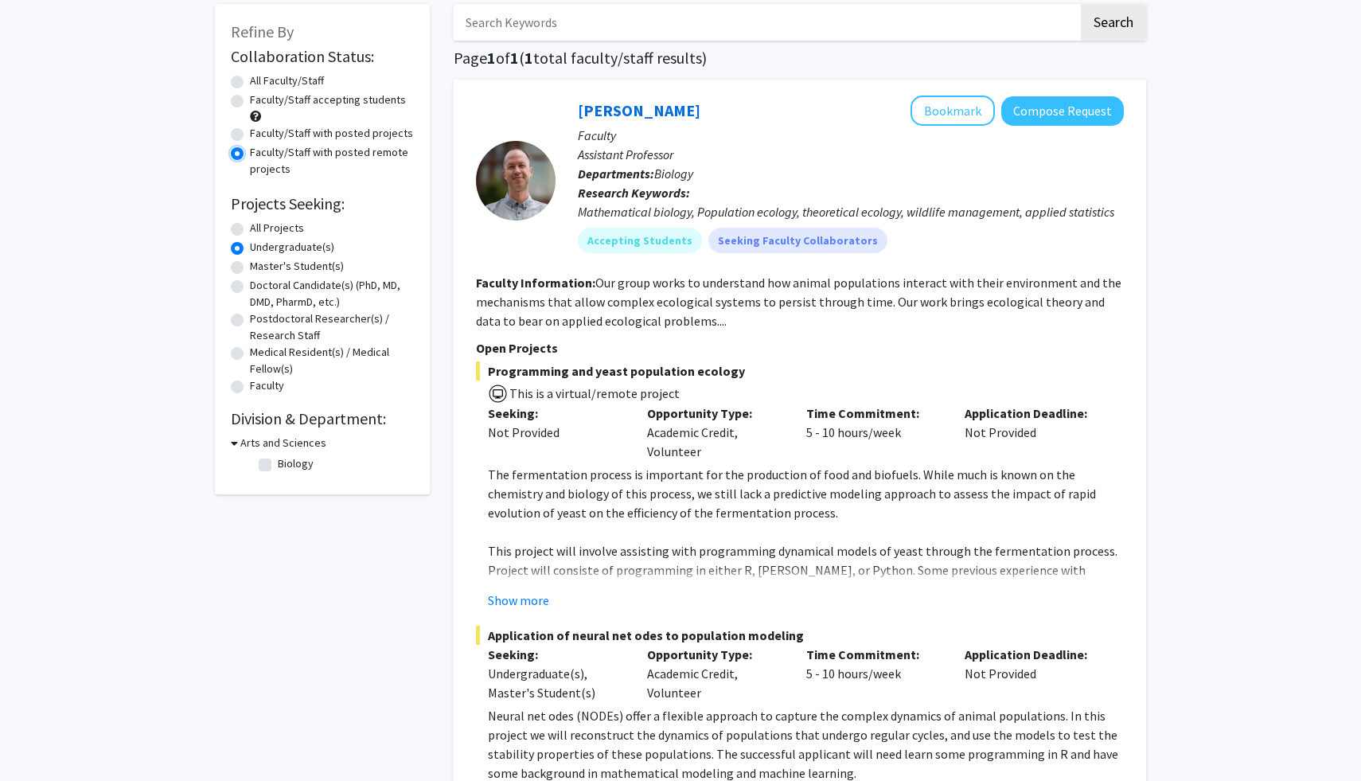
scroll to position [113, 0]
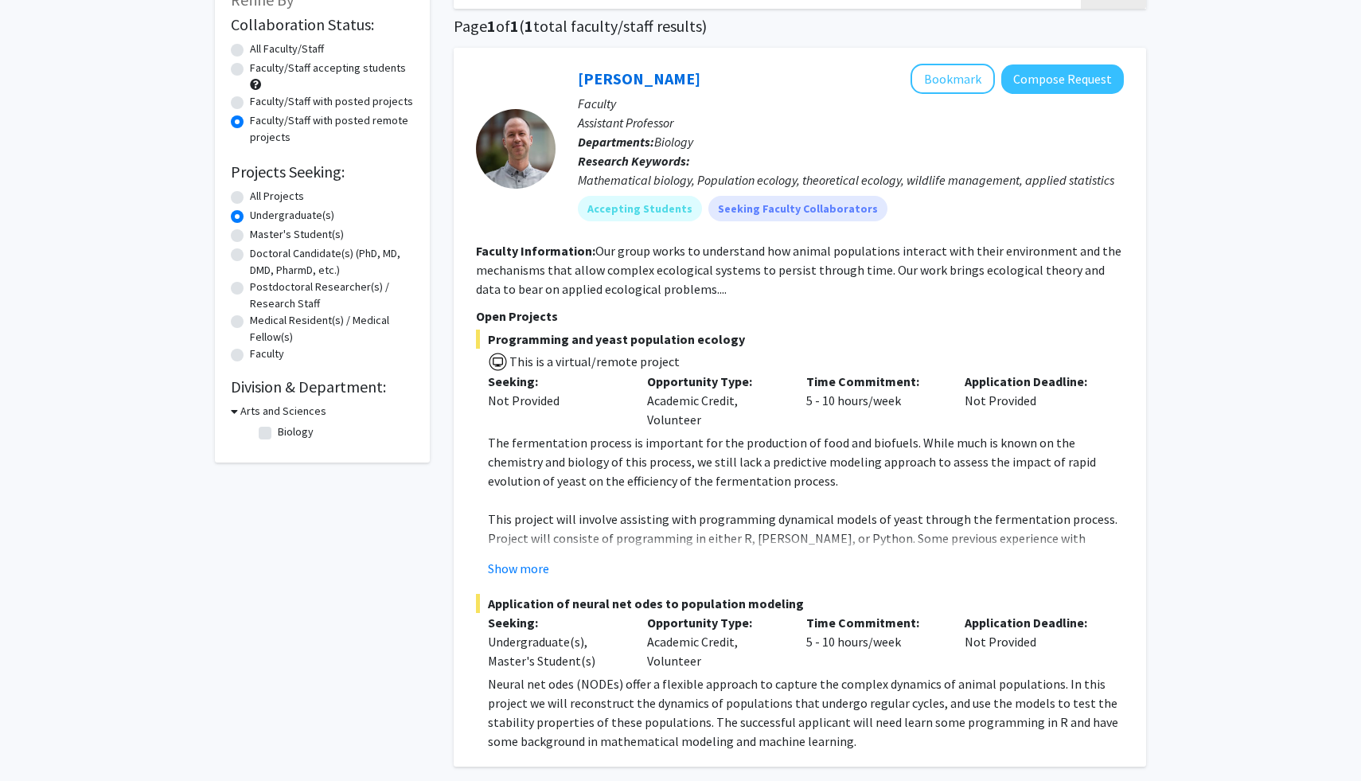
click at [267, 420] on h3 "Arts and Sciences" at bounding box center [283, 411] width 86 height 17
click at [260, 420] on h3 "Arts and Sciences" at bounding box center [280, 411] width 86 height 17
click at [278, 440] on label "Biology" at bounding box center [296, 432] width 36 height 17
click at [278, 434] on input "Biology" at bounding box center [283, 429] width 10 height 10
checkbox input "true"
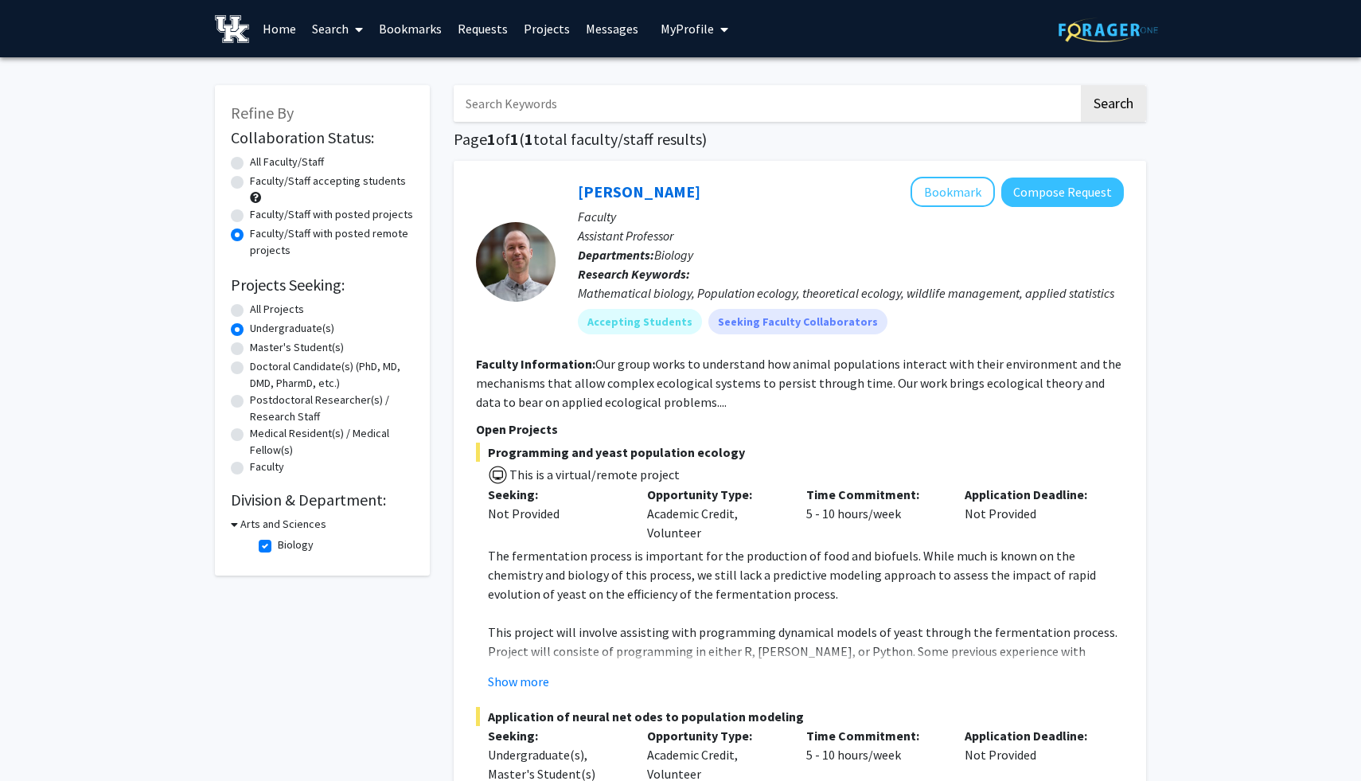
click at [278, 553] on label "Biology" at bounding box center [296, 545] width 36 height 17
click at [278, 547] on input "Biology" at bounding box center [283, 542] width 10 height 10
checkbox input "false"
click at [294, 560] on fg-checkbox-list "Biology Biology" at bounding box center [334, 546] width 159 height 27
click at [288, 533] on h3 "Arts and Sciences" at bounding box center [283, 524] width 86 height 17
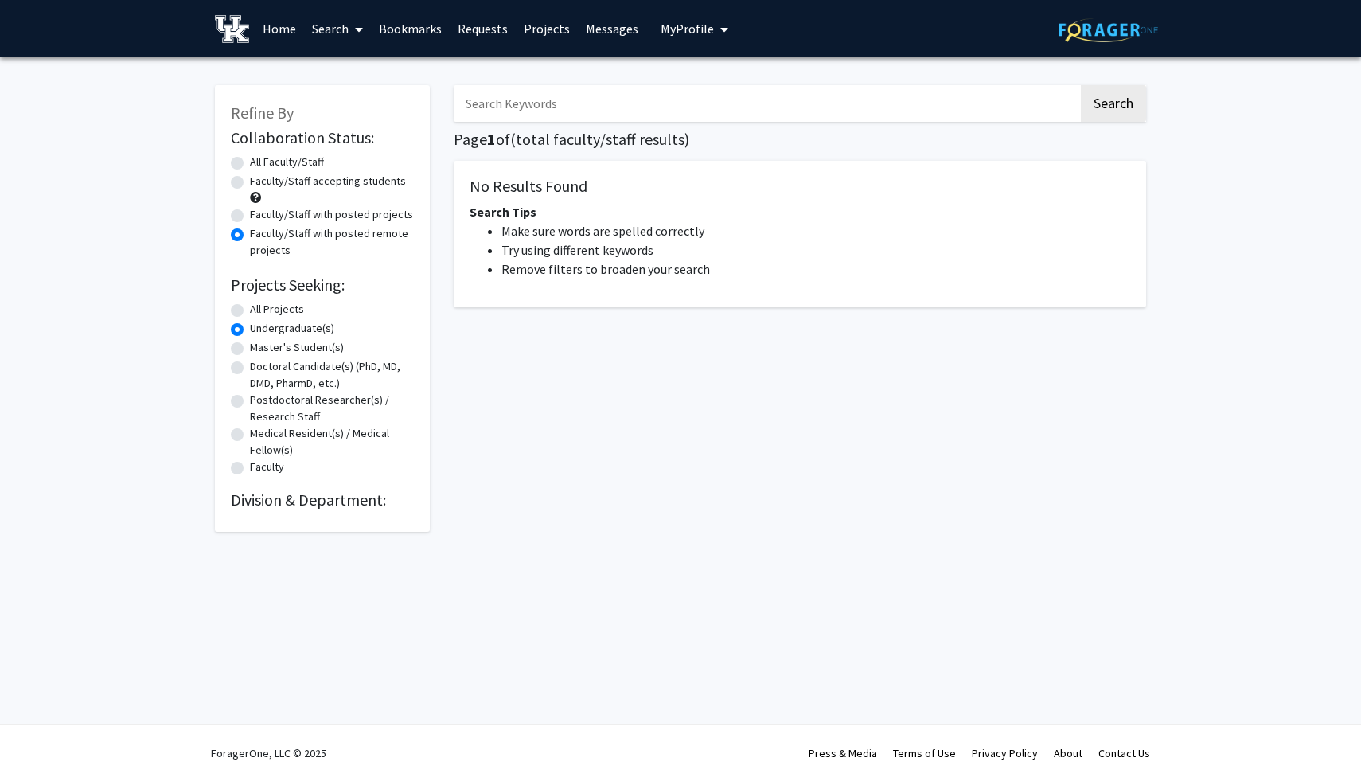
click at [603, 133] on h1 "Page 1 of ( total faculty/staff results)" at bounding box center [800, 139] width 693 height 19
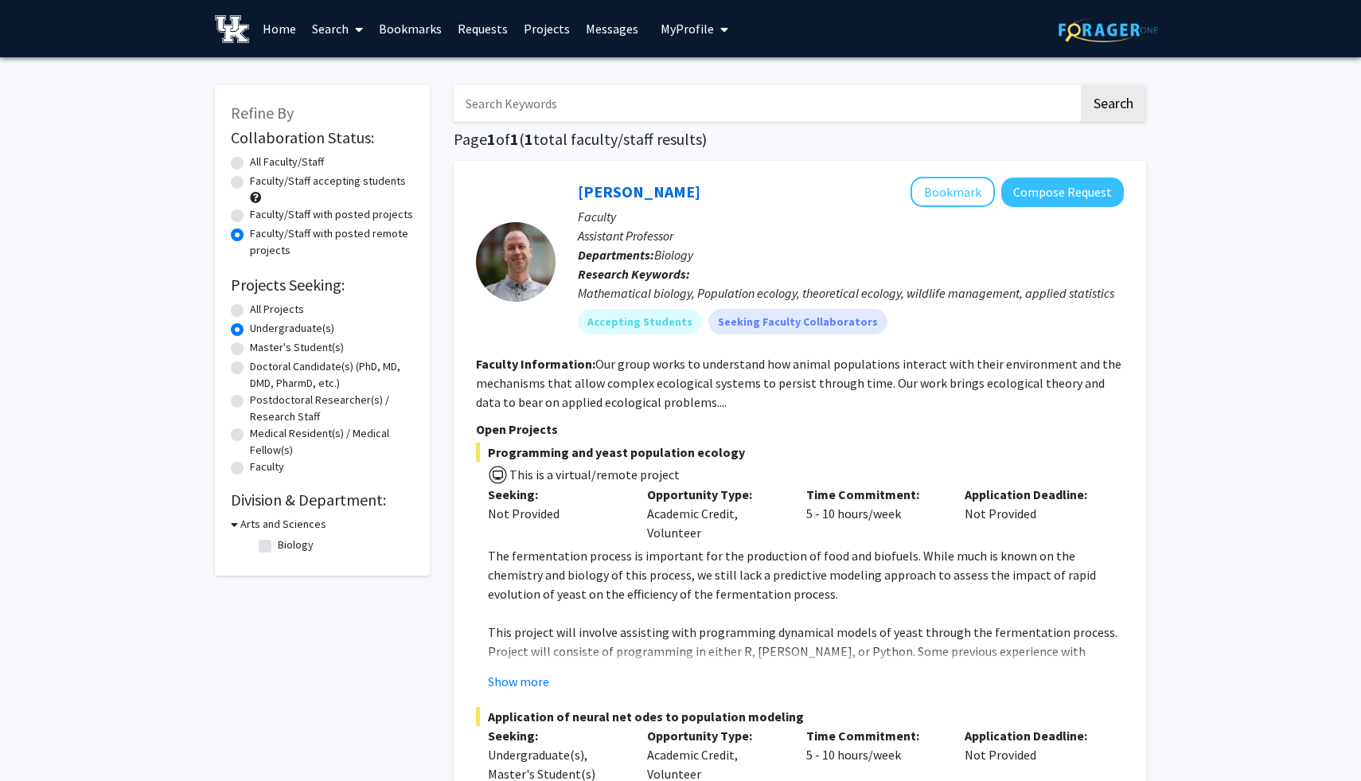
click at [278, 553] on label "Biology" at bounding box center [296, 545] width 36 height 17
click at [278, 547] on input "Biology" at bounding box center [283, 542] width 10 height 10
checkbox input "true"
click at [278, 553] on label "Biology" at bounding box center [296, 545] width 36 height 17
click at [278, 547] on input "Biology" at bounding box center [283, 542] width 10 height 10
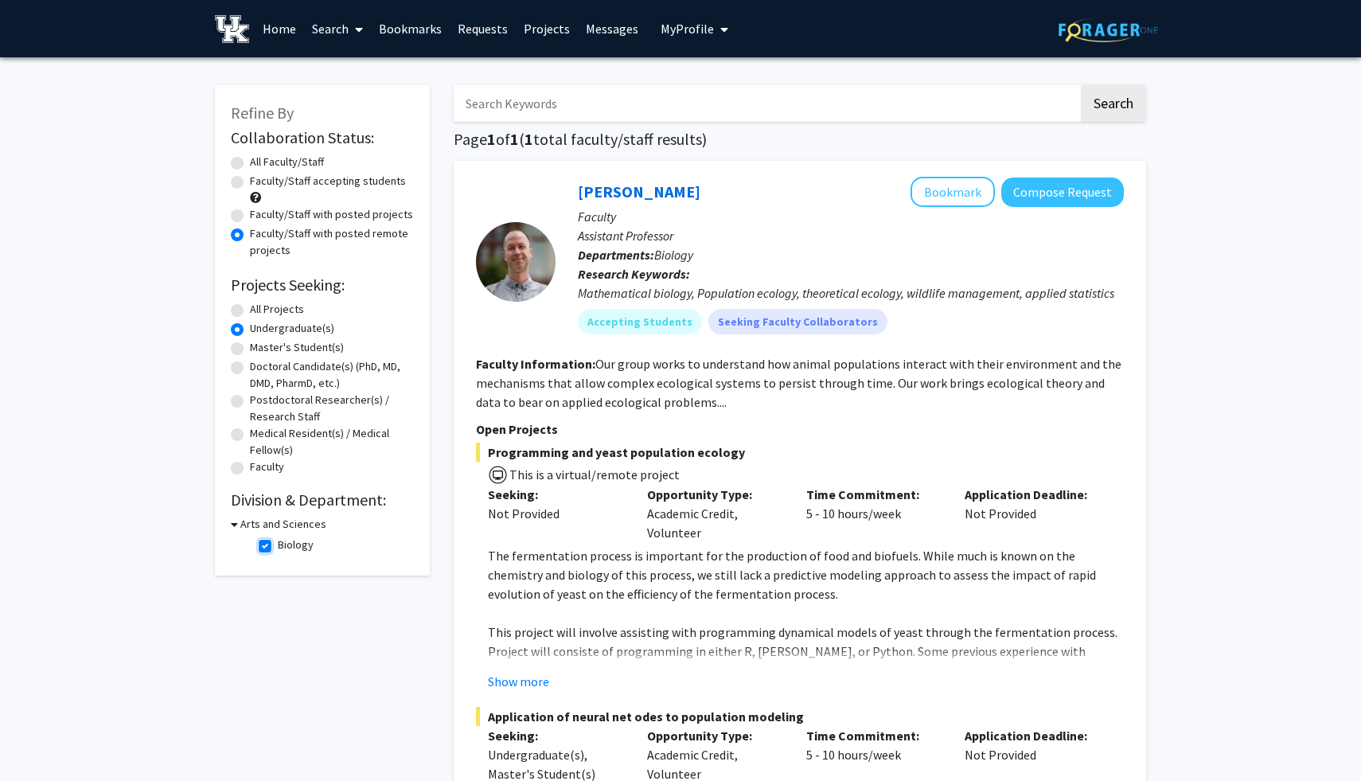
checkbox input "false"
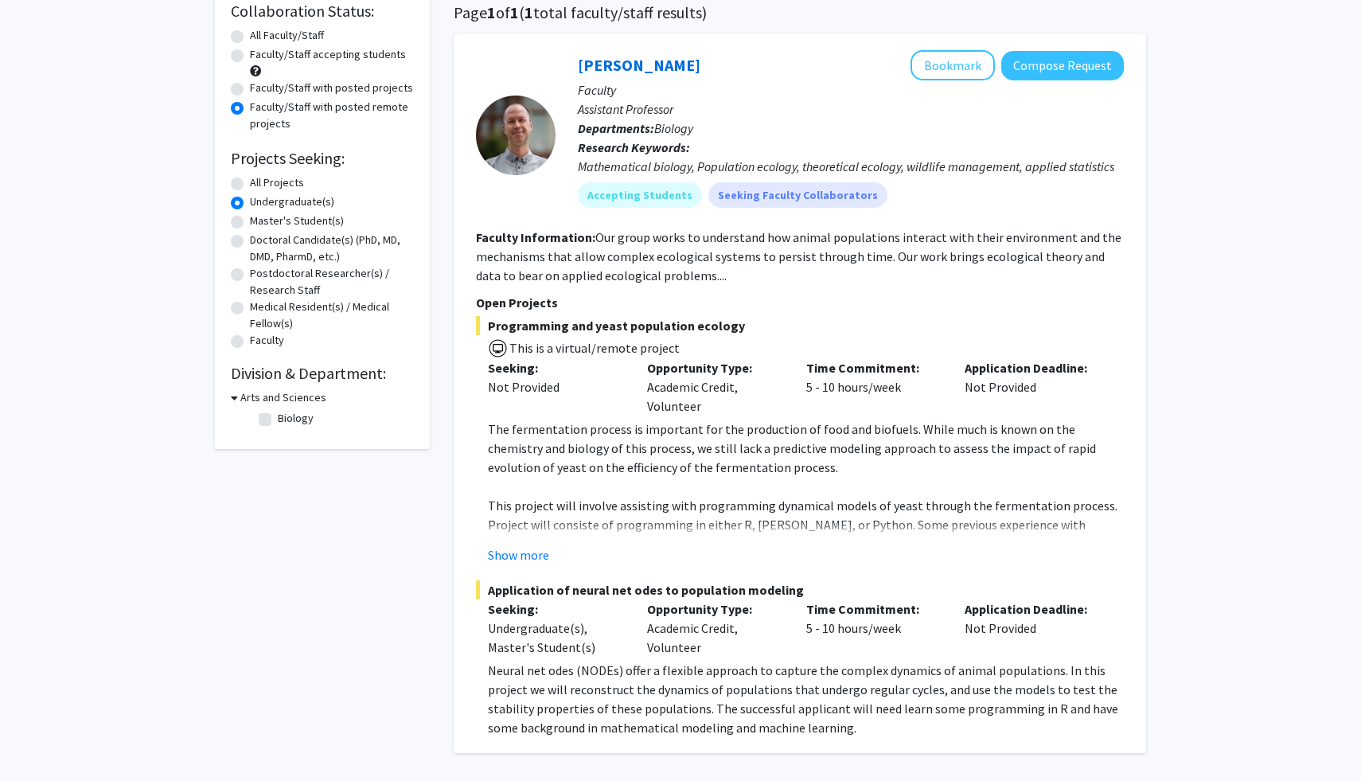
scroll to position [14, 0]
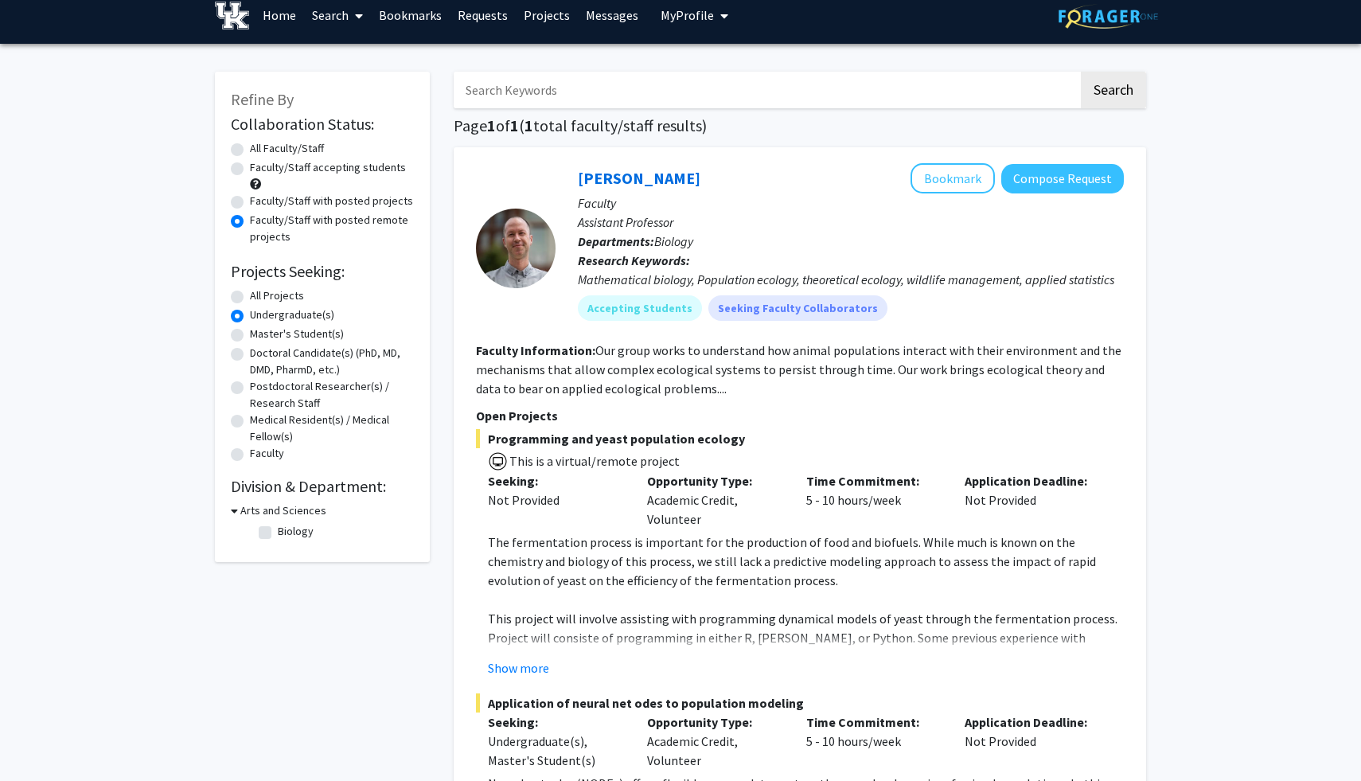
click at [277, 209] on label "Faculty/Staff with posted projects" at bounding box center [331, 201] width 163 height 17
click at [260, 203] on input "Faculty/Staff with posted projects" at bounding box center [255, 198] width 10 height 10
radio input "true"
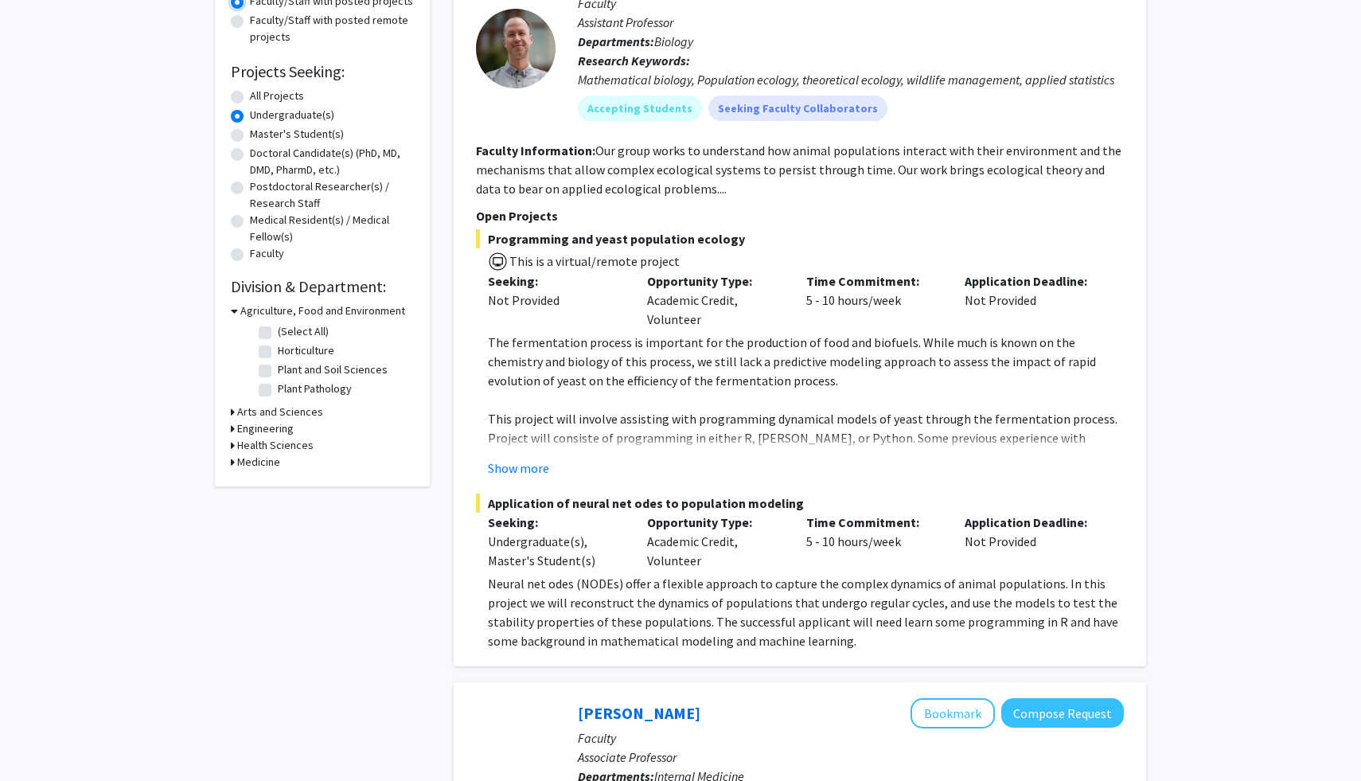
scroll to position [247, 0]
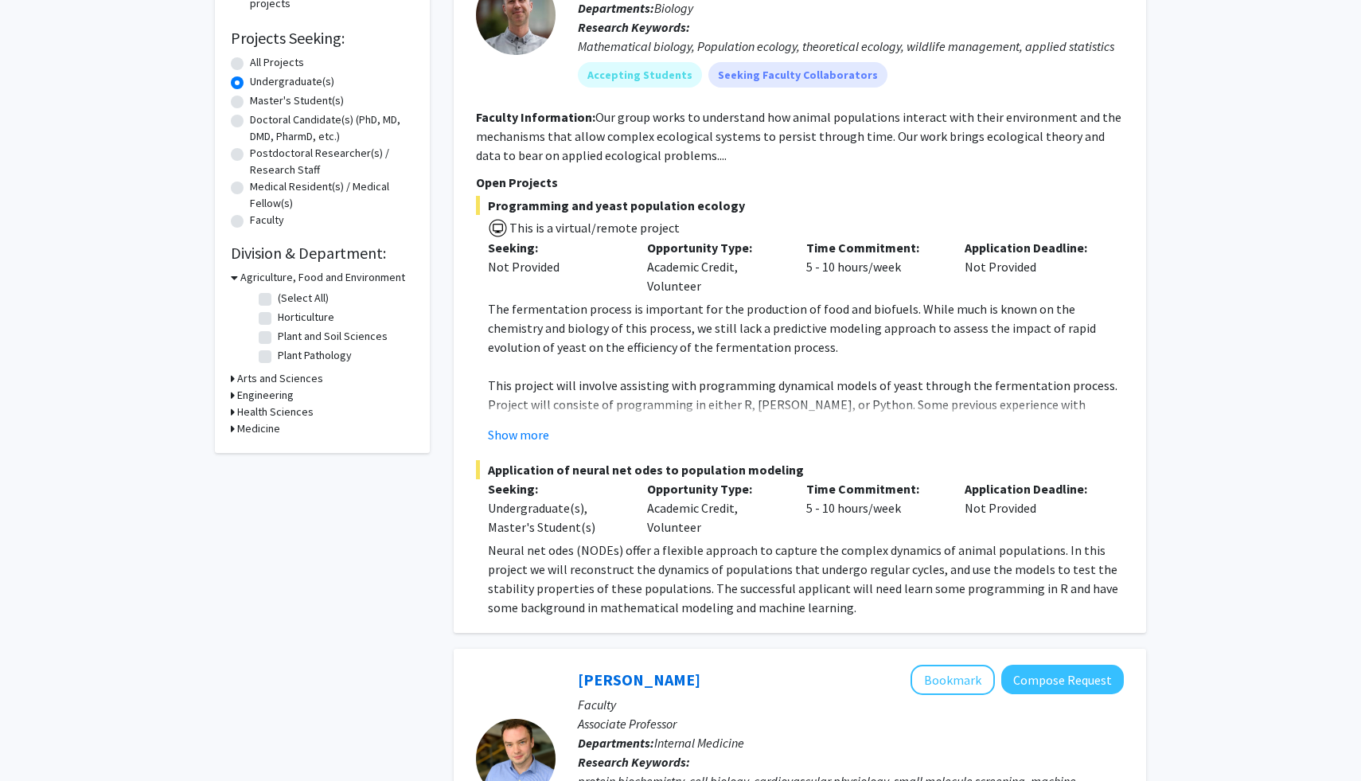
click at [291, 387] on h3 "Arts and Sciences" at bounding box center [280, 378] width 86 height 17
click at [265, 517] on h3 "Health Sciences" at bounding box center [275, 508] width 76 height 17
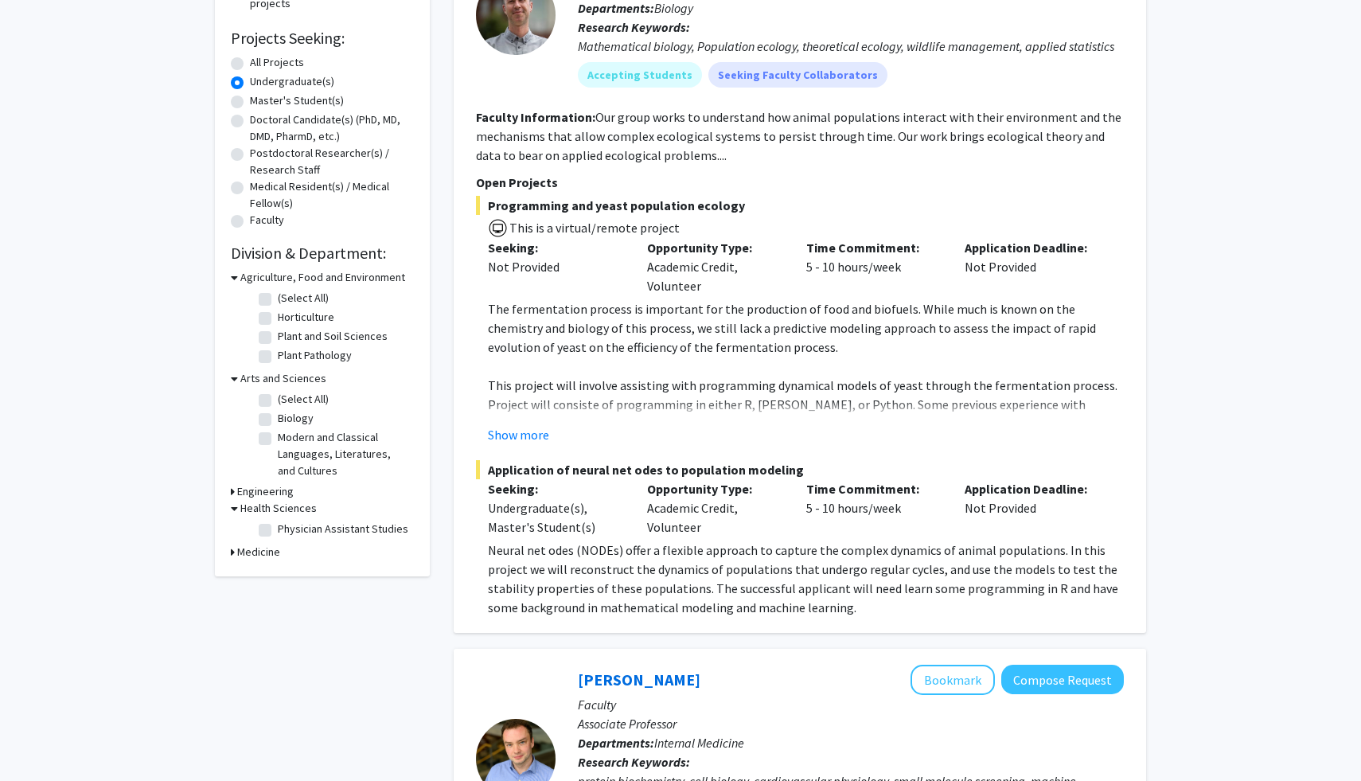
click at [266, 560] on h3 "Medicine" at bounding box center [258, 552] width 43 height 17
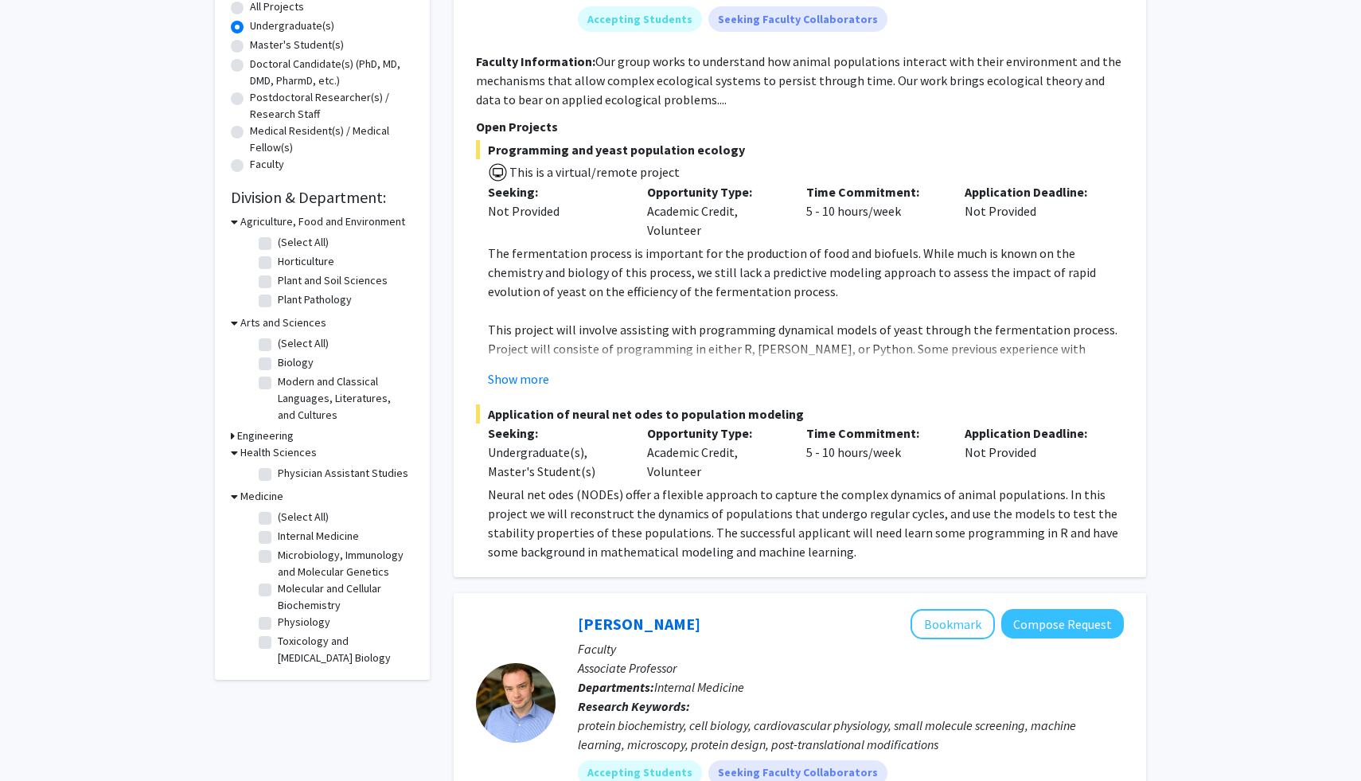
scroll to position [296, 0]
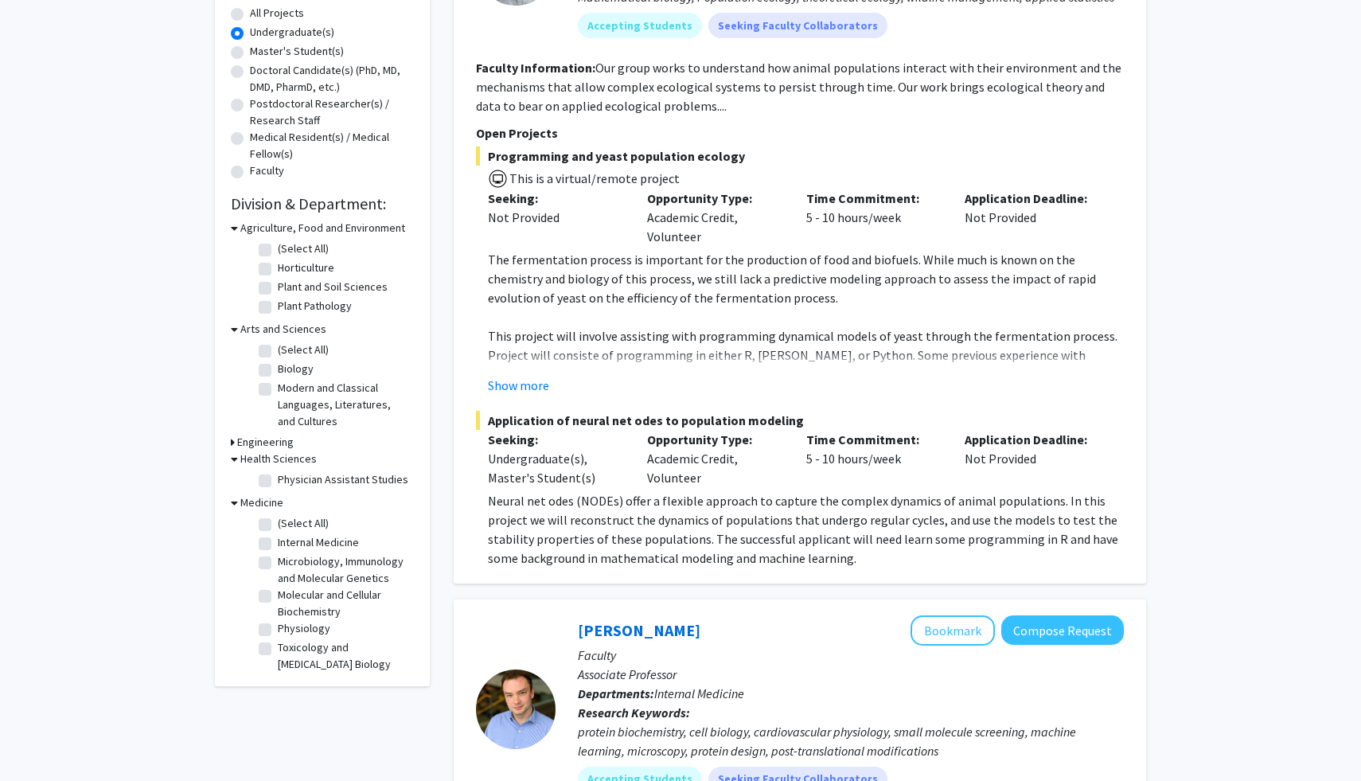
click at [272, 451] on h3 "Engineering" at bounding box center [265, 442] width 57 height 17
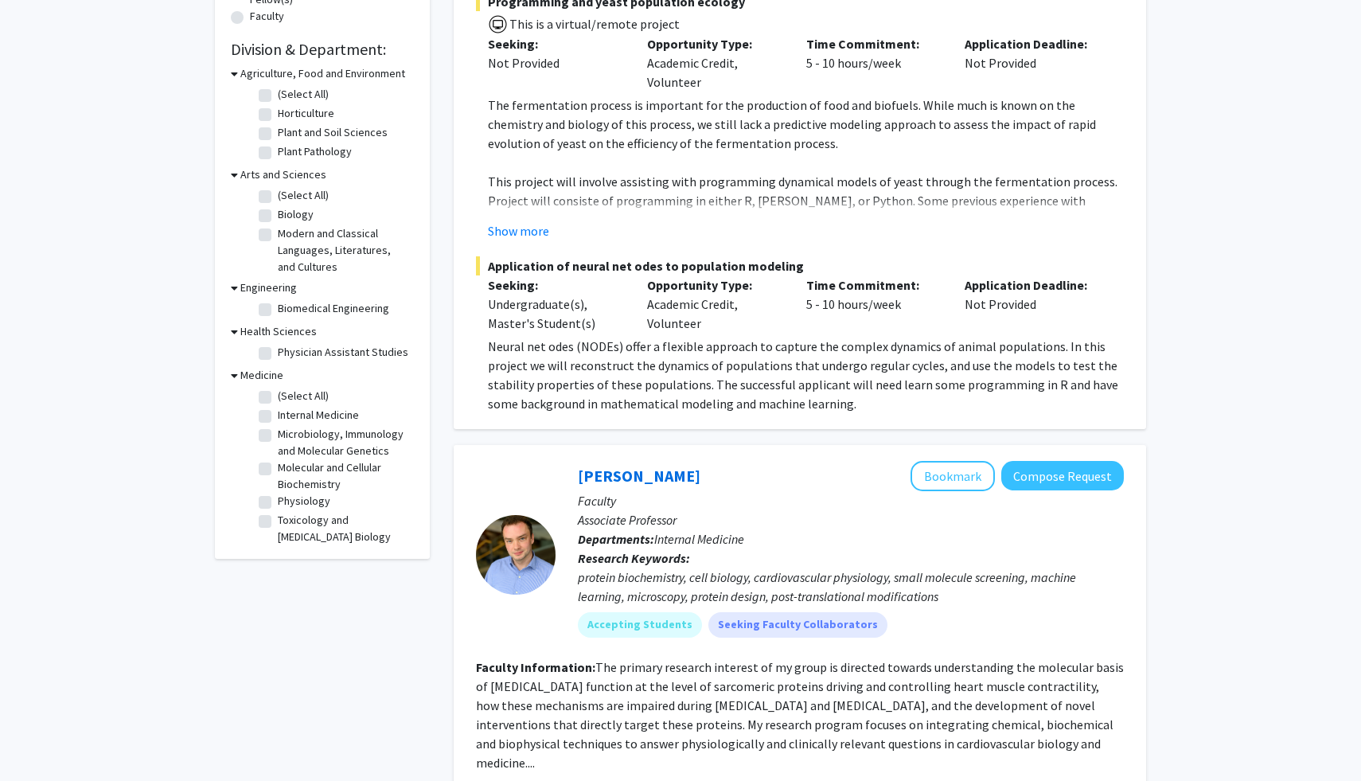
scroll to position [479, 0]
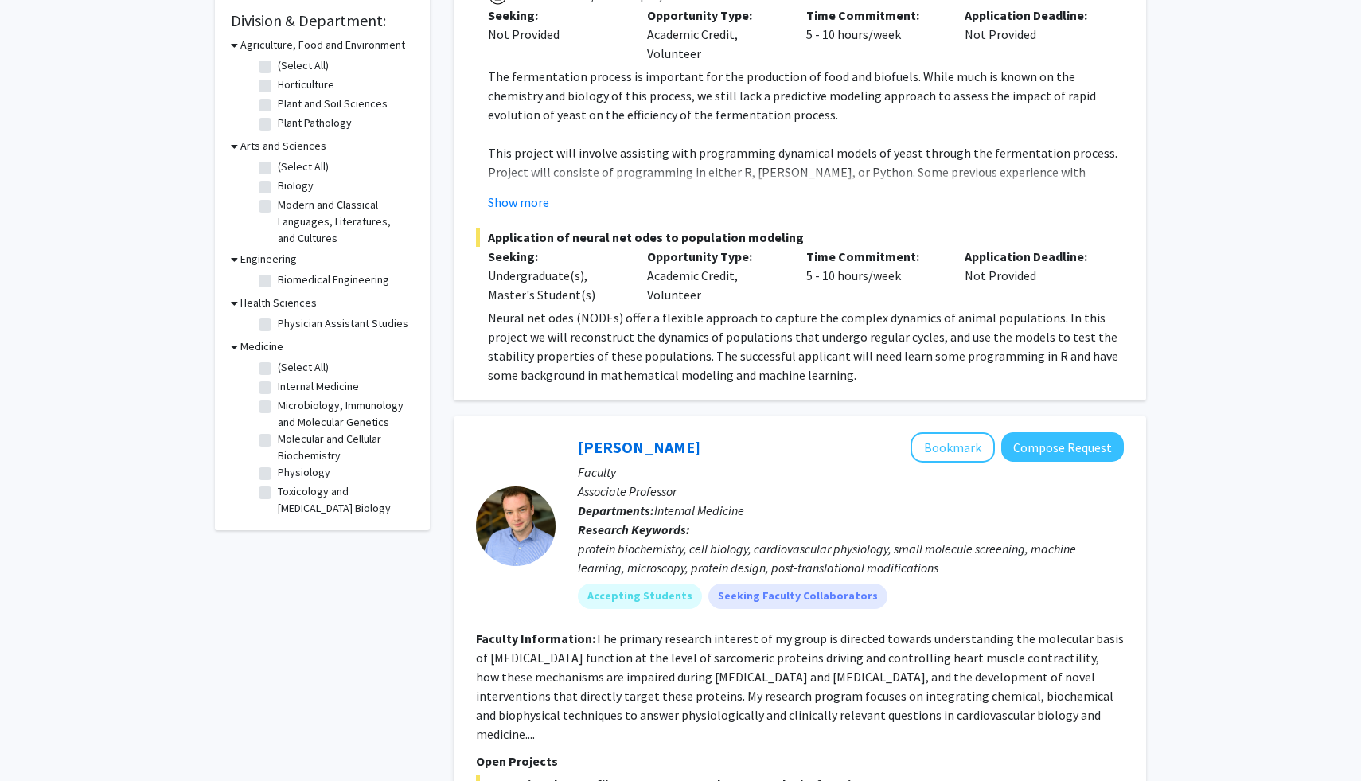
click at [279, 483] on fg-checkbox "Physiology Physiology" at bounding box center [334, 473] width 151 height 19
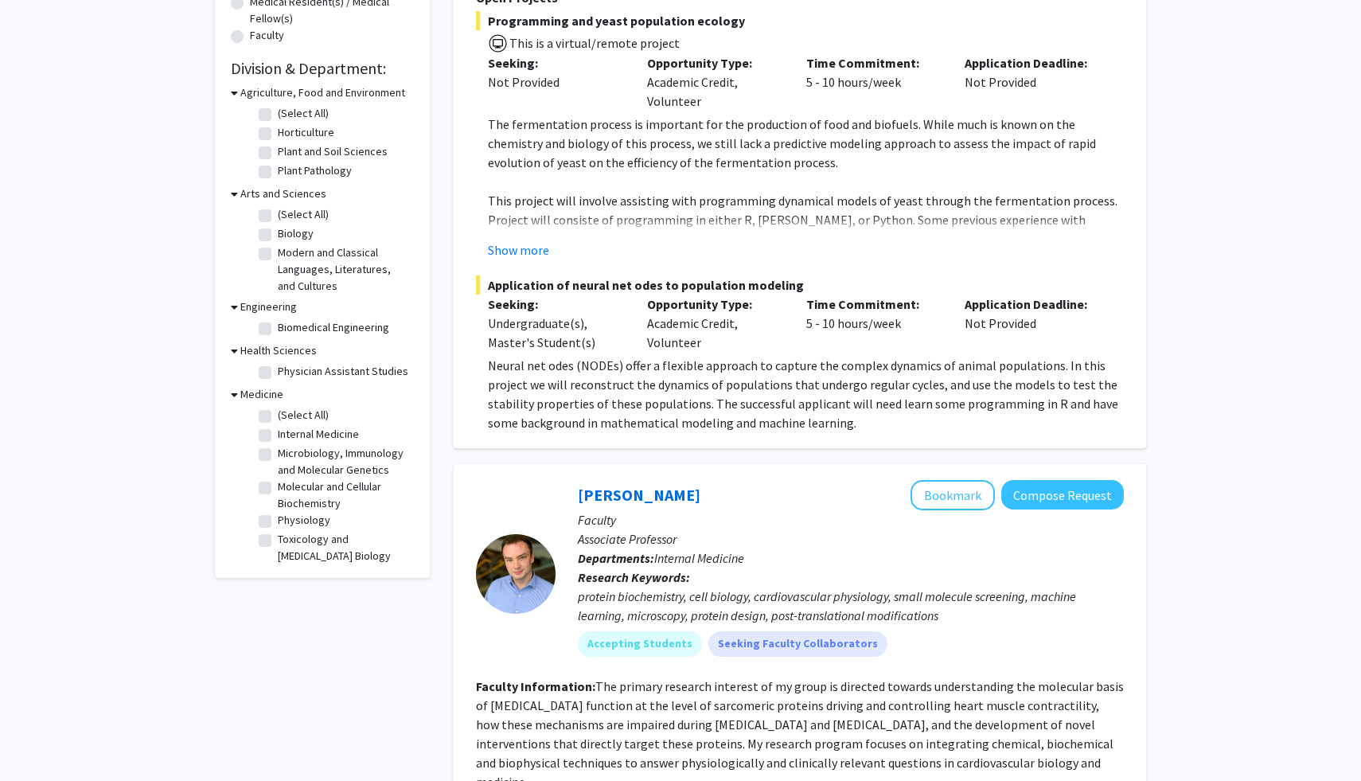
scroll to position [429, 0]
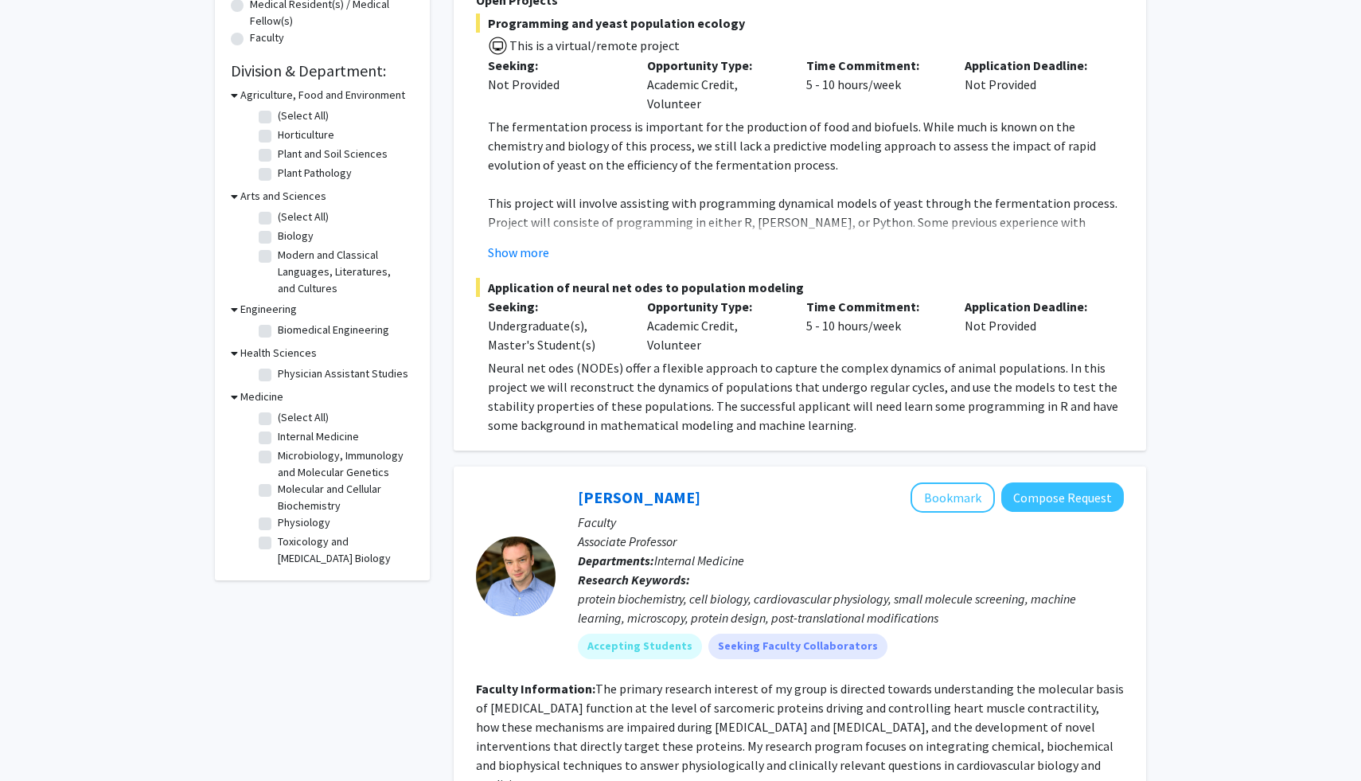
click at [278, 426] on label "(Select All)" at bounding box center [303, 417] width 51 height 17
click at [278, 420] on input "(Select All)" at bounding box center [283, 414] width 10 height 10
checkbox input "true"
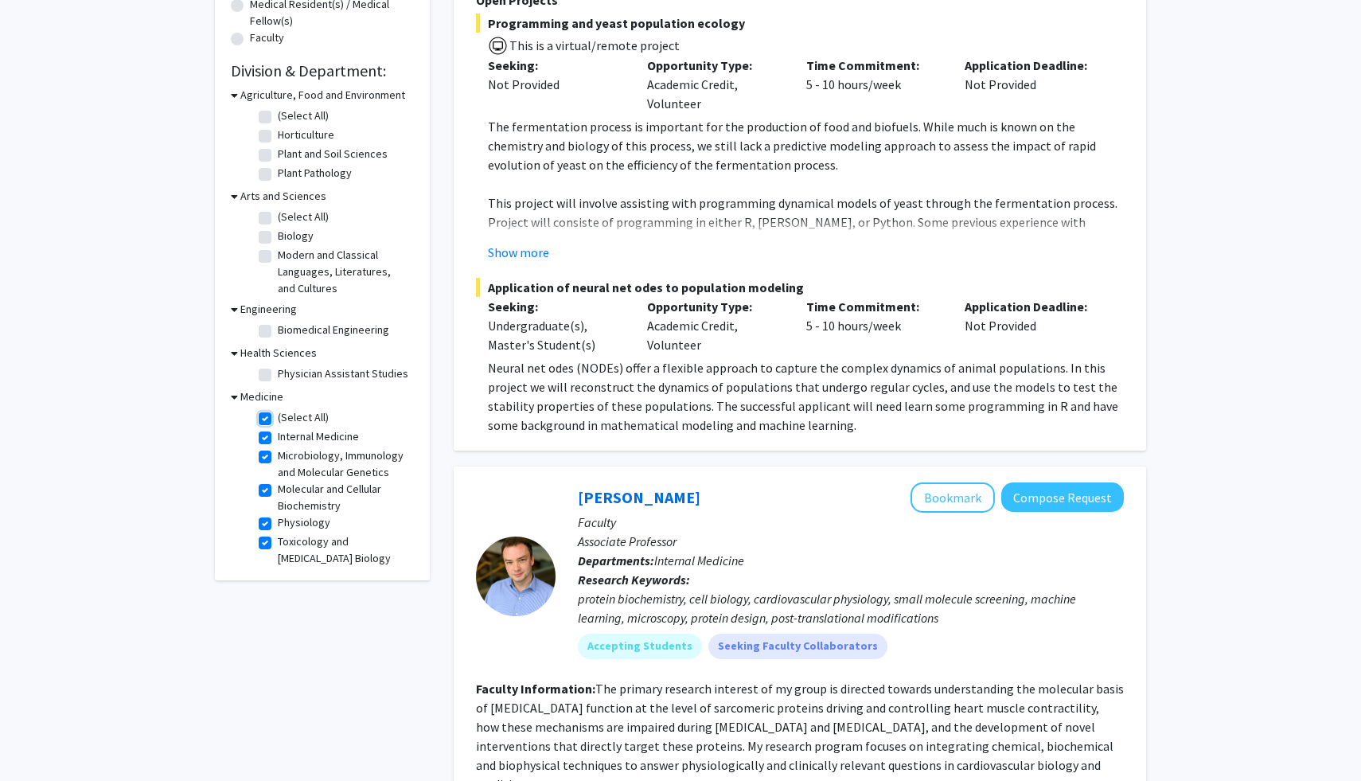
checkbox input "true"
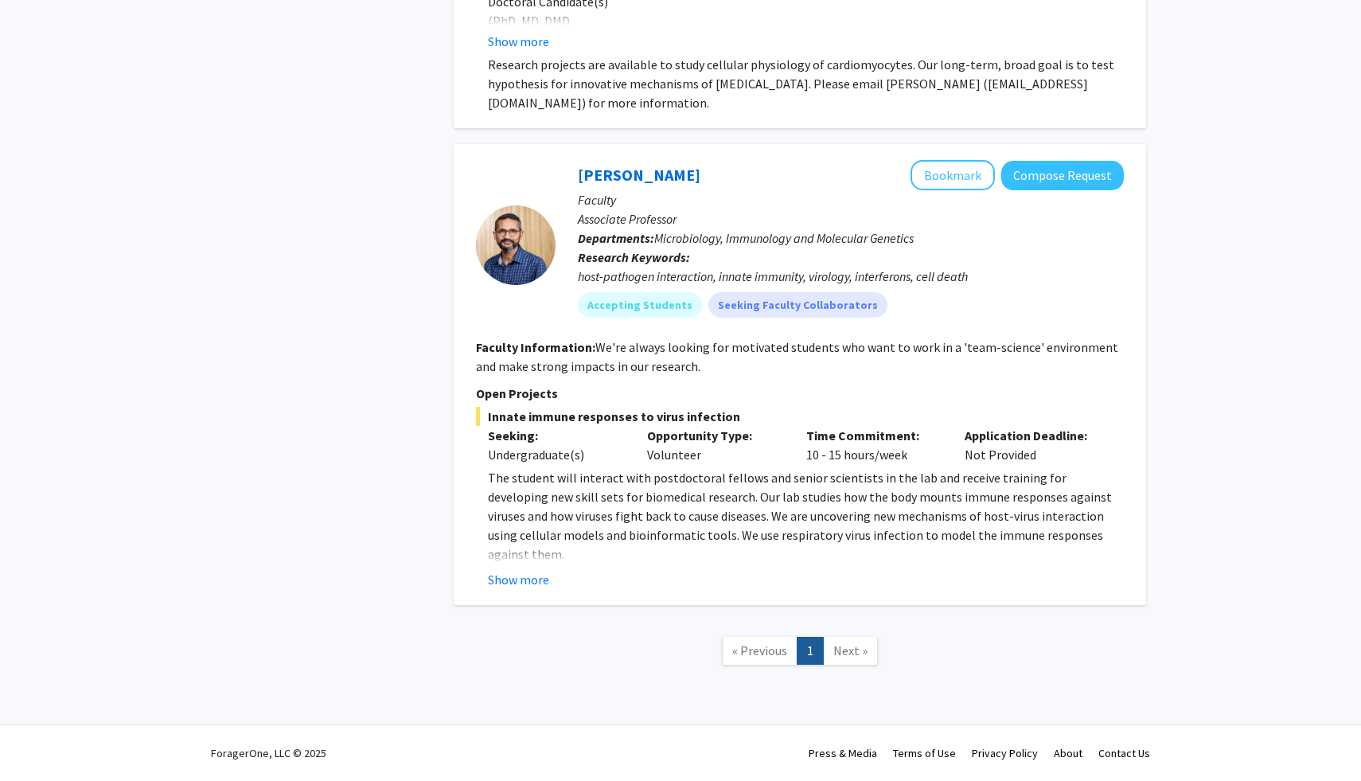
scroll to position [4845, 0]
click at [549, 589] on button "Show more" at bounding box center [518, 579] width 61 height 19
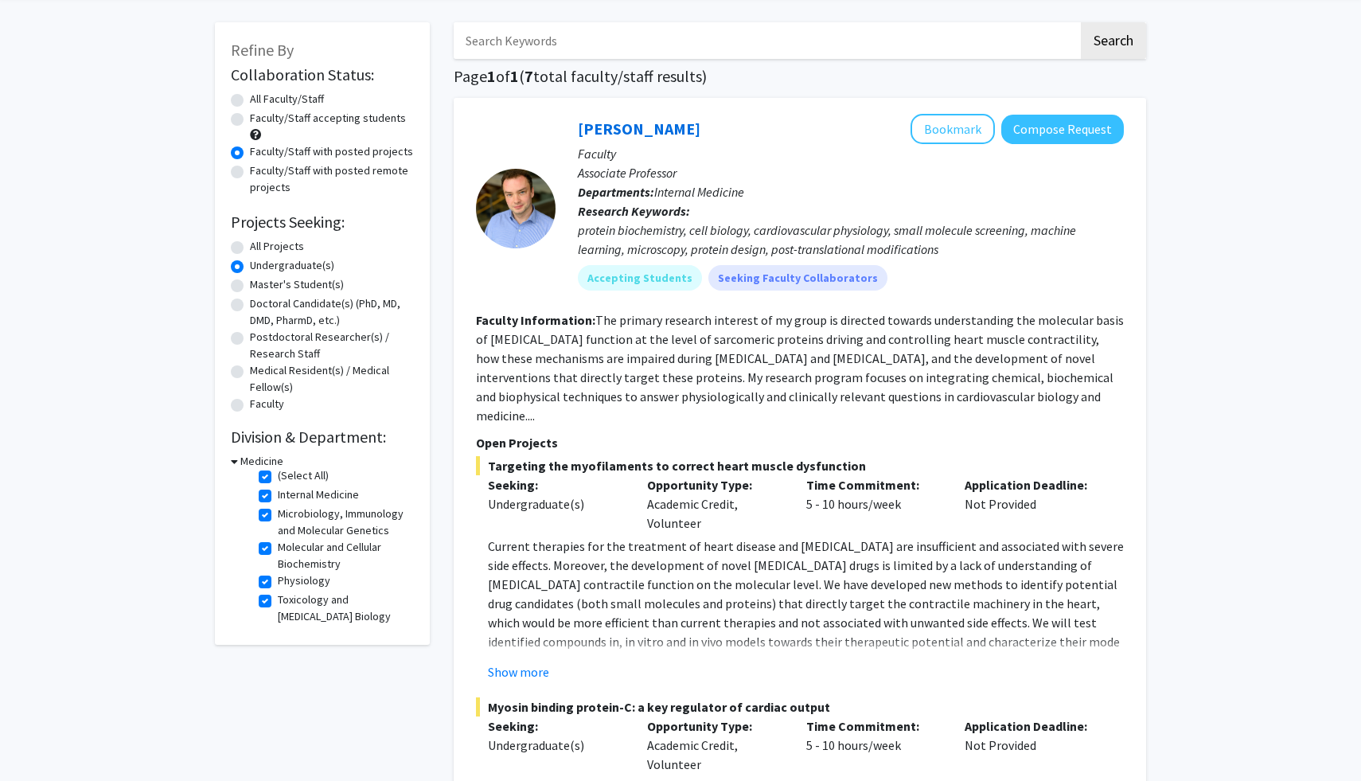
scroll to position [0, 0]
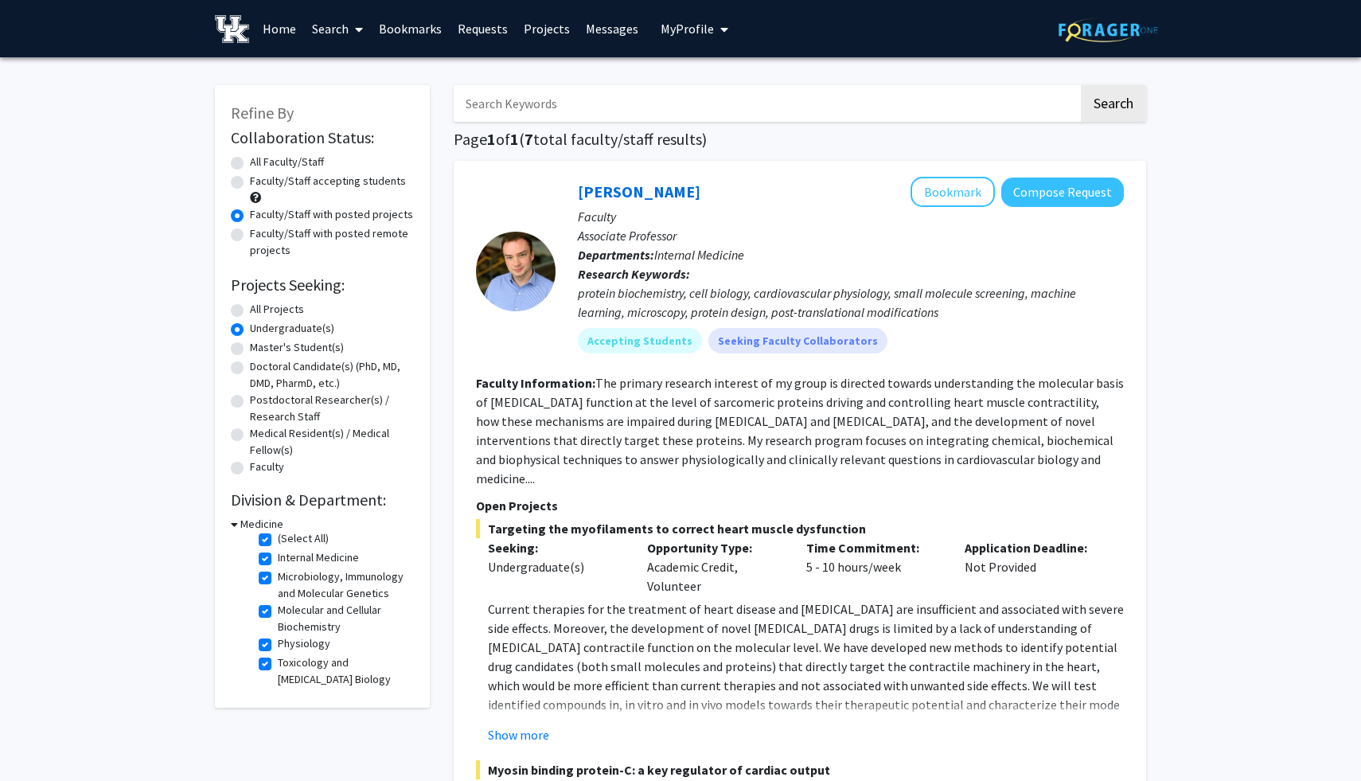
click at [267, 533] on h3 "Medicine" at bounding box center [261, 524] width 43 height 17
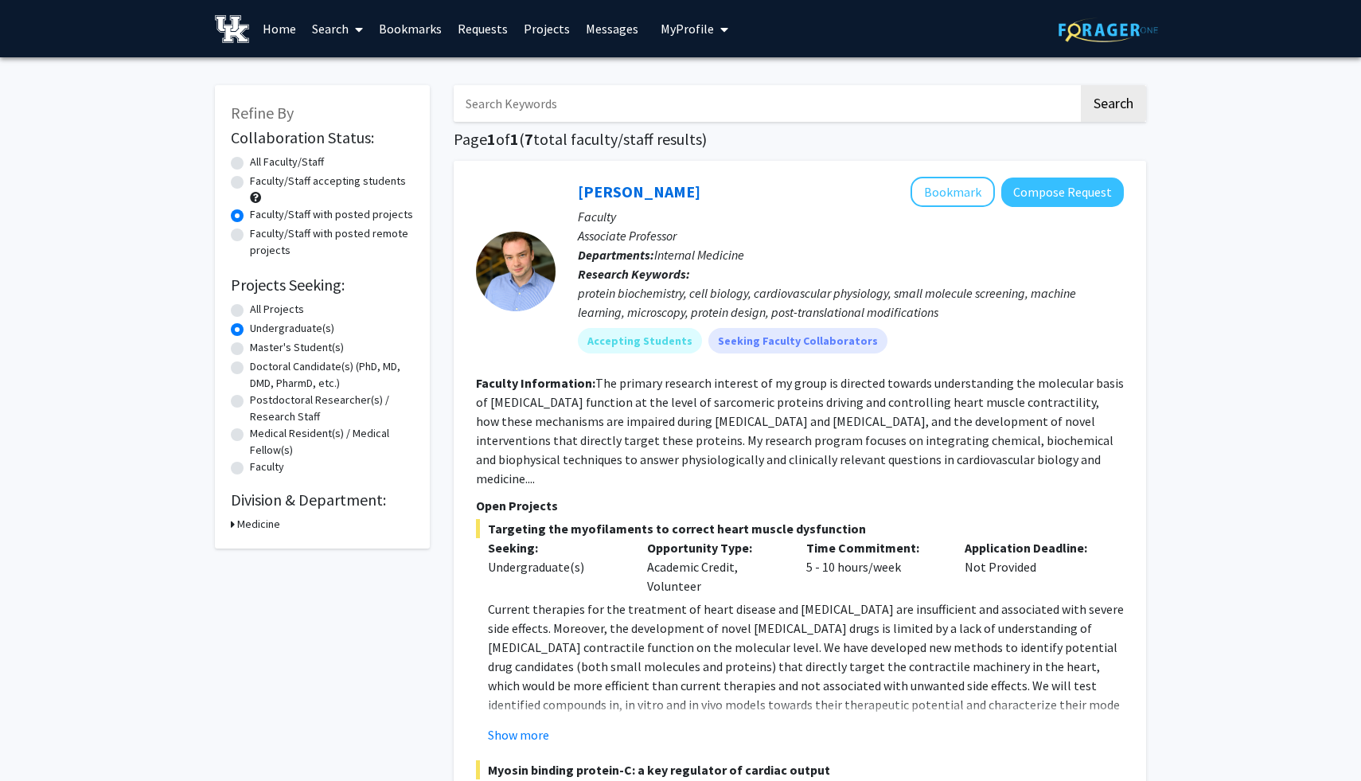
click at [274, 318] on label "All Projects" at bounding box center [277, 309] width 54 height 17
click at [260, 311] on input "All Projects" at bounding box center [255, 306] width 10 height 10
radio input "true"
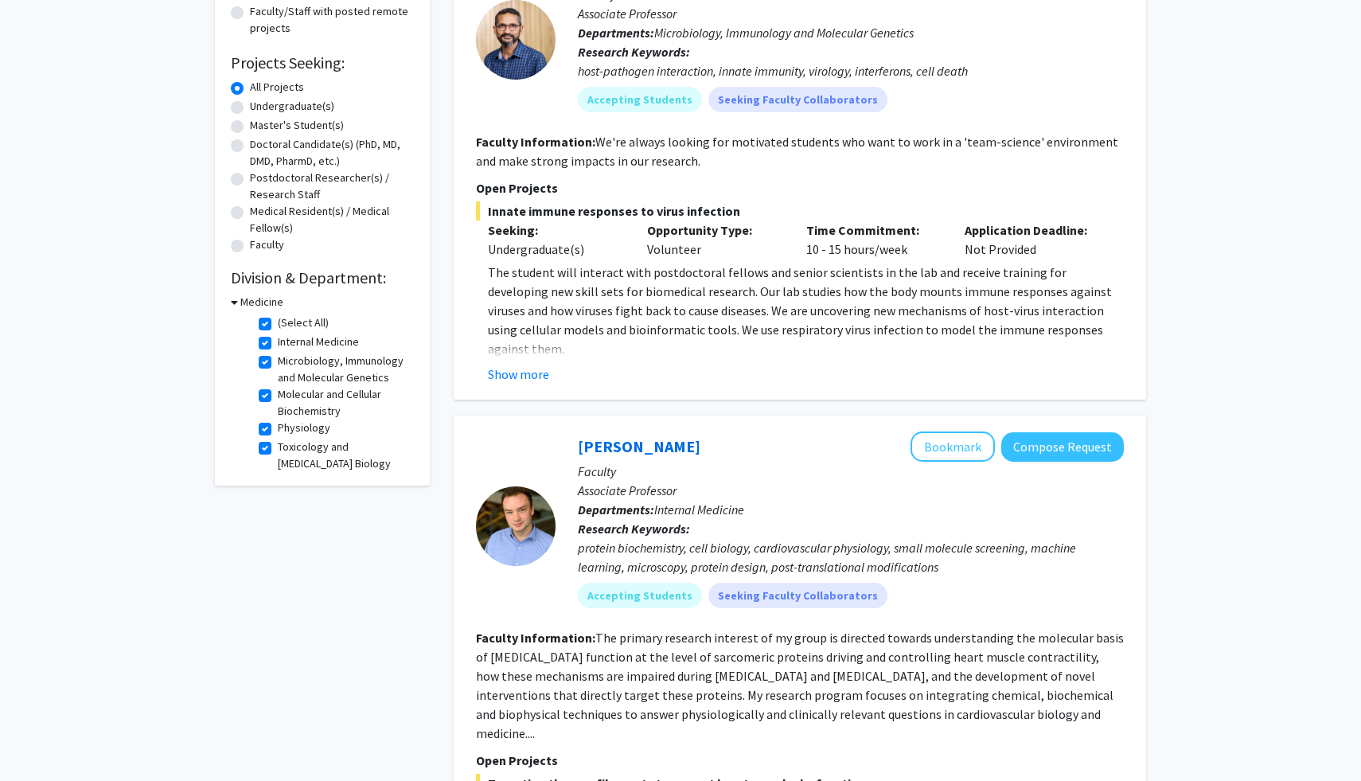
click at [278, 331] on label "(Select All)" at bounding box center [303, 322] width 51 height 17
click at [278, 325] on input "(Select All)" at bounding box center [283, 319] width 10 height 10
checkbox input "false"
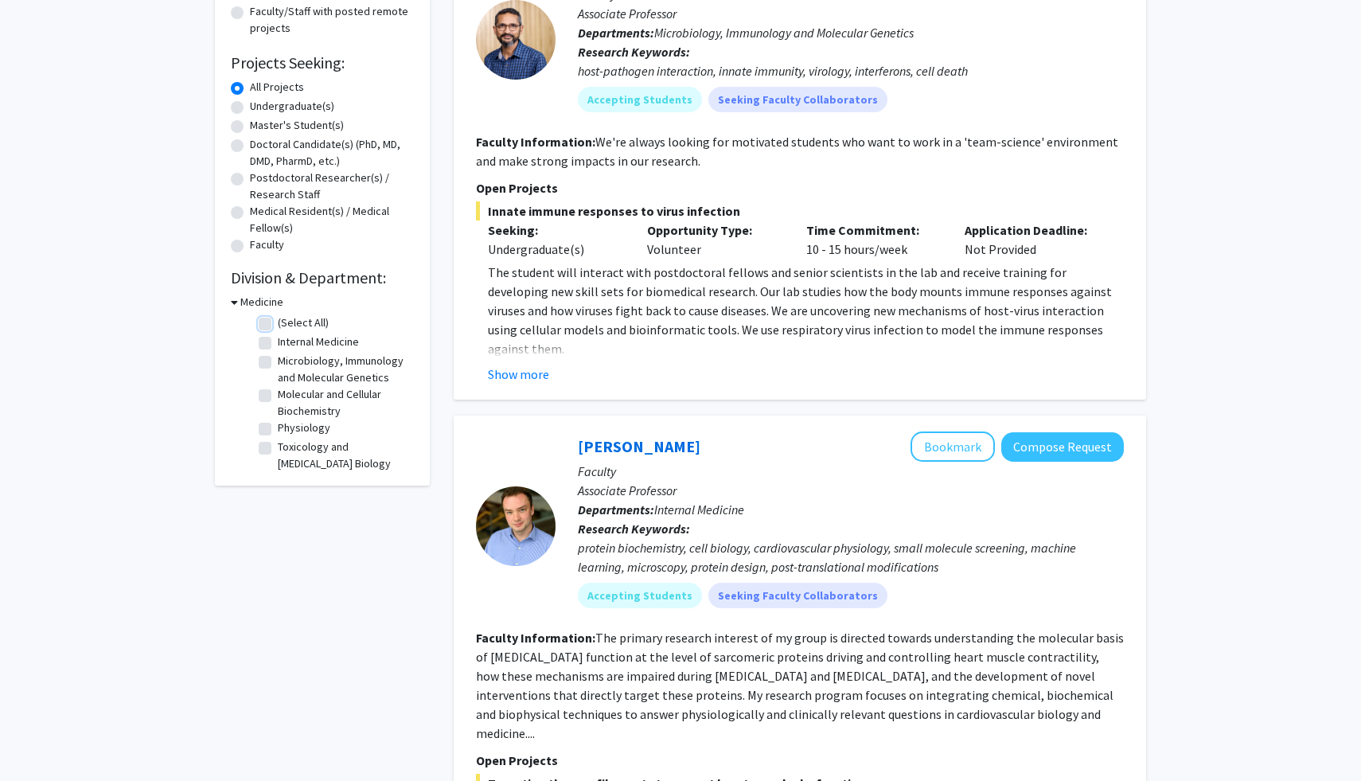
checkbox input "false"
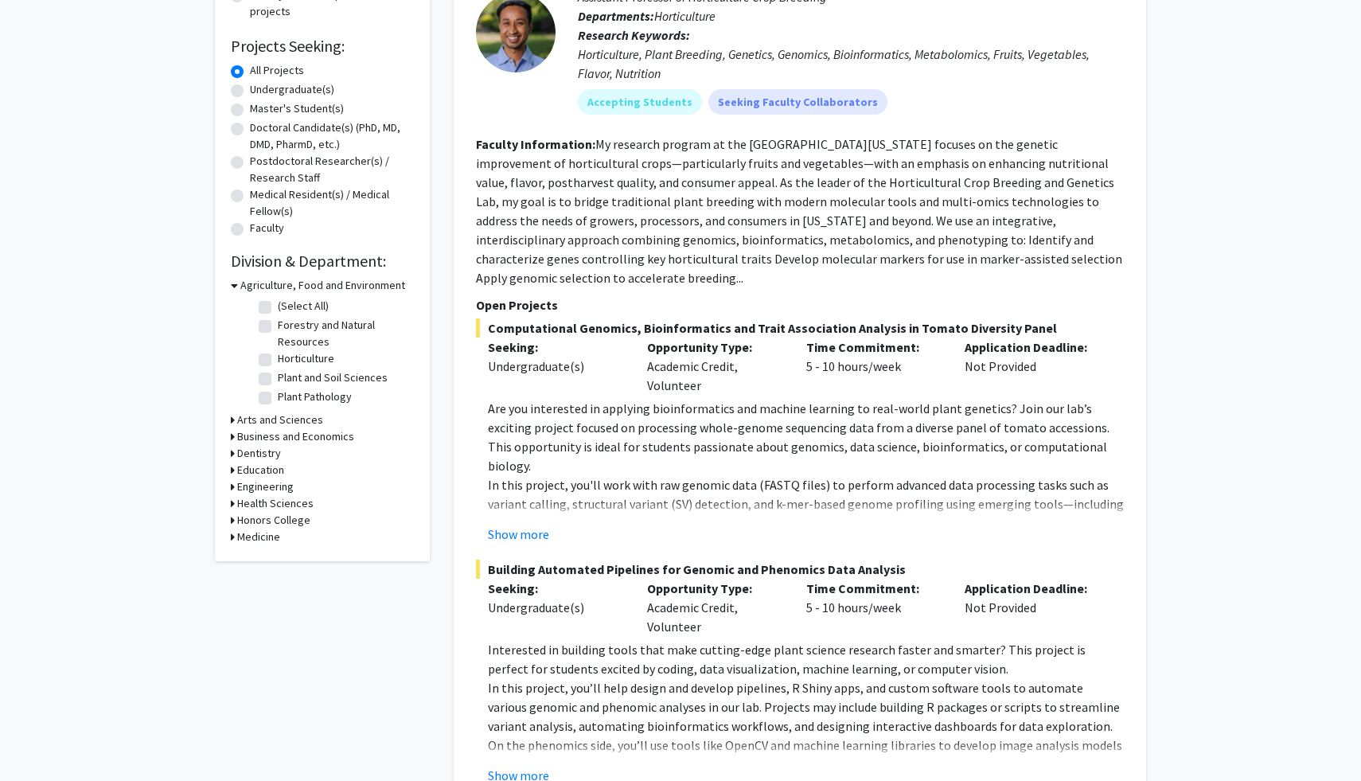
scroll to position [248, 0]
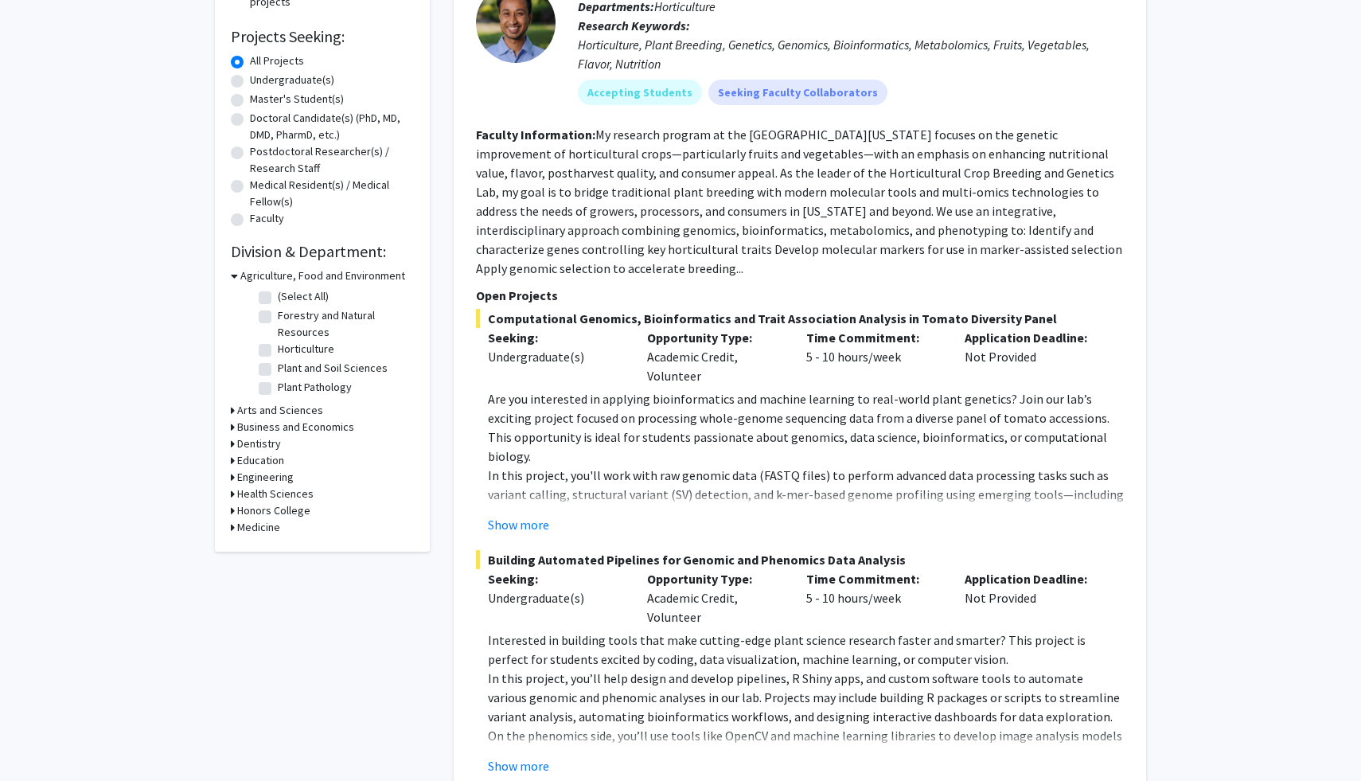
click at [252, 536] on h3 "Medicine" at bounding box center [258, 527] width 43 height 17
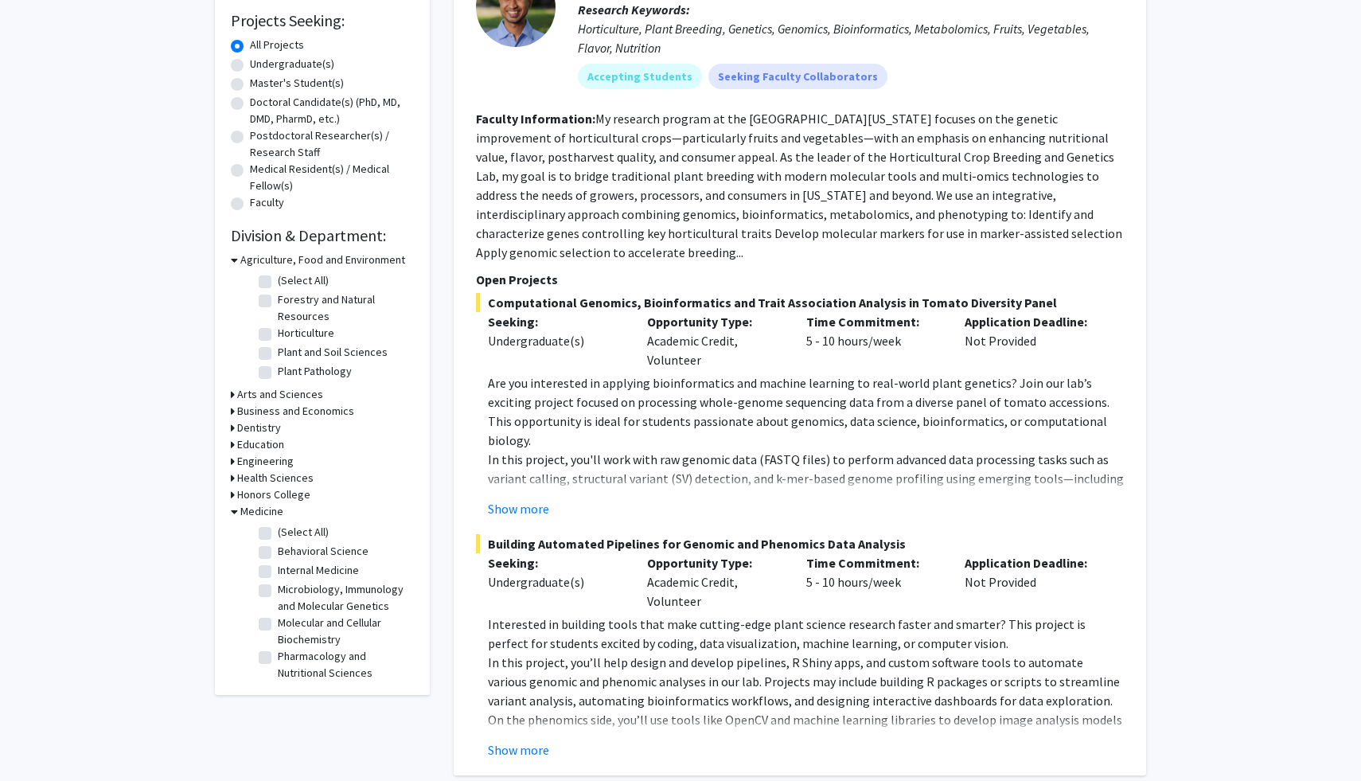
scroll to position [265, 0]
click at [288, 72] on label "Undergraduate(s)" at bounding box center [292, 63] width 84 height 17
click at [260, 65] on input "Undergraduate(s)" at bounding box center [255, 60] width 10 height 10
radio input "true"
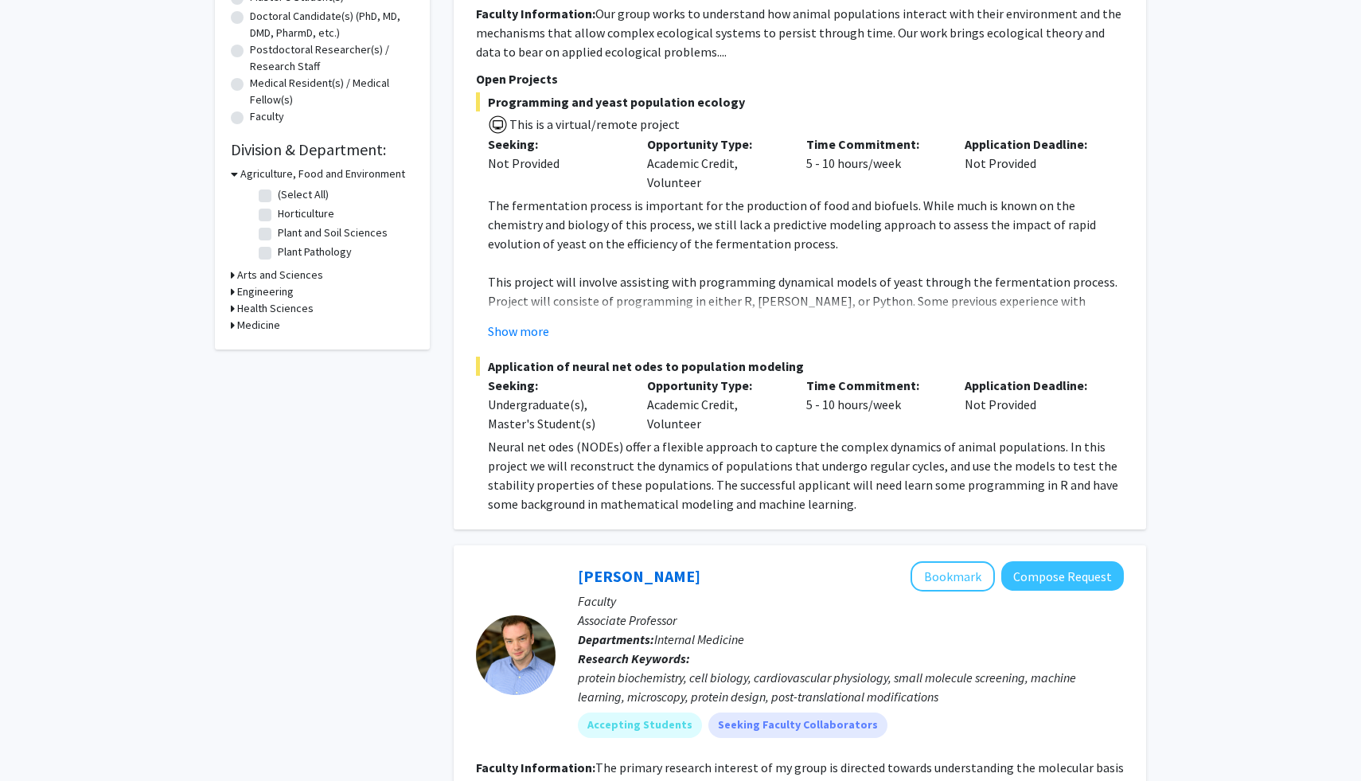
scroll to position [433, 0]
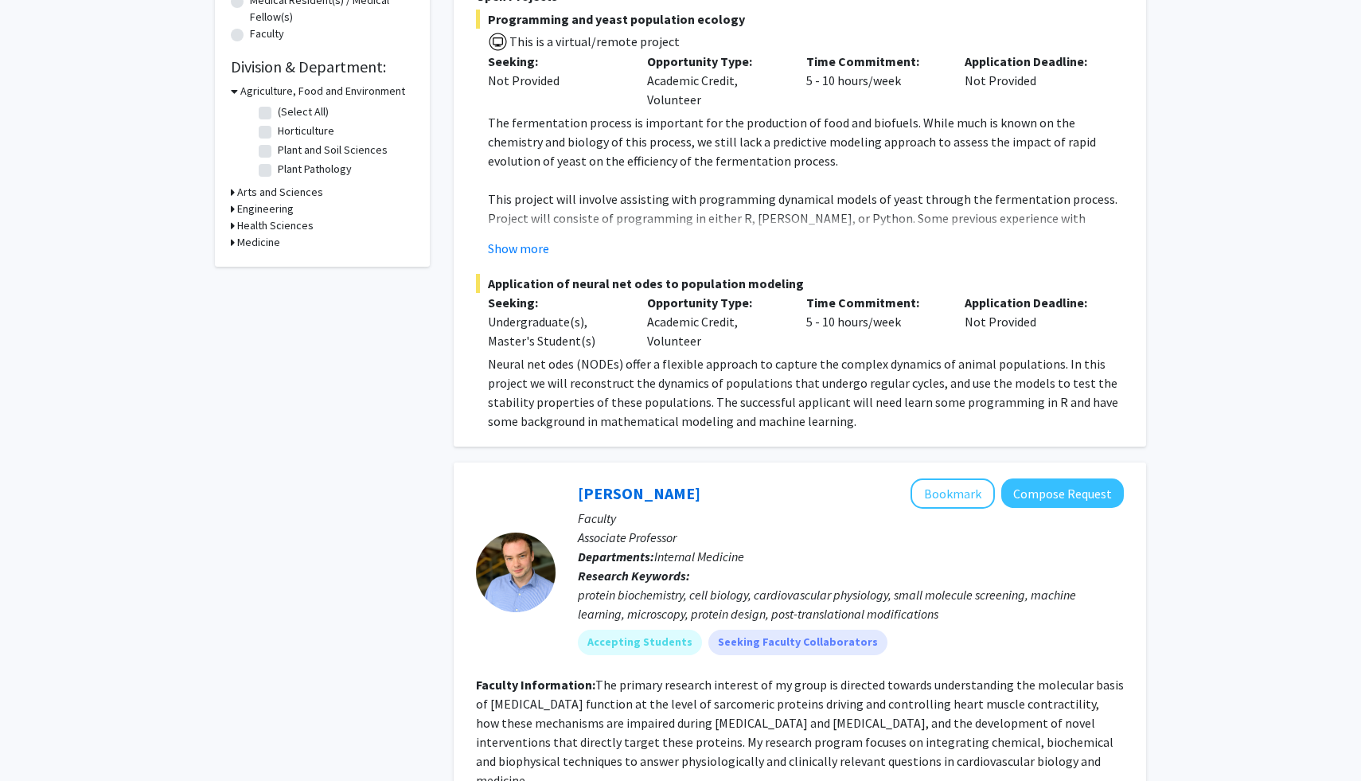
click at [252, 251] on h3 "Medicine" at bounding box center [258, 242] width 43 height 17
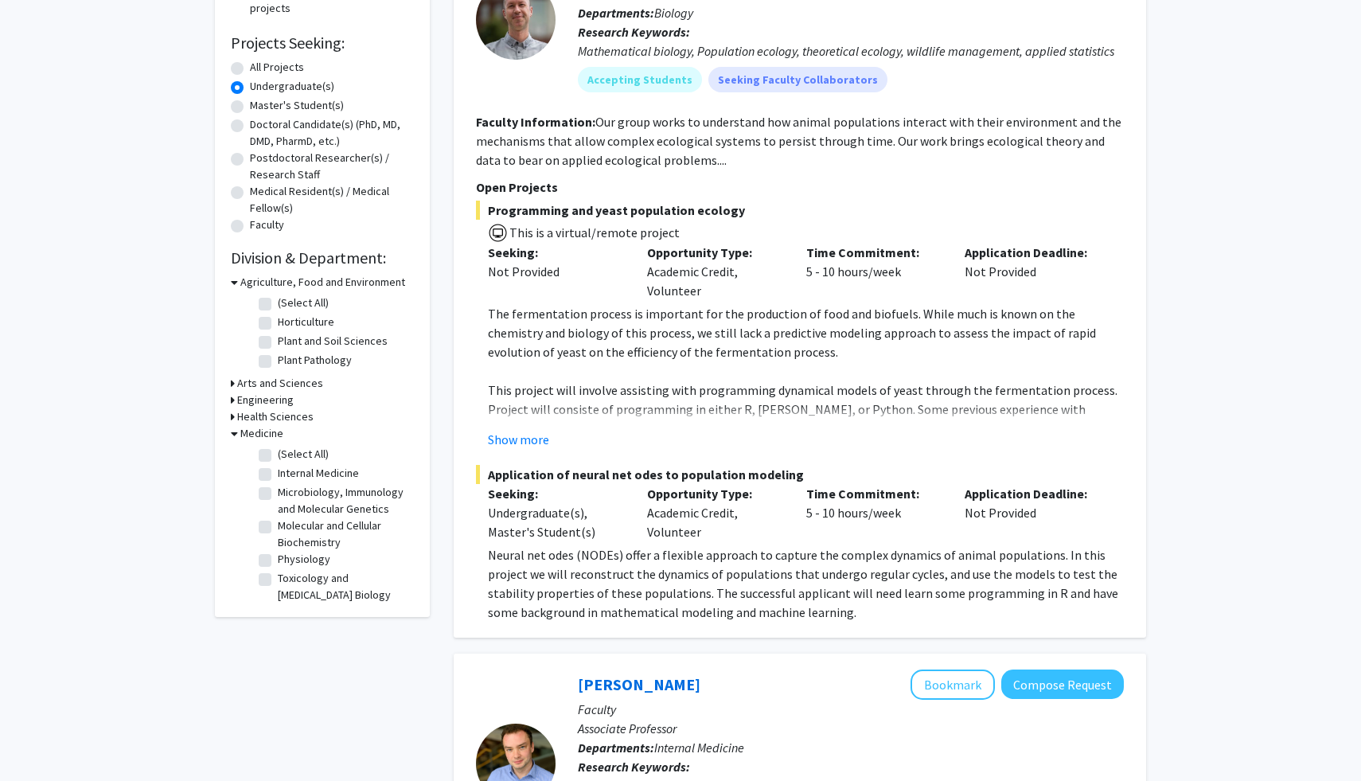
scroll to position [189, 0]
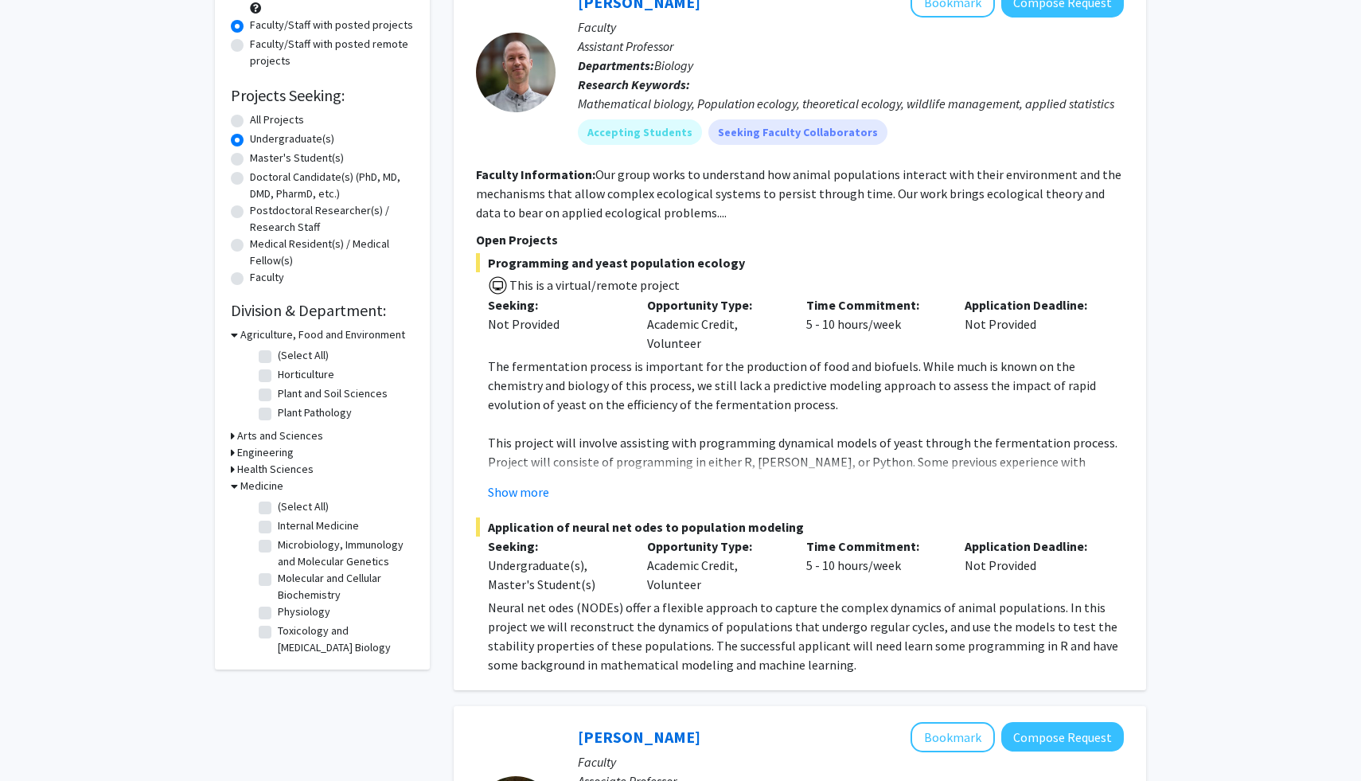
click at [295, 128] on label "All Projects" at bounding box center [277, 119] width 54 height 17
click at [260, 122] on input "All Projects" at bounding box center [255, 116] width 10 height 10
radio input "true"
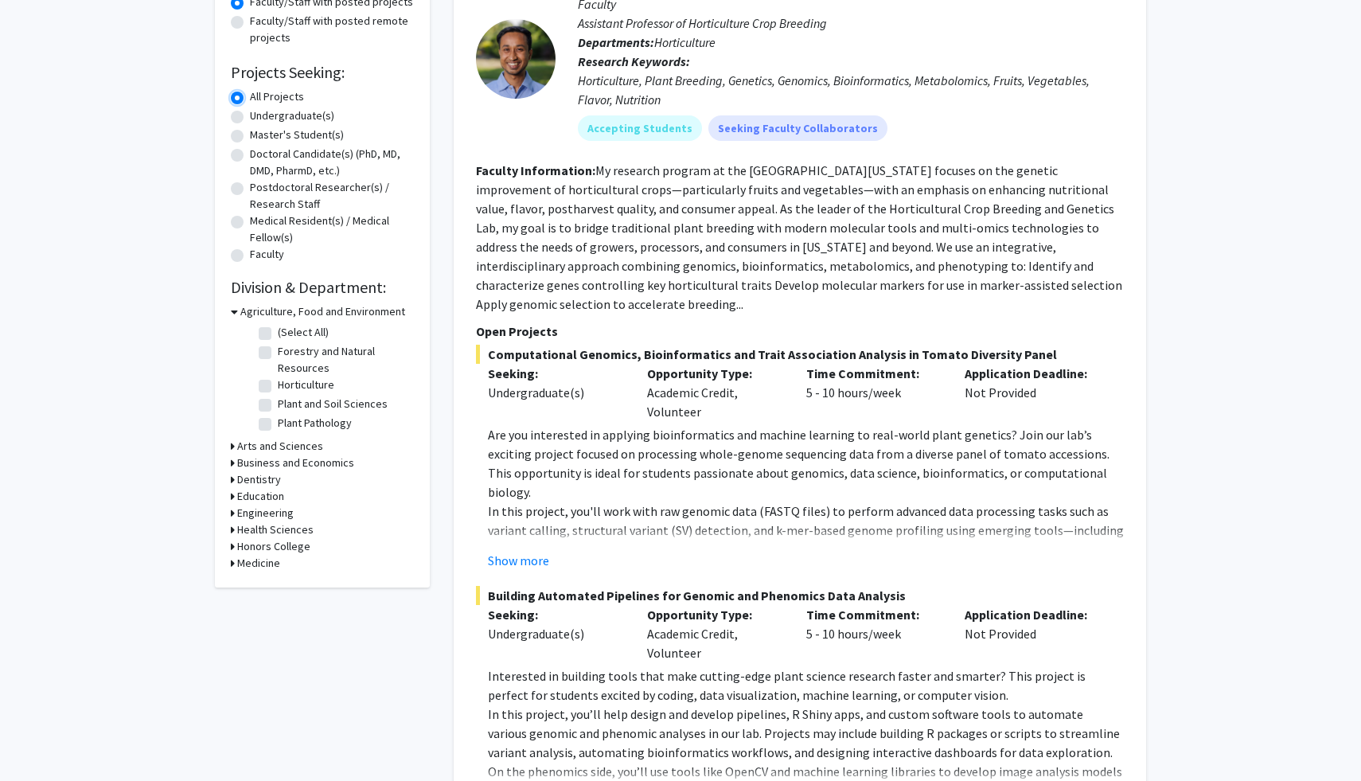
scroll to position [232, 0]
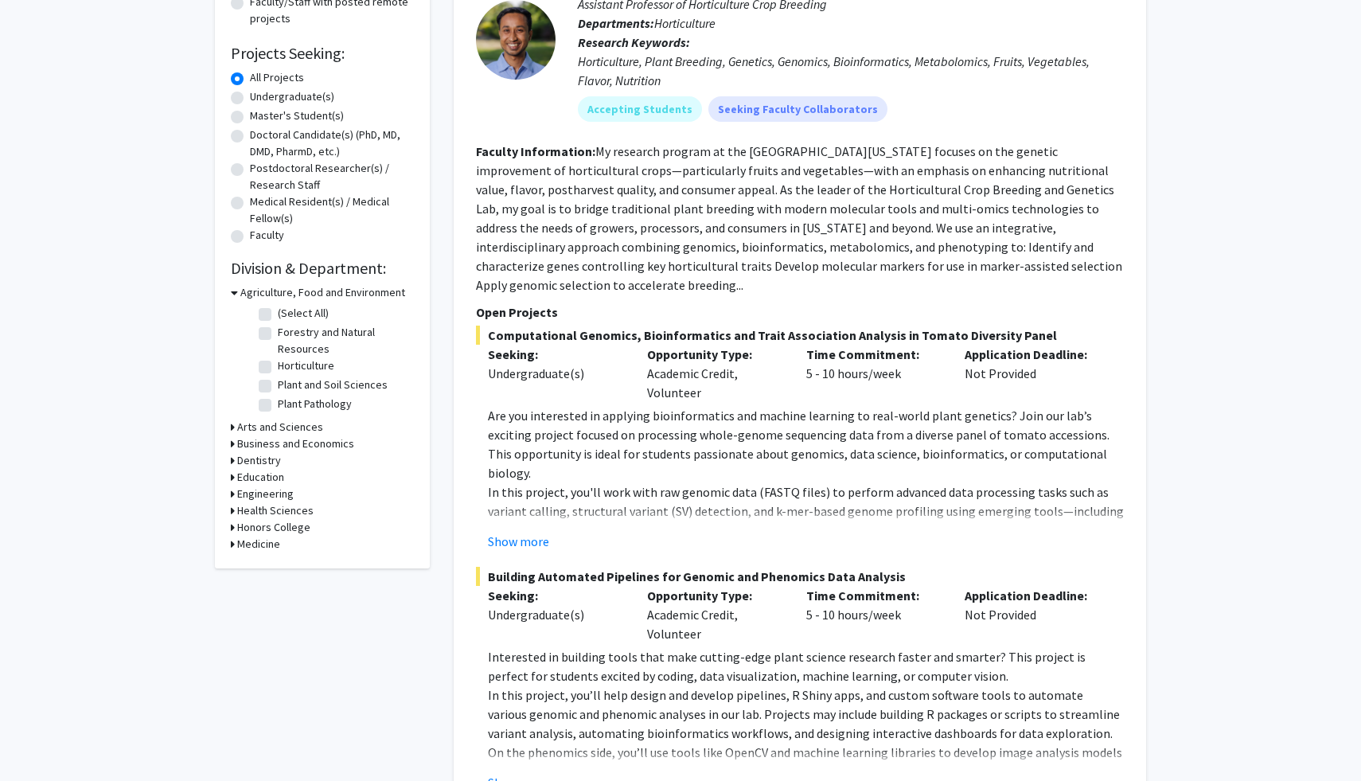
click at [268, 552] on h3 "Medicine" at bounding box center [258, 544] width 43 height 17
click at [283, 595] on fg-checkbox "Behavioral Science Behavioral Science" at bounding box center [334, 585] width 151 height 19
click at [278, 592] on label "Behavioral Science" at bounding box center [323, 584] width 91 height 17
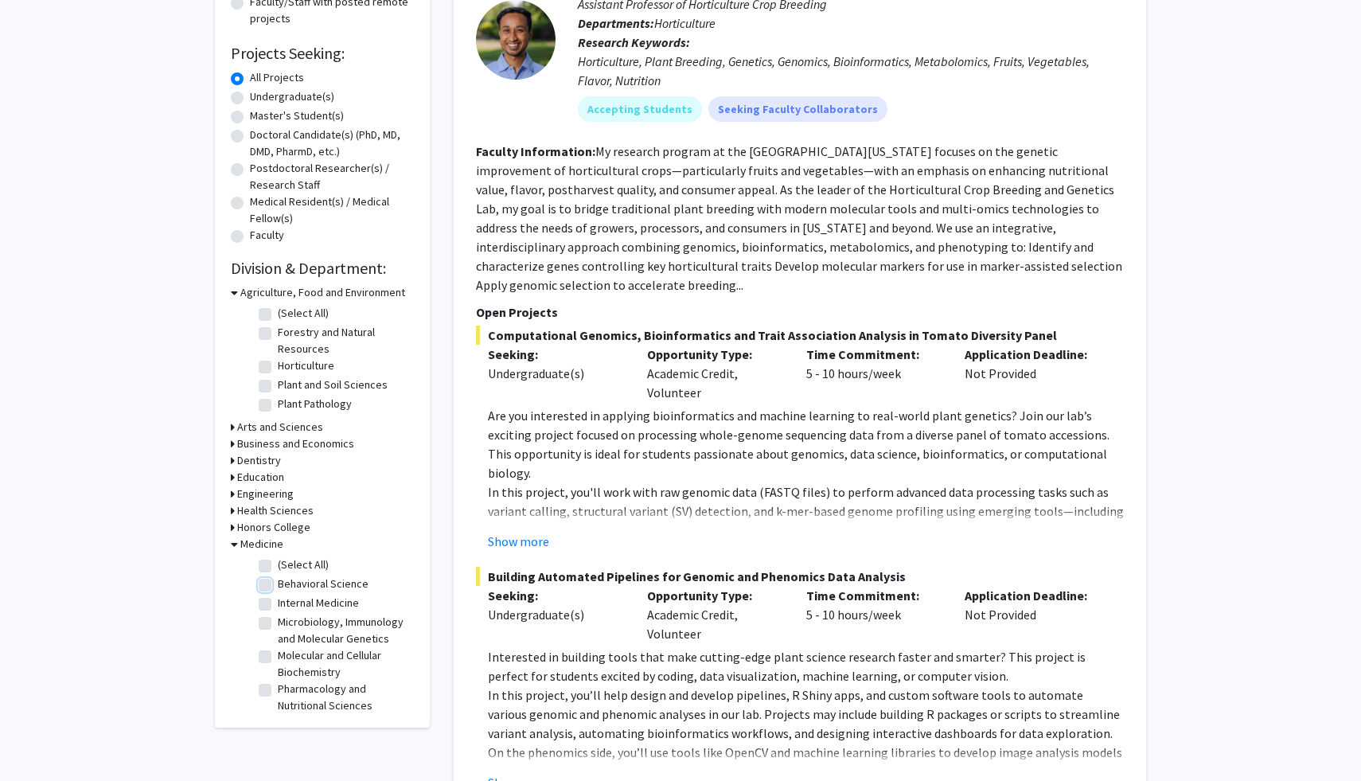
click at [278, 586] on input "Behavioral Science" at bounding box center [283, 581] width 10 height 10
checkbox input "true"
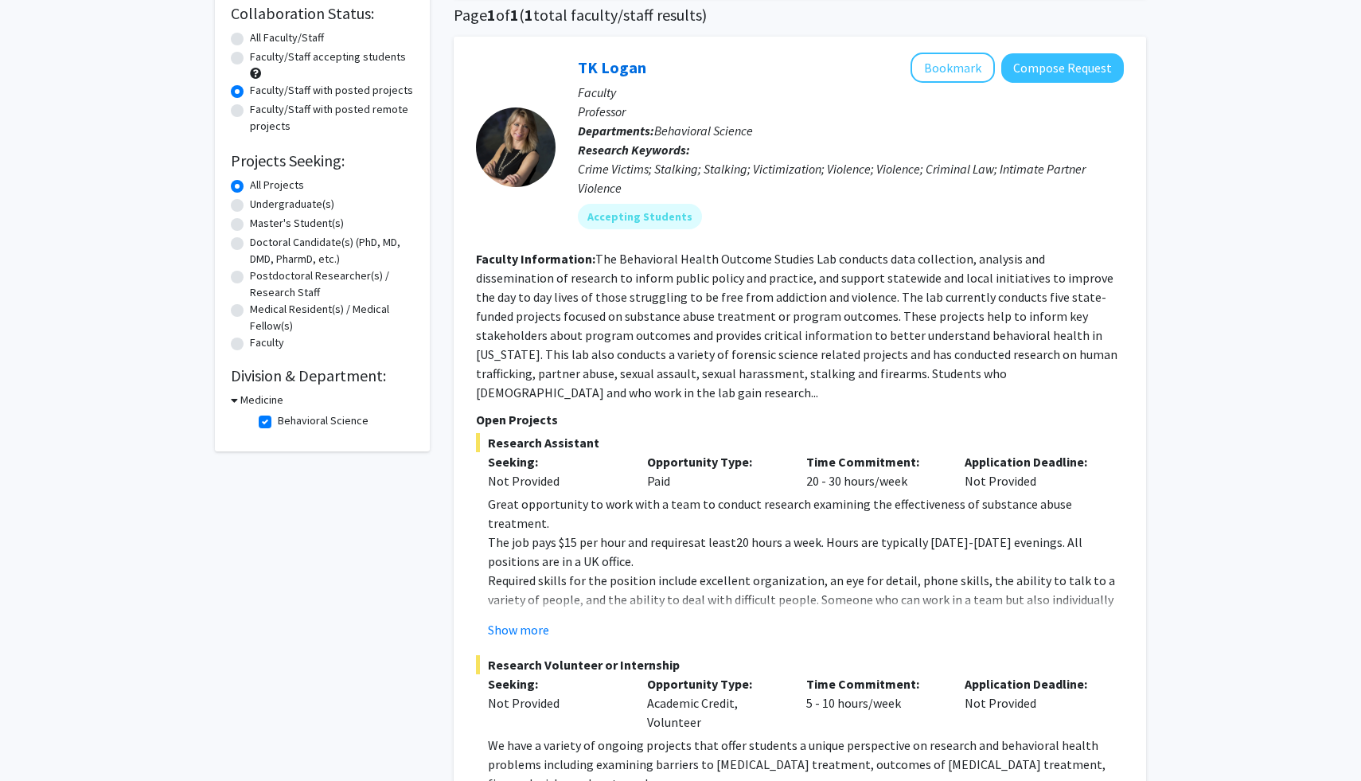
scroll to position [592, 0]
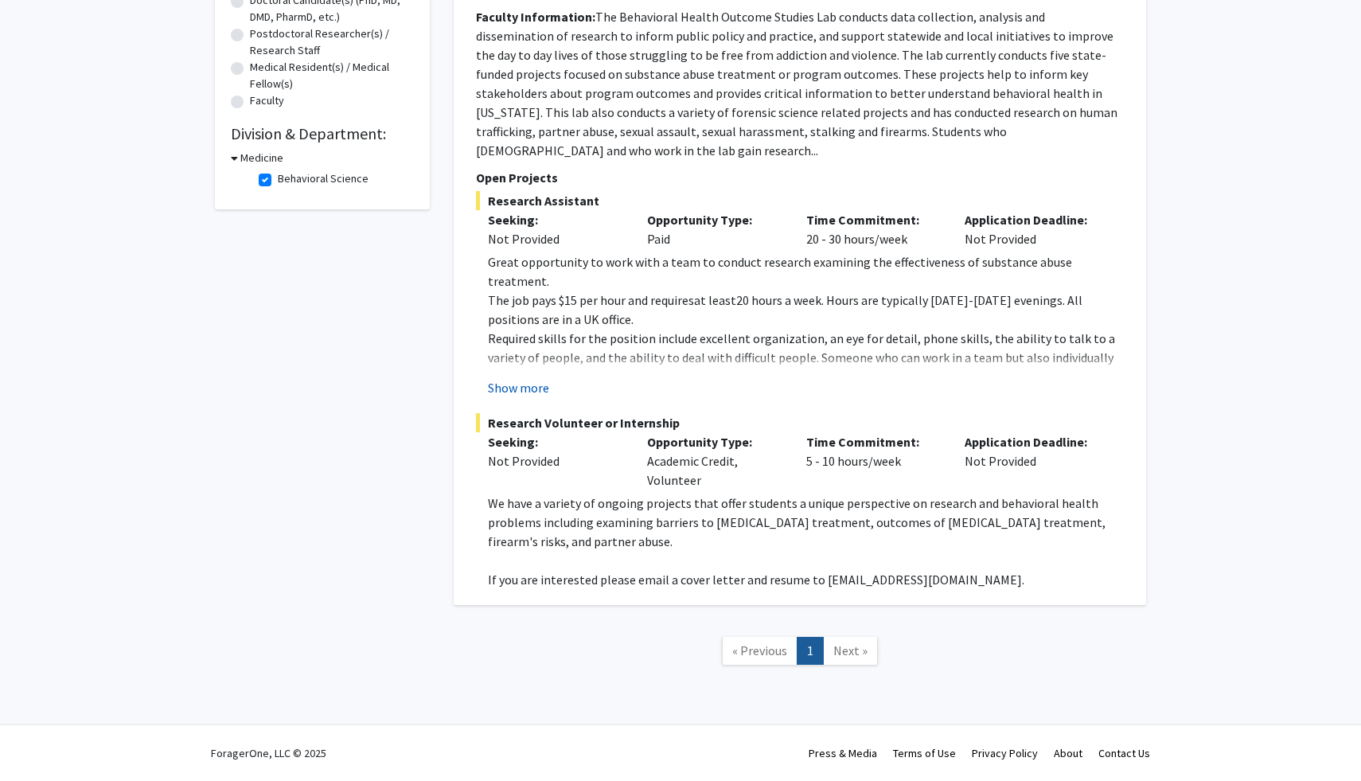
click at [537, 378] on button "Show more" at bounding box center [518, 387] width 61 height 19
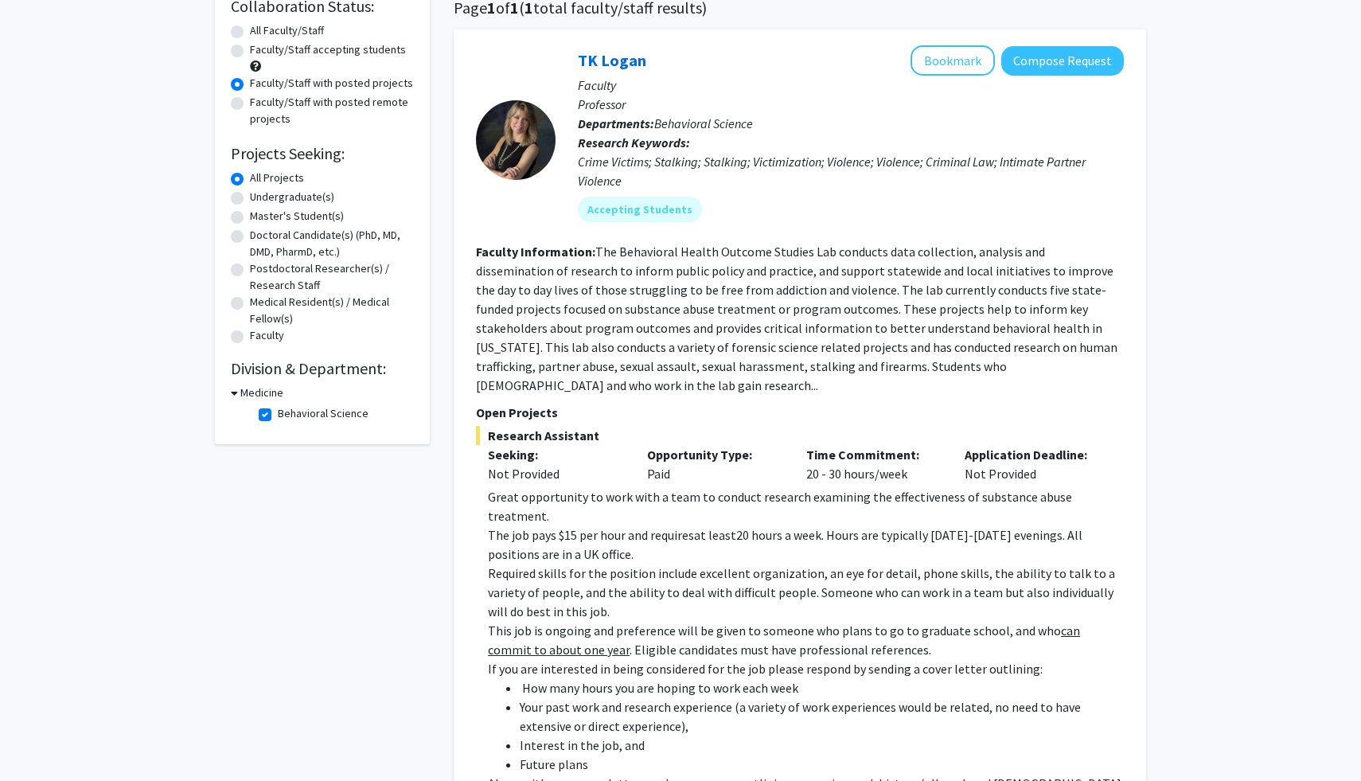
scroll to position [0, 0]
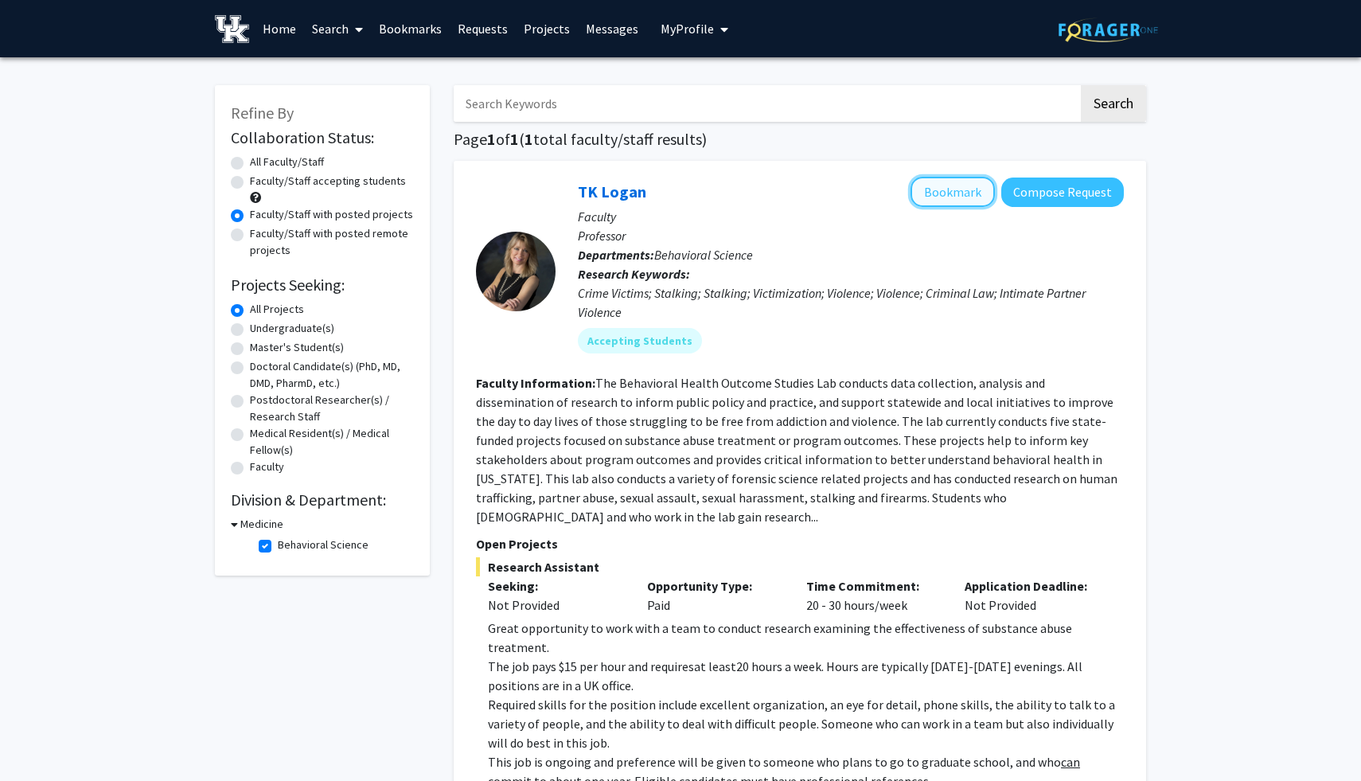
click at [911, 198] on button "Bookmark" at bounding box center [953, 192] width 84 height 30
